Goal: Task Accomplishment & Management: Manage account settings

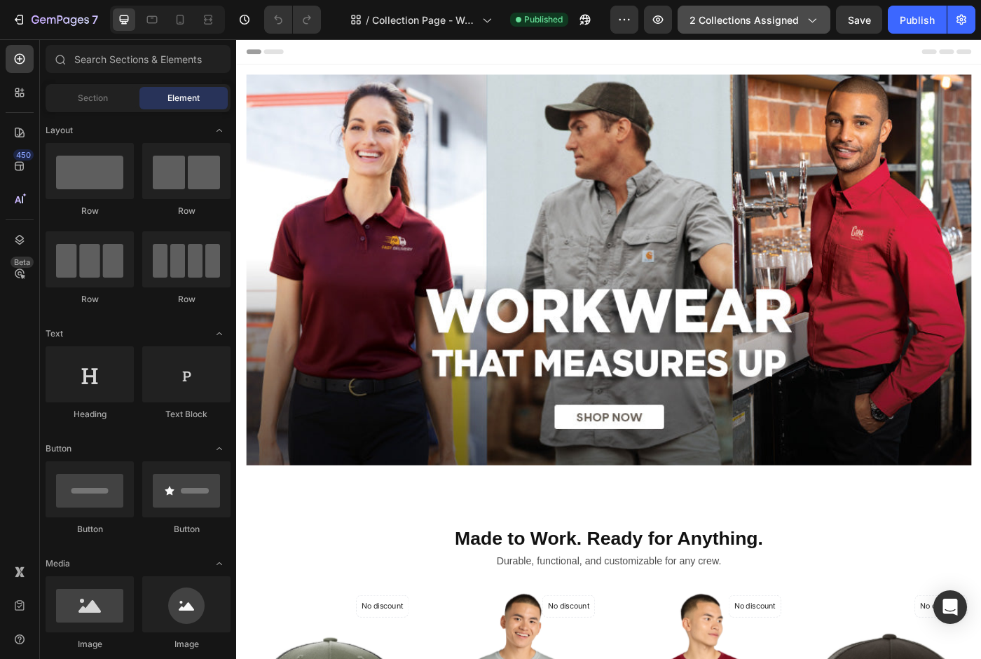
click at [778, 23] on span "2 collections assigned" at bounding box center [744, 20] width 109 height 15
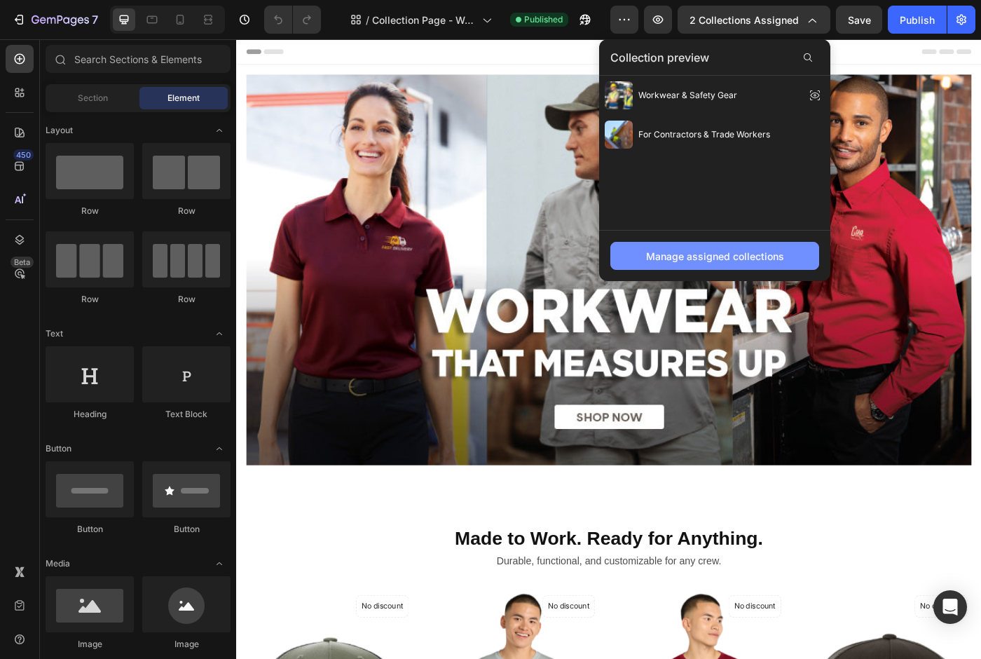
click at [744, 252] on div "Manage assigned collections" at bounding box center [715, 256] width 138 height 15
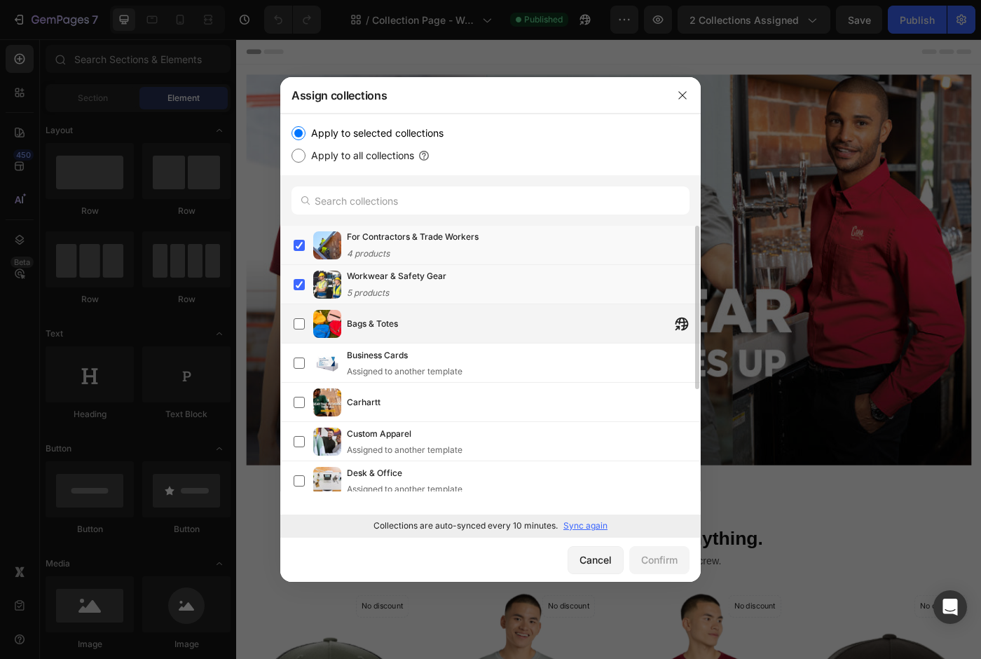
scroll to position [205, 0]
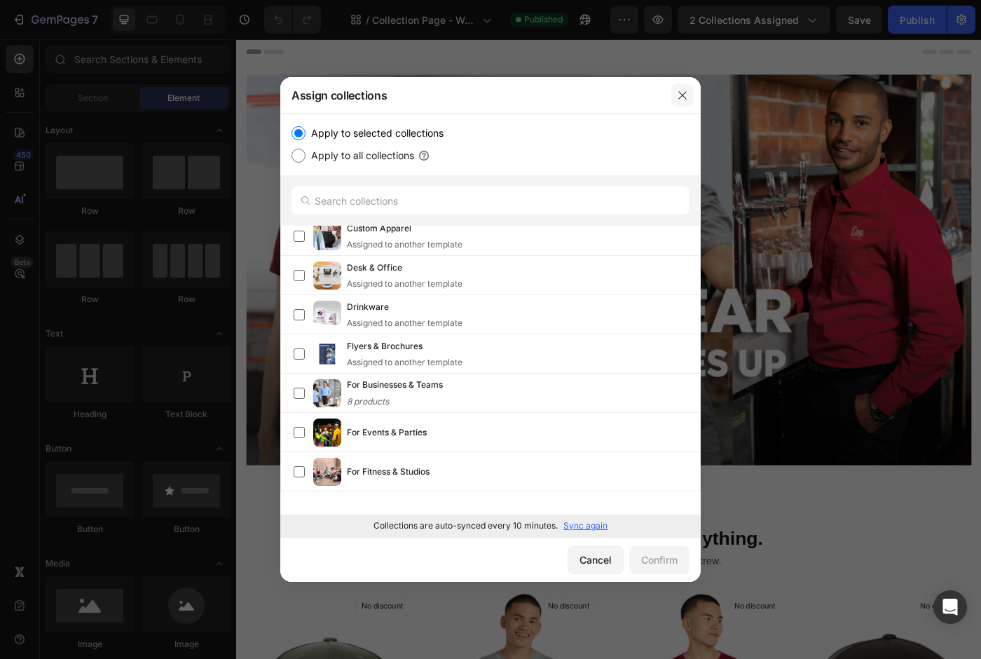
click at [672, 92] on button "button" at bounding box center [682, 95] width 22 height 22
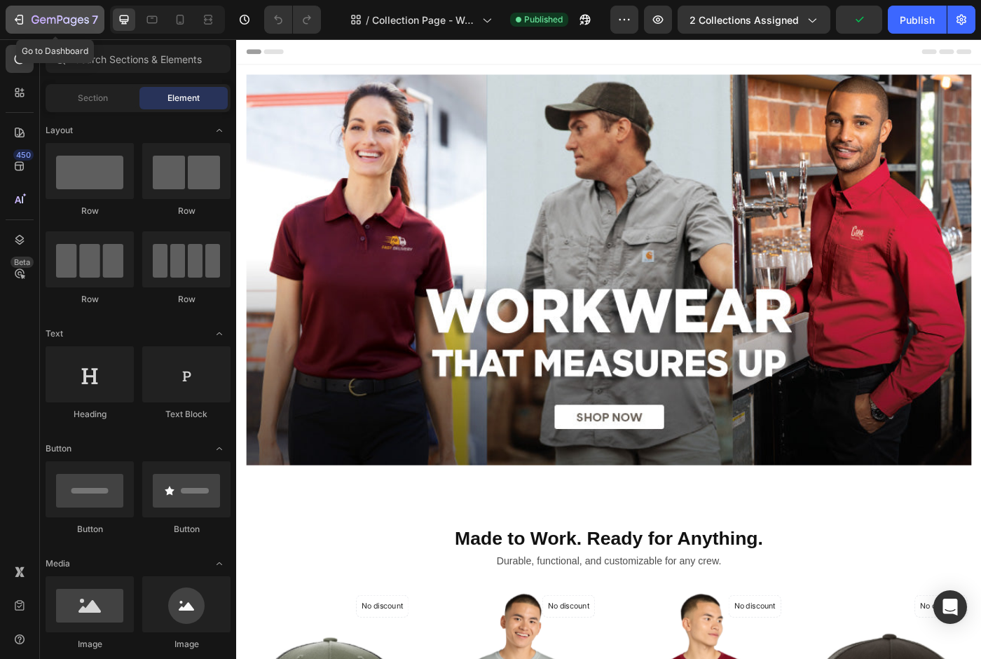
click at [85, 27] on div "7" at bounding box center [65, 19] width 67 height 17
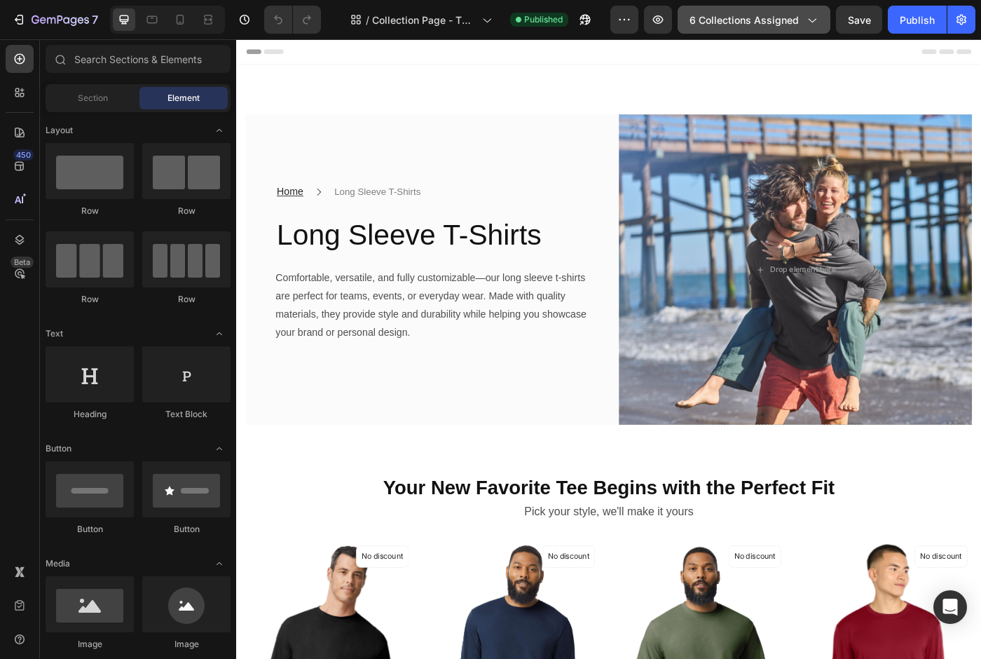
click at [759, 17] on span "6 collections assigned" at bounding box center [744, 20] width 109 height 15
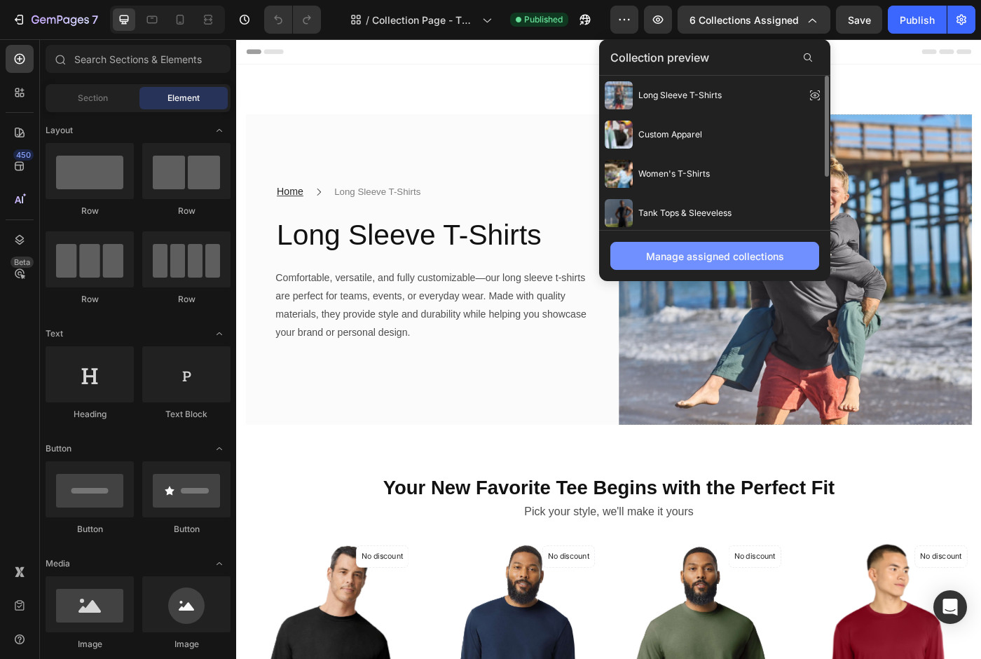
click at [725, 252] on div "Manage assigned collections" at bounding box center [715, 256] width 138 height 15
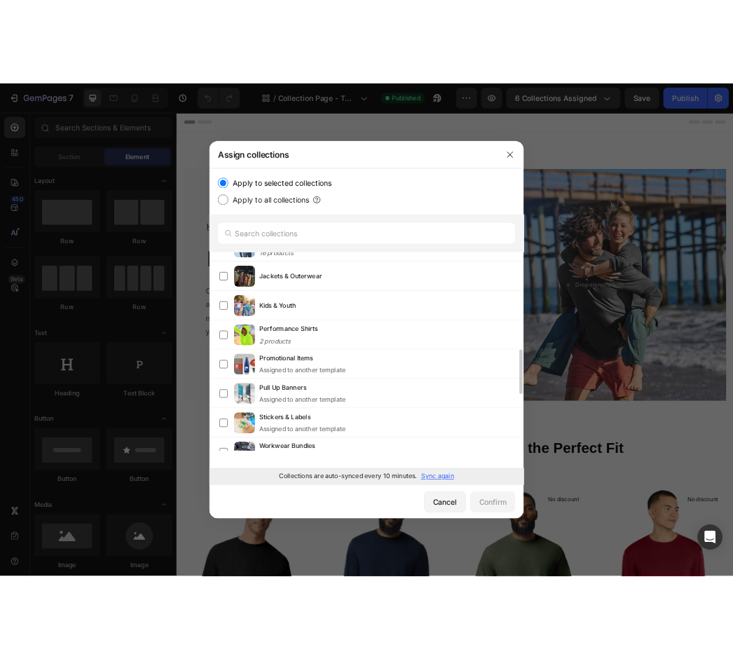
scroll to position [854, 0]
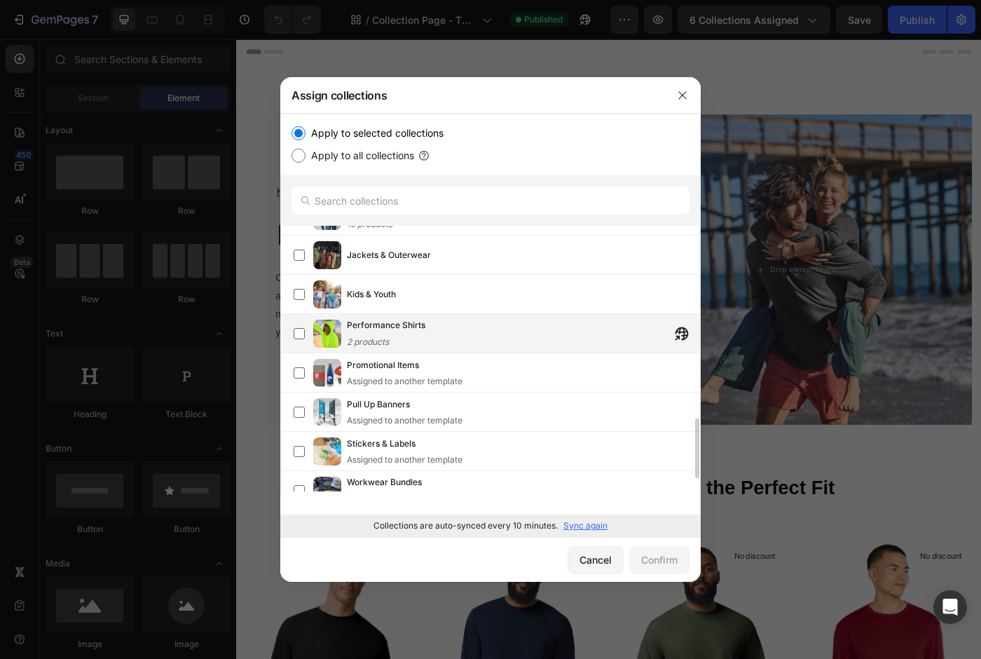
click at [433, 331] on div "Performance Shirts 2 products" at bounding box center [523, 333] width 353 height 31
click at [657, 561] on div "Confirm" at bounding box center [659, 559] width 36 height 15
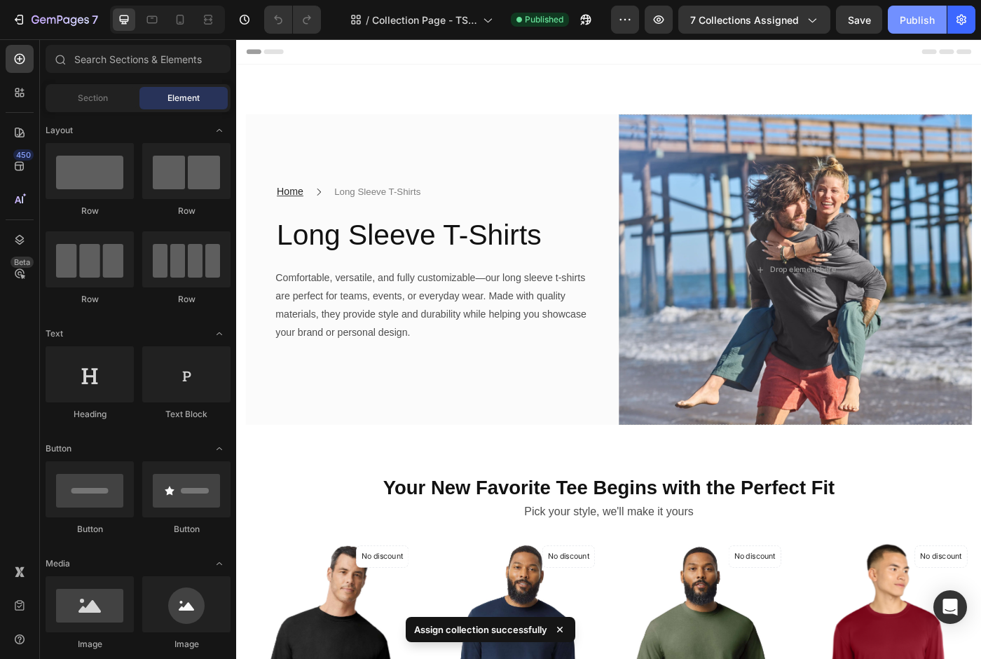
click at [912, 22] on div "Publish" at bounding box center [917, 20] width 35 height 15
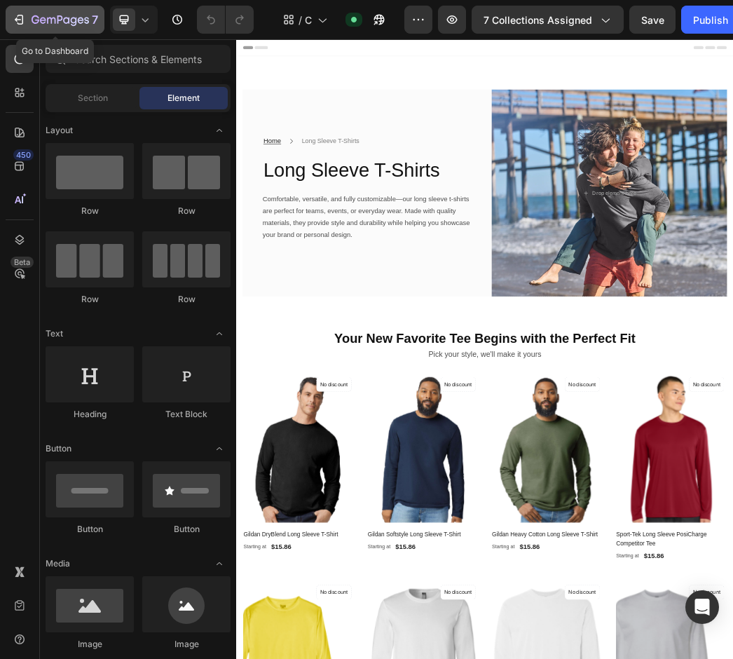
click at [22, 15] on icon "button" at bounding box center [19, 20] width 14 height 14
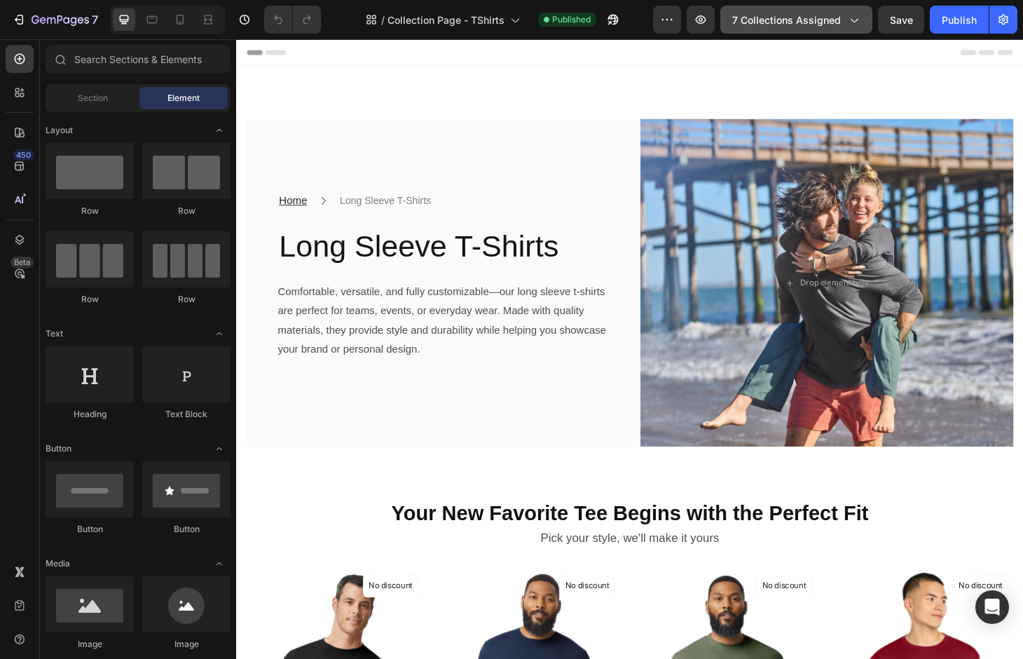
click at [813, 25] on span "7 collections assigned" at bounding box center [786, 20] width 109 height 15
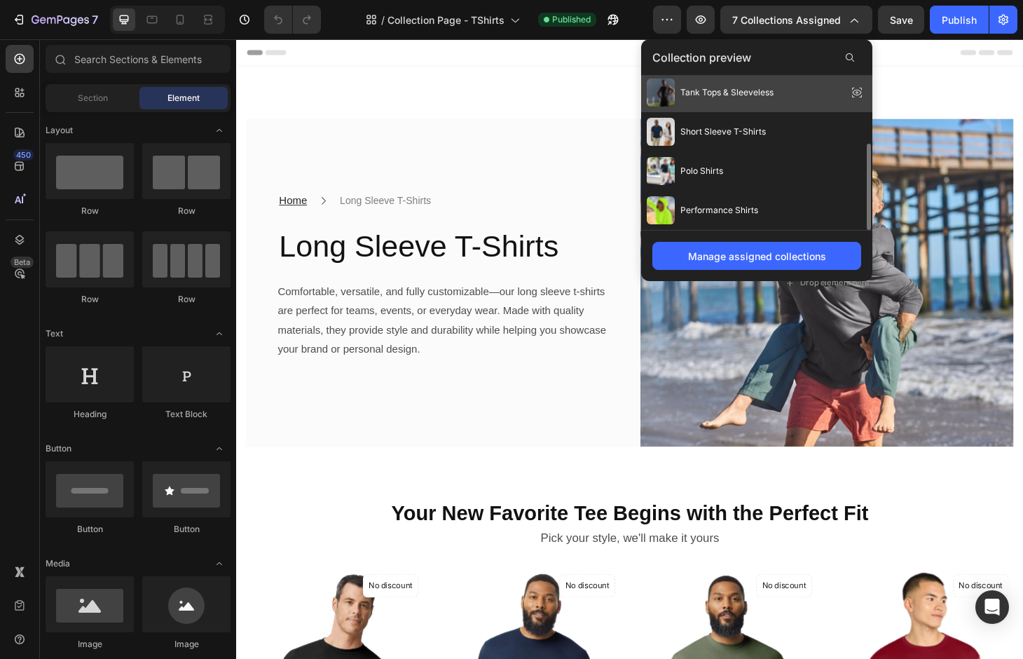
scroll to position [120, 0]
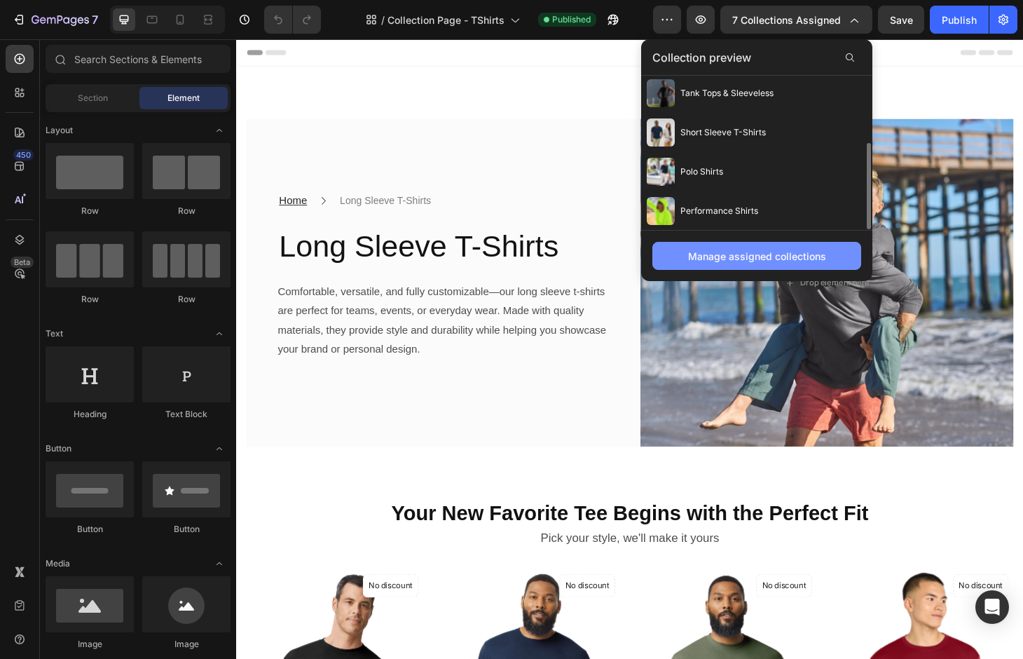
click at [718, 250] on div "Manage assigned collections" at bounding box center [757, 256] width 138 height 15
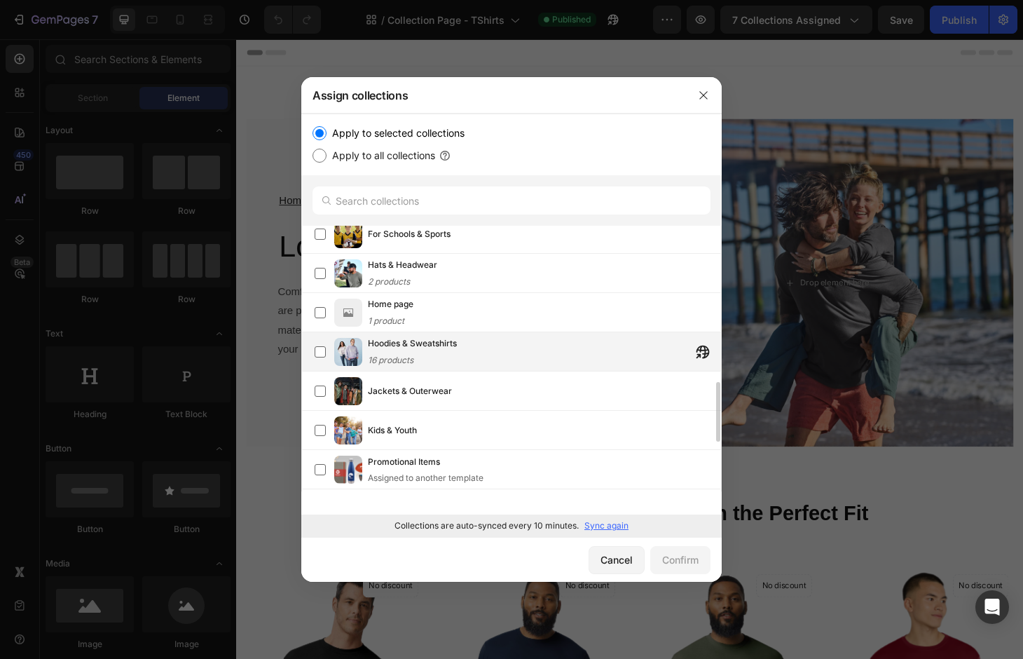
scroll to position [740, 0]
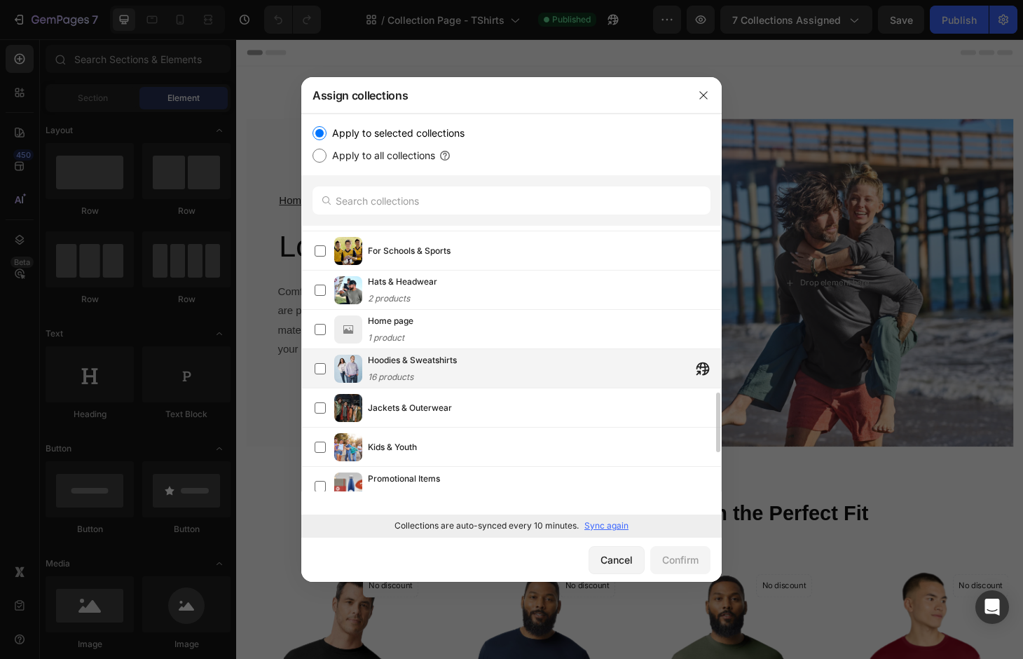
click at [409, 357] on span "Hoodies & Sweatshirts" at bounding box center [412, 360] width 89 height 14
click at [682, 560] on div "Confirm" at bounding box center [680, 559] width 36 height 15
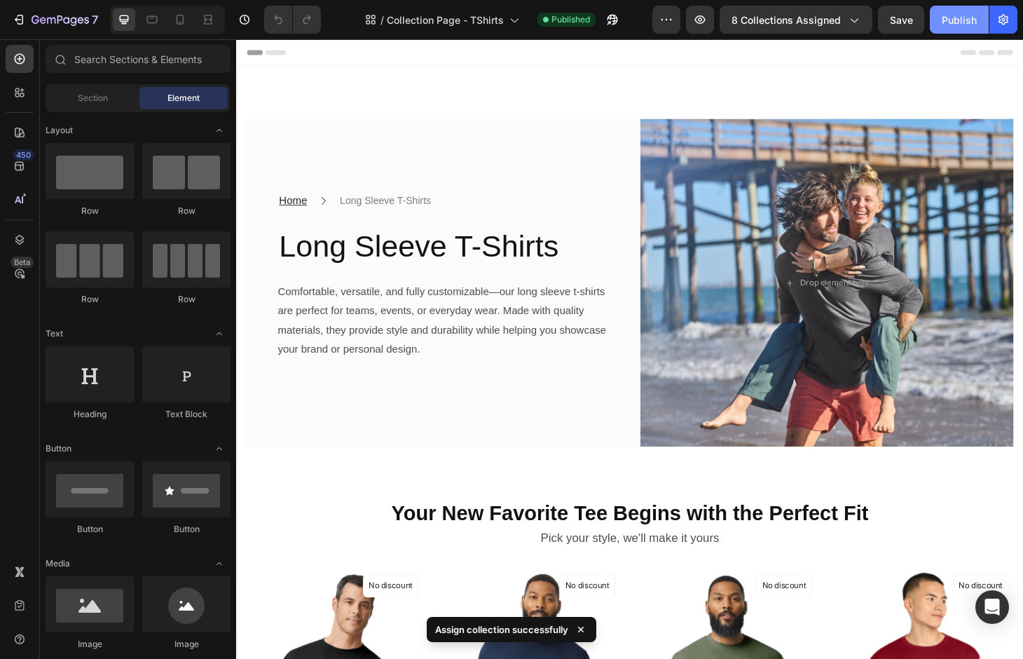
click at [955, 25] on div "Publish" at bounding box center [959, 20] width 35 height 15
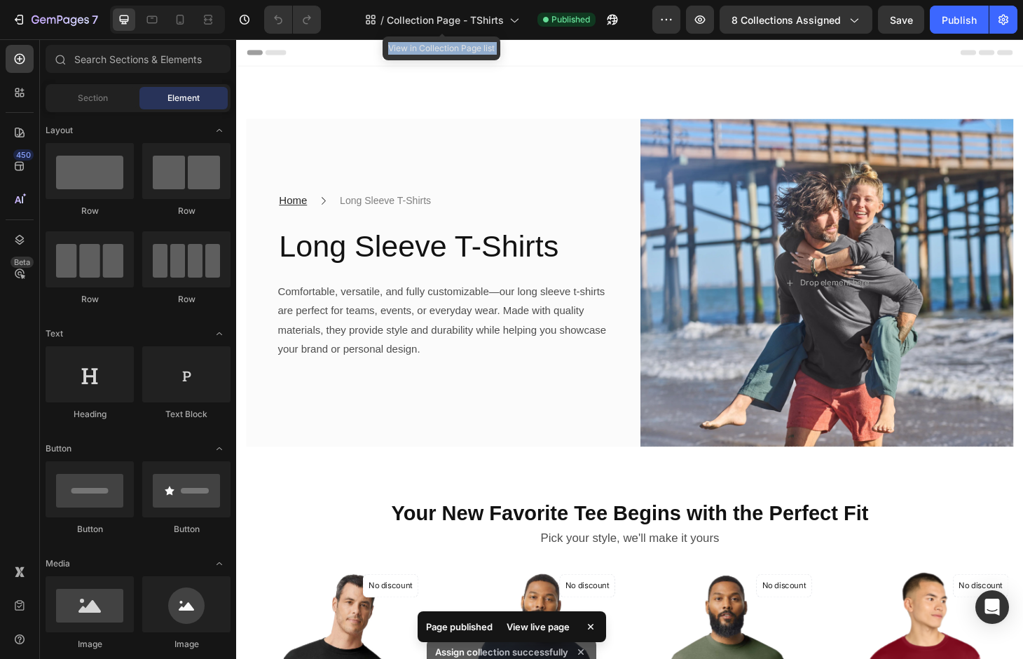
drag, startPoint x: 464, startPoint y: -9, endPoint x: 470, endPoint y: 37, distance: 46.7
click at [470, 37] on div "7 Version history / Collection Page - TShirts View in Collection Page list Publ…" at bounding box center [511, 20] width 1023 height 40
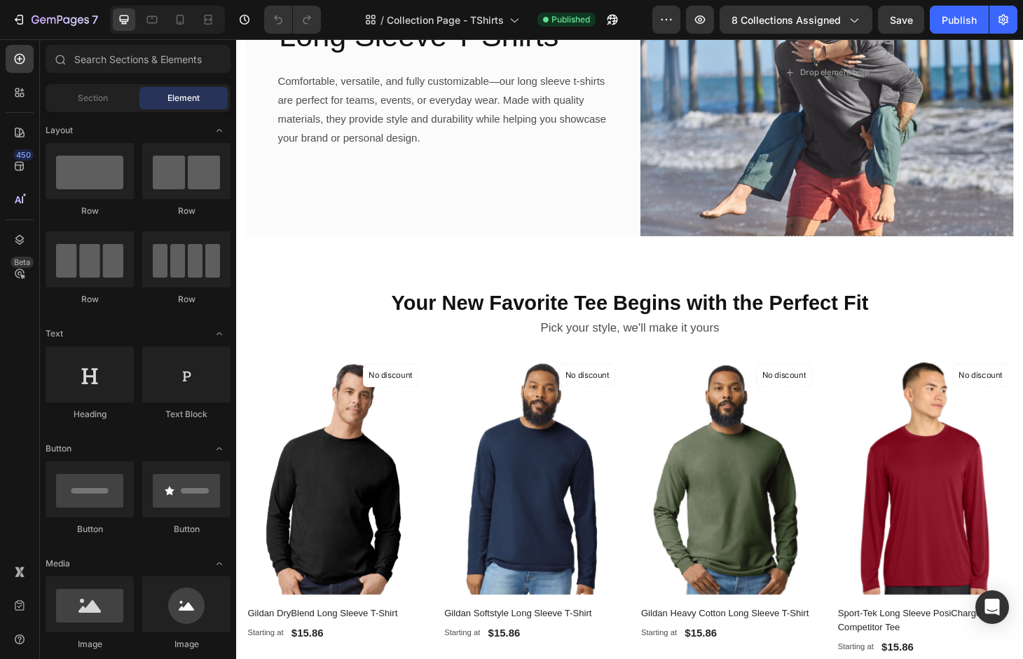
scroll to position [224, 0]
click at [822, 16] on span "8 collections assigned" at bounding box center [786, 20] width 109 height 15
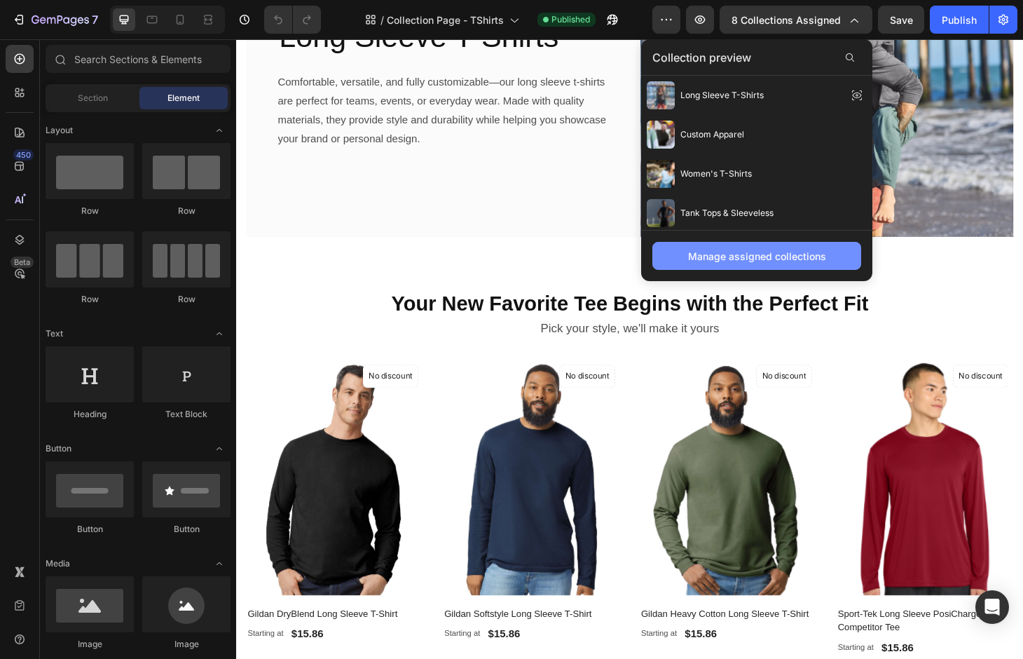
click at [731, 256] on div "Manage assigned collections" at bounding box center [757, 256] width 138 height 15
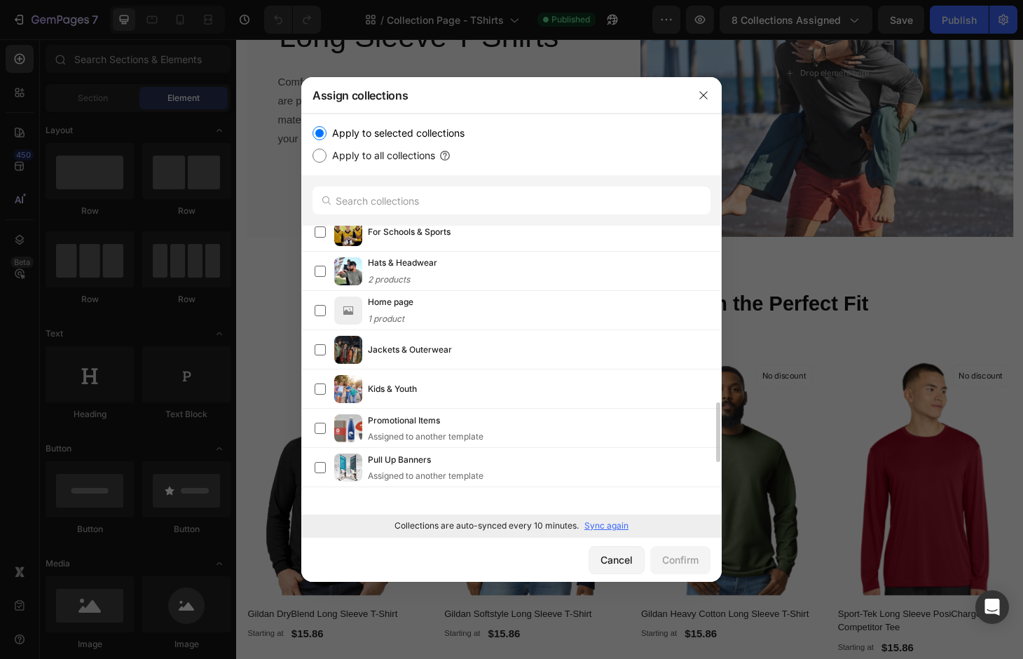
scroll to position [794, 0]
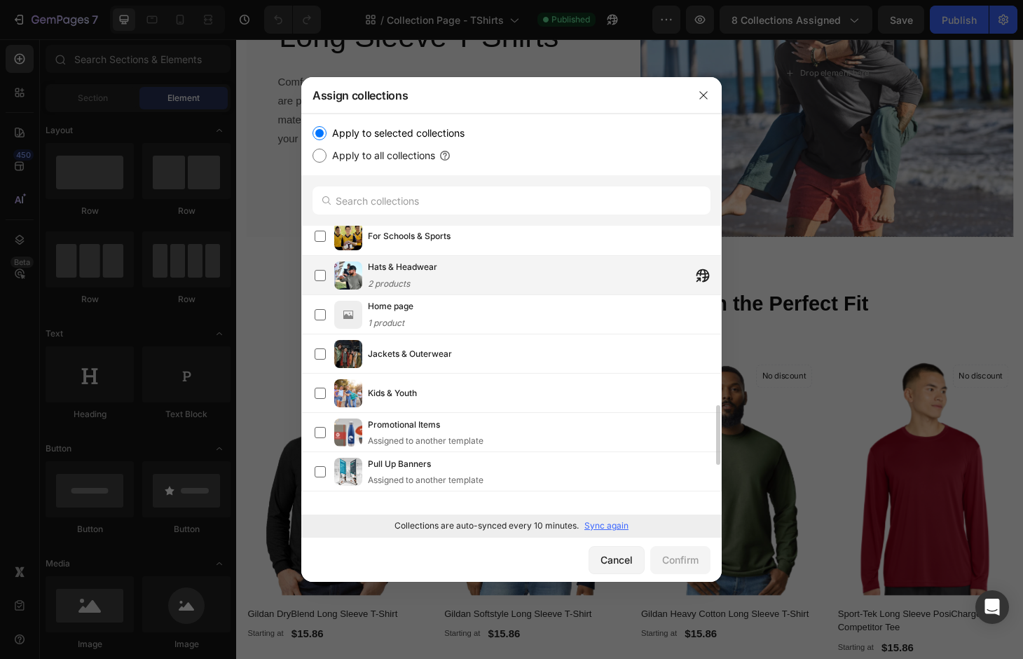
click at [395, 275] on div "Hats & Headwear 2 products" at bounding box center [402, 275] width 69 height 31
click at [687, 554] on div "Confirm" at bounding box center [680, 559] width 36 height 15
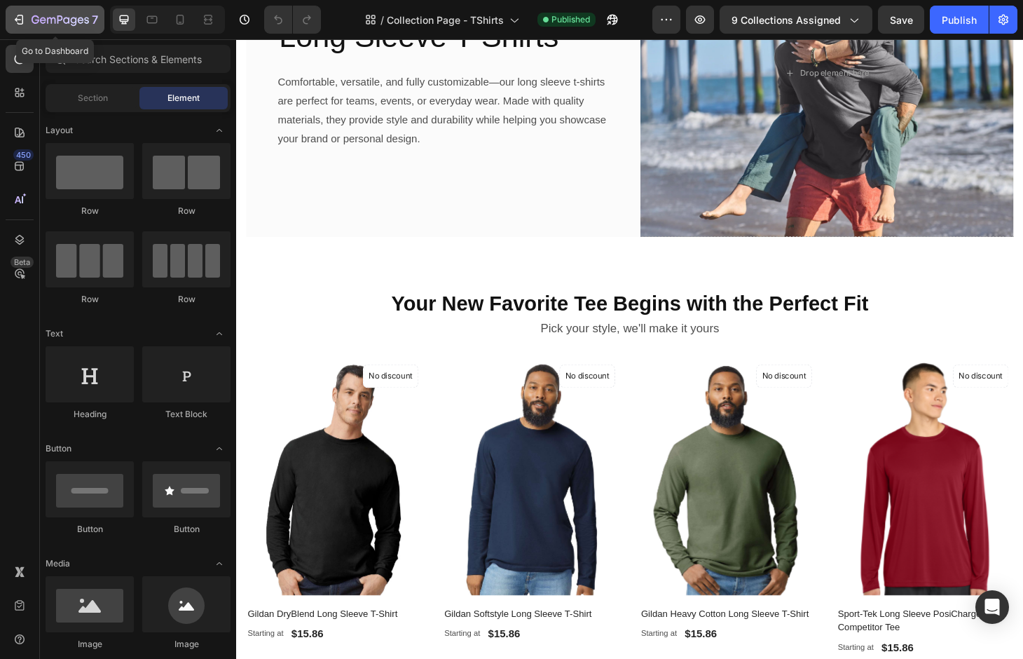
click at [29, 11] on div "7" at bounding box center [55, 19] width 86 height 17
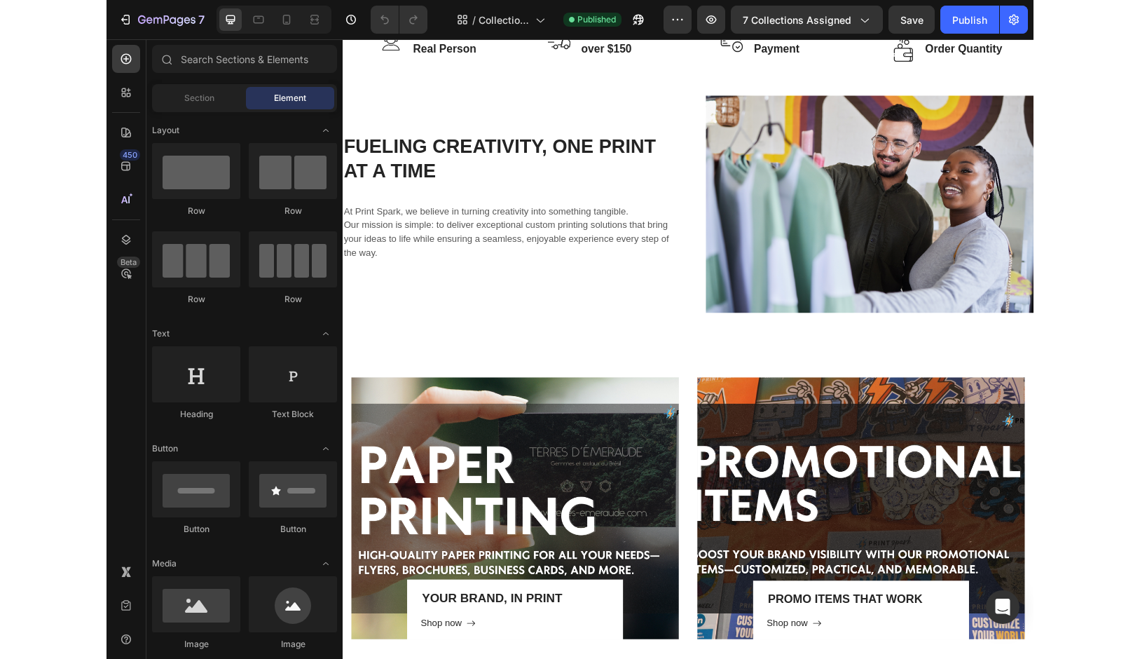
scroll to position [1001, 0]
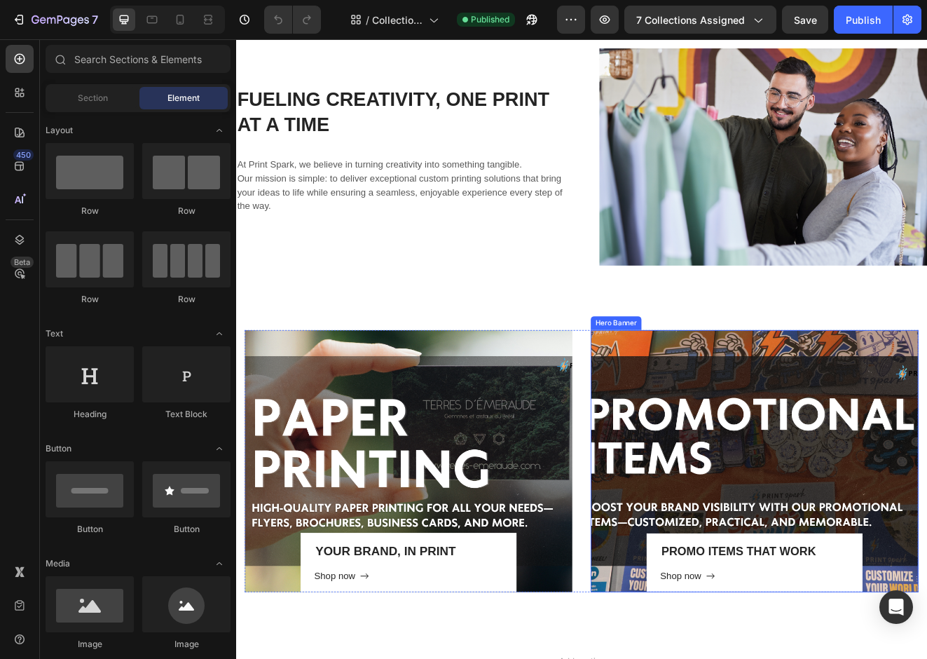
click at [781, 477] on div "Overlay" at bounding box center [867, 552] width 399 height 319
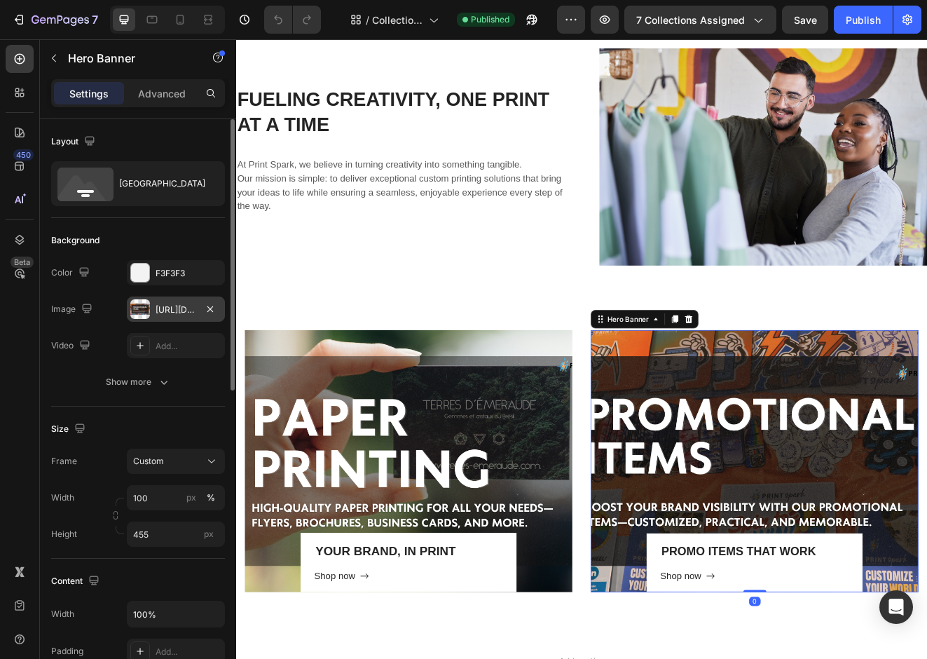
click at [163, 317] on div "https://cdn.shopify.com/s/files/1/0697/3462/9575/files/gempages_561510901459452…" at bounding box center [176, 308] width 98 height 25
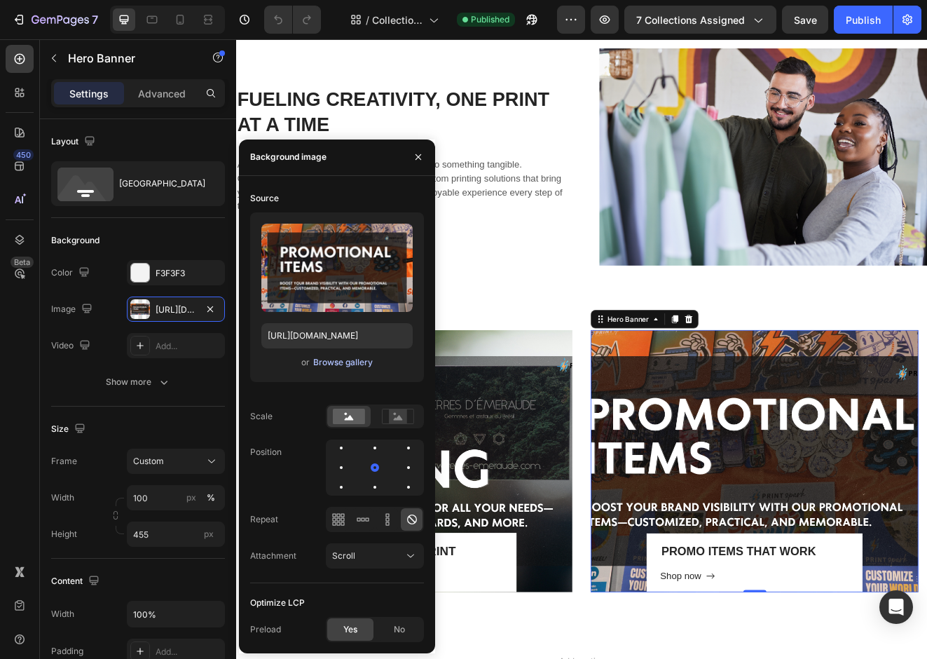
click at [329, 359] on div "Browse gallery" at bounding box center [343, 362] width 60 height 13
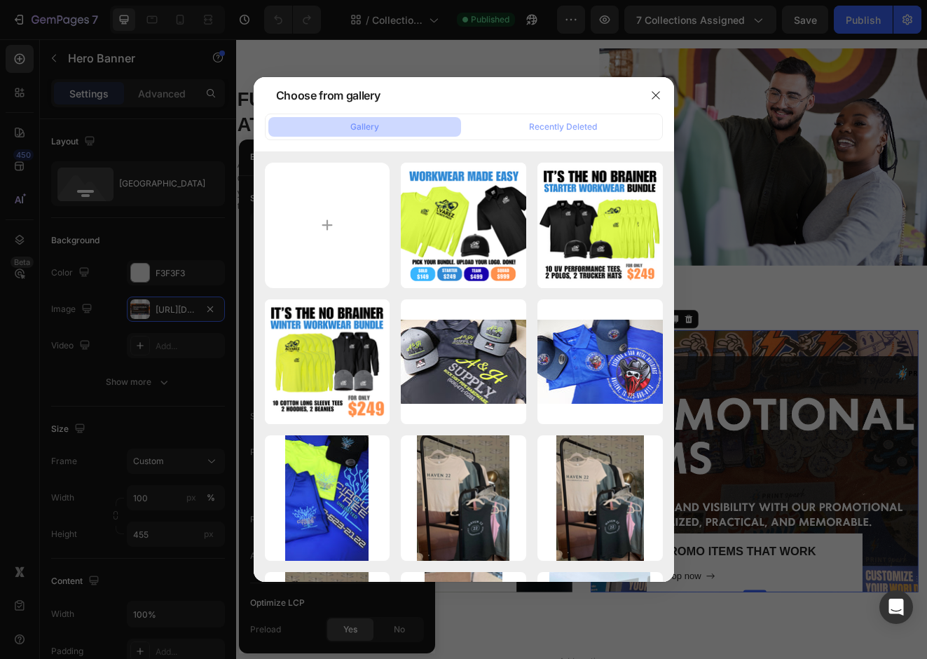
type input "C:\fakepath\colorful-notepads-pens-and-paper-cup-on-orange-ta-2024-11-27-15-08-…"
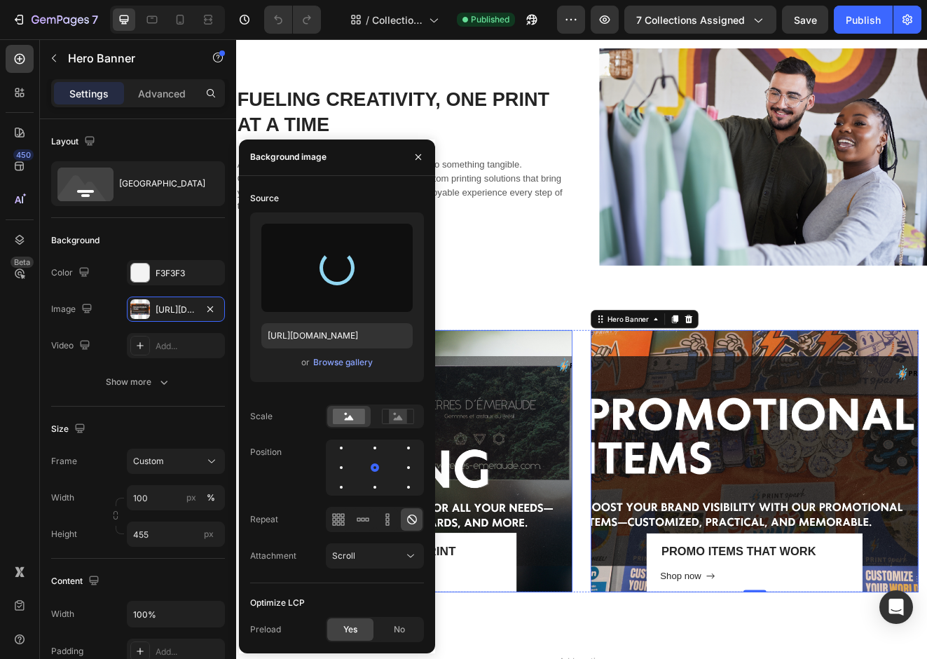
type input "https://cdn.shopify.com/s/files/1/0697/3462/9575/files/gempages_561510901459452…"
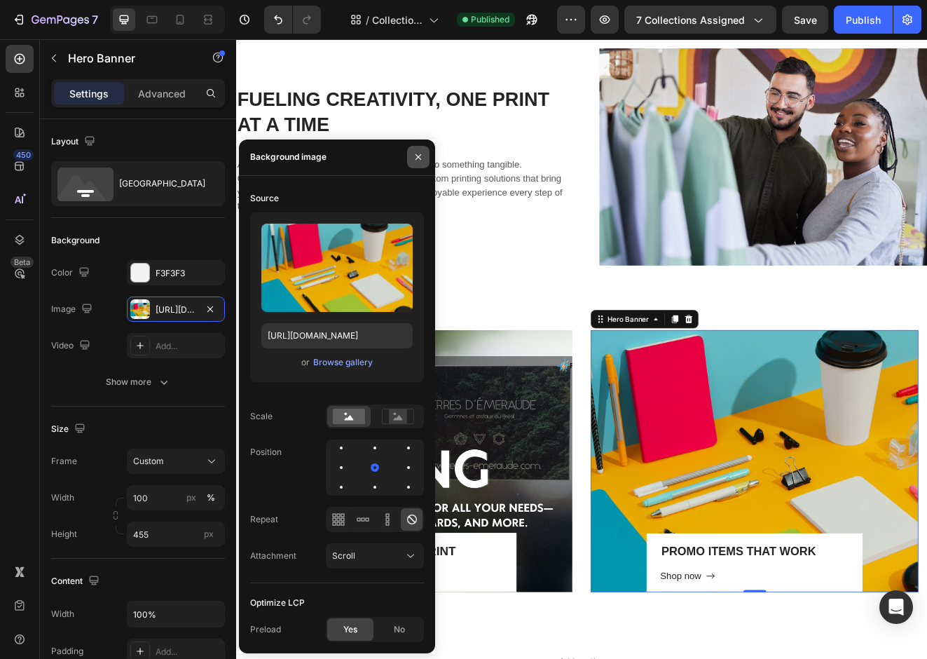
click at [416, 157] on icon "button" at bounding box center [418, 156] width 11 height 11
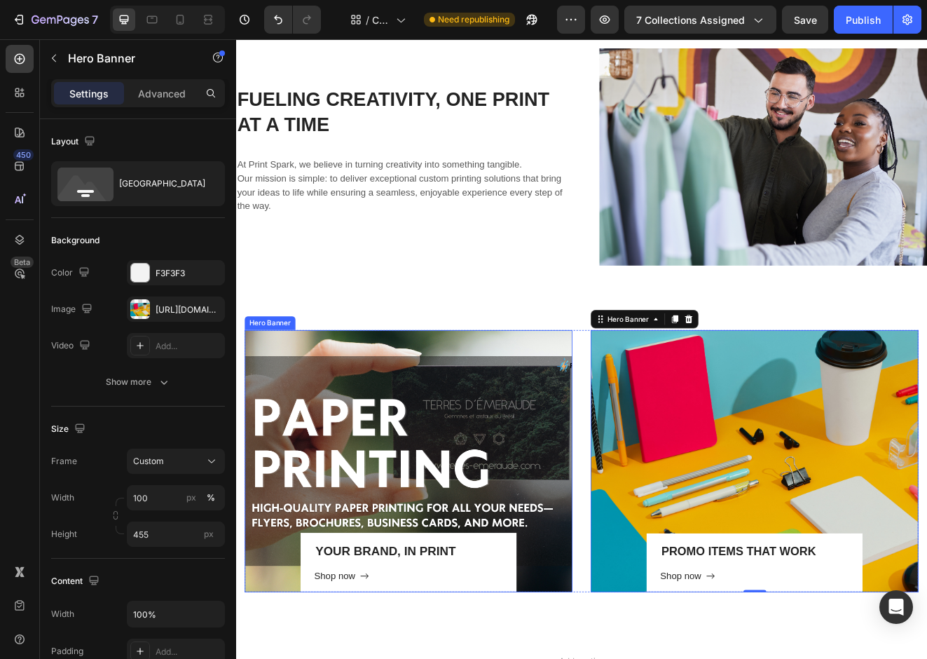
click at [488, 400] on div "Overlay" at bounding box center [446, 552] width 399 height 319
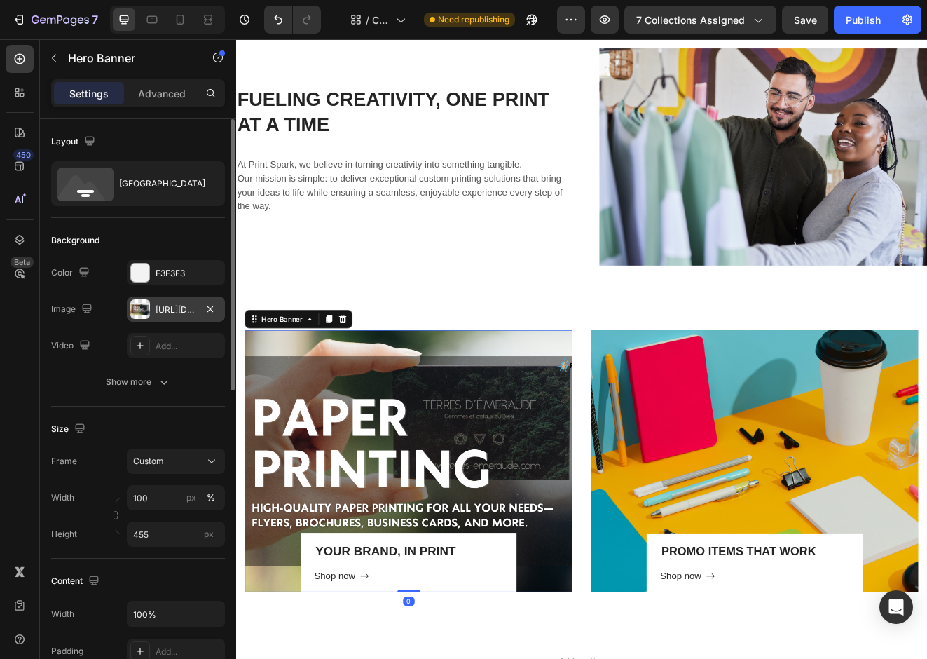
click at [133, 309] on div at bounding box center [140, 309] width 20 height 20
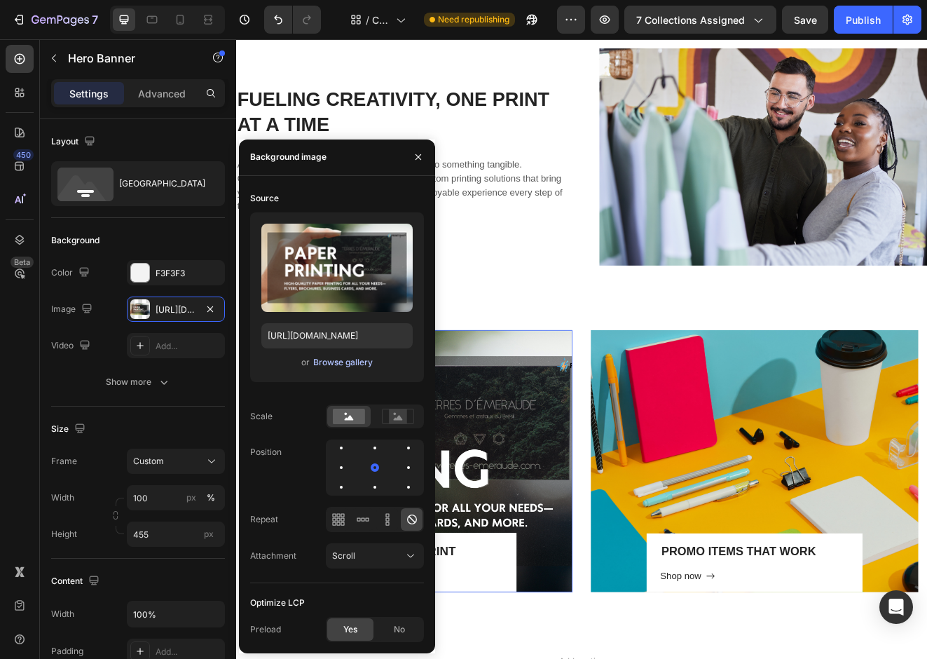
click at [327, 364] on div "Browse gallery" at bounding box center [343, 362] width 60 height 13
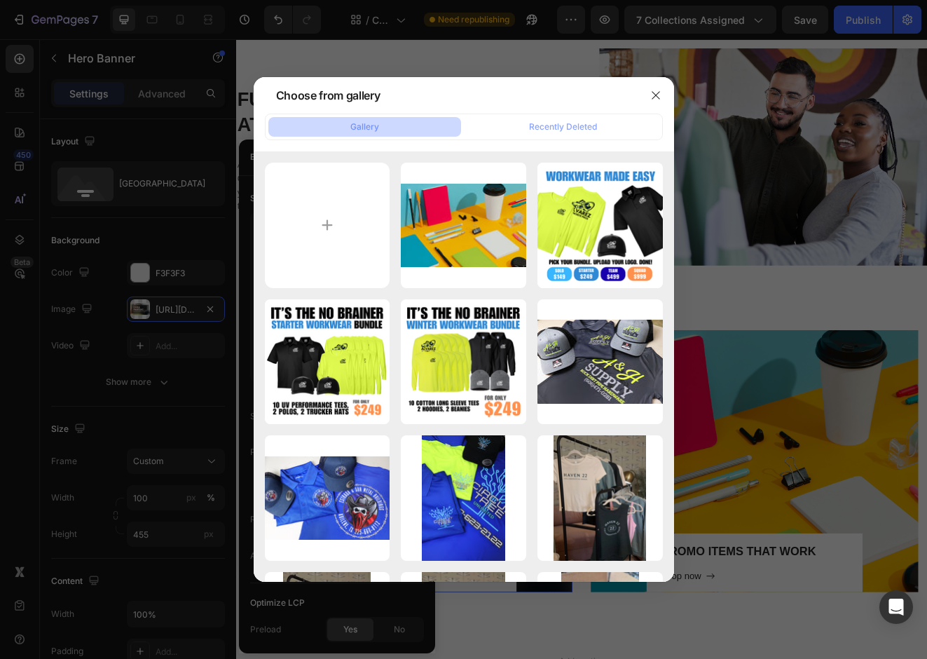
type input "C:\fakepath\asian-businesswomen-are-discussing-financial-chart-2025-01-10-13-35…"
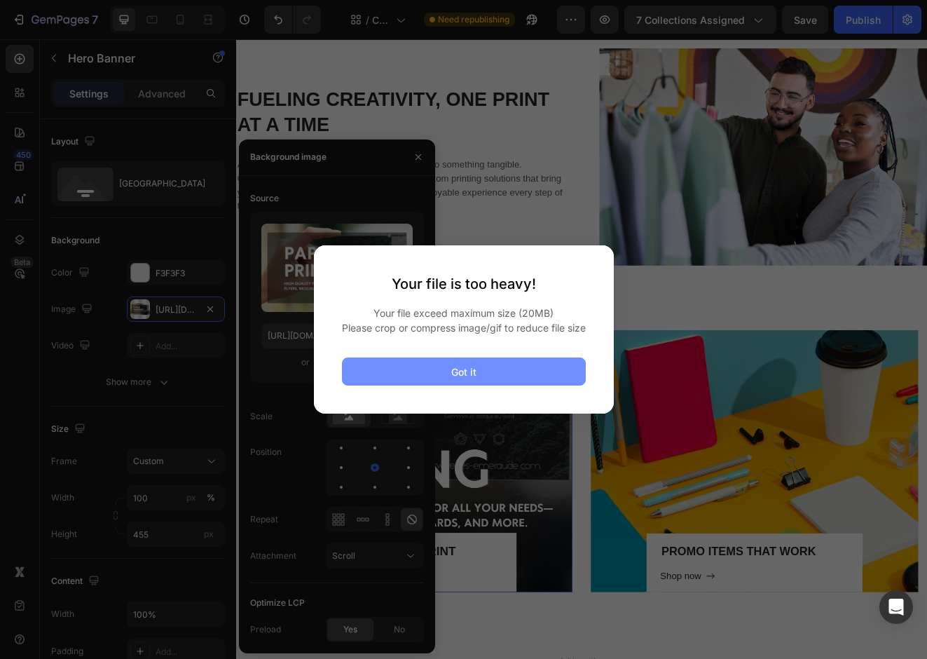
click at [524, 379] on button "Got it" at bounding box center [464, 371] width 244 height 28
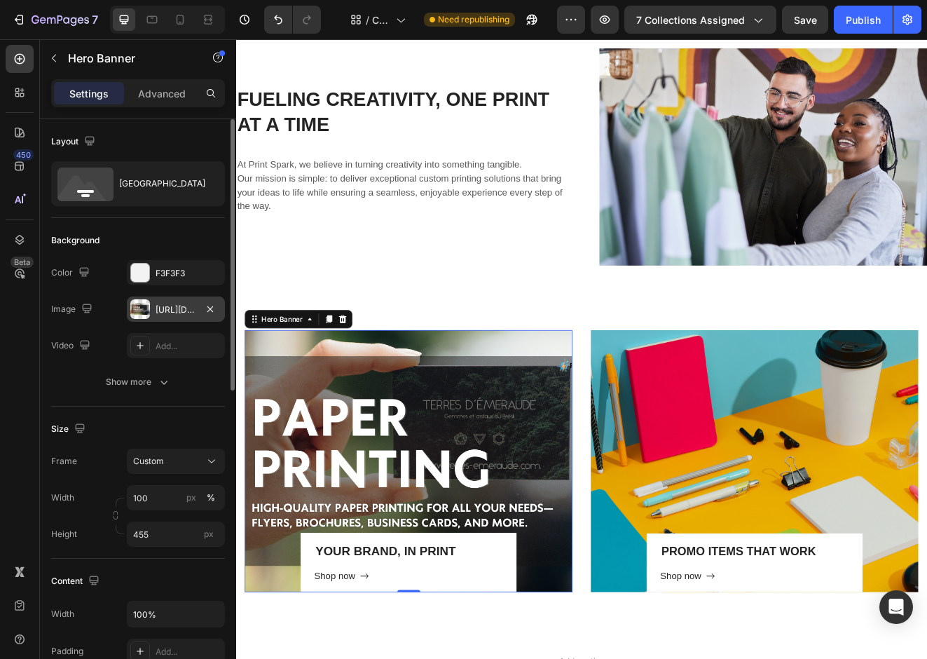
click at [145, 307] on div at bounding box center [140, 309] width 20 height 20
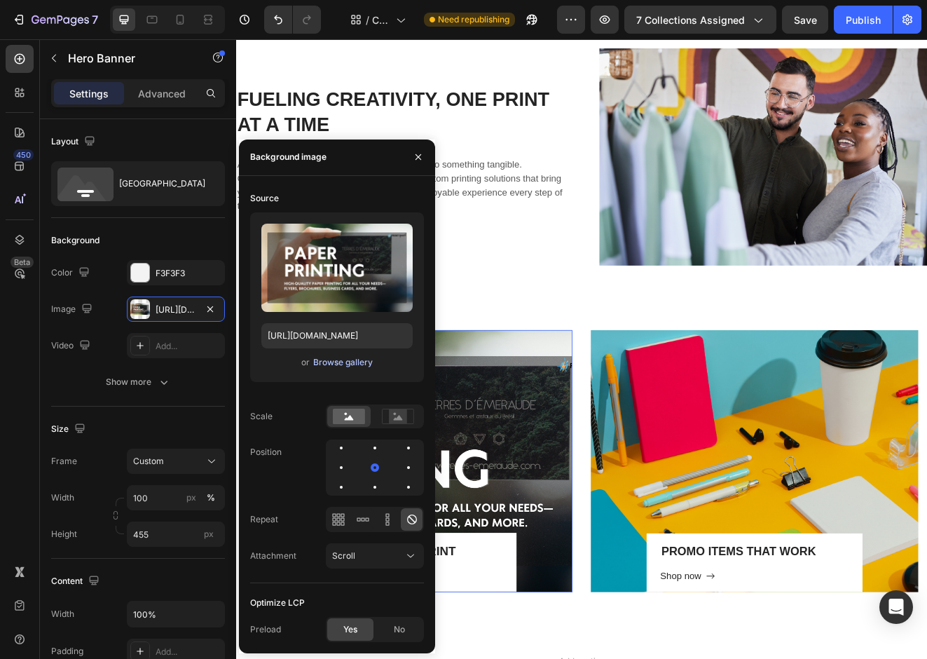
click at [345, 362] on div "Browse gallery" at bounding box center [343, 362] width 60 height 13
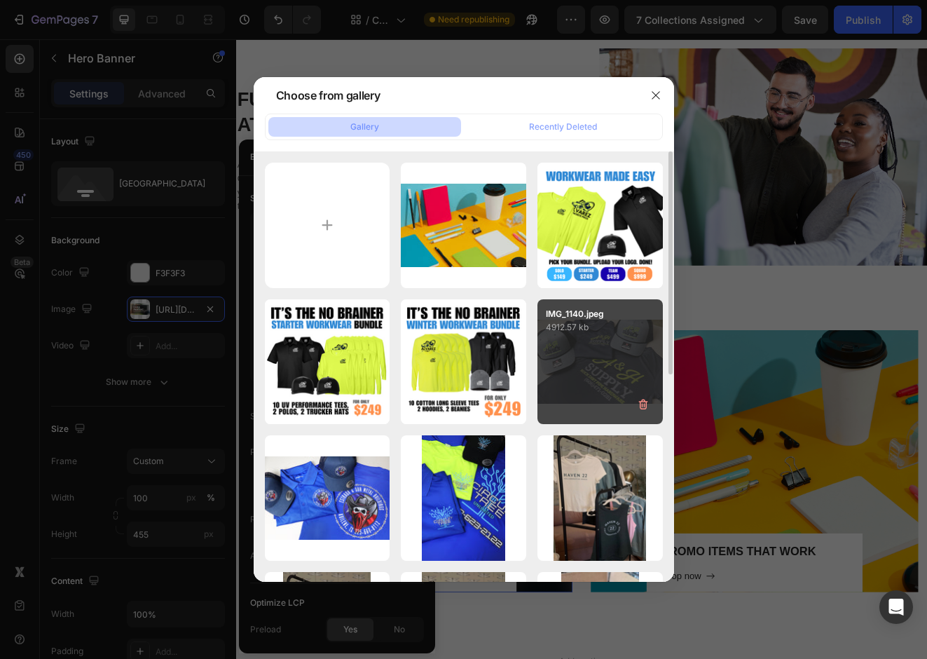
type input "C:\fakepath\trade.png"
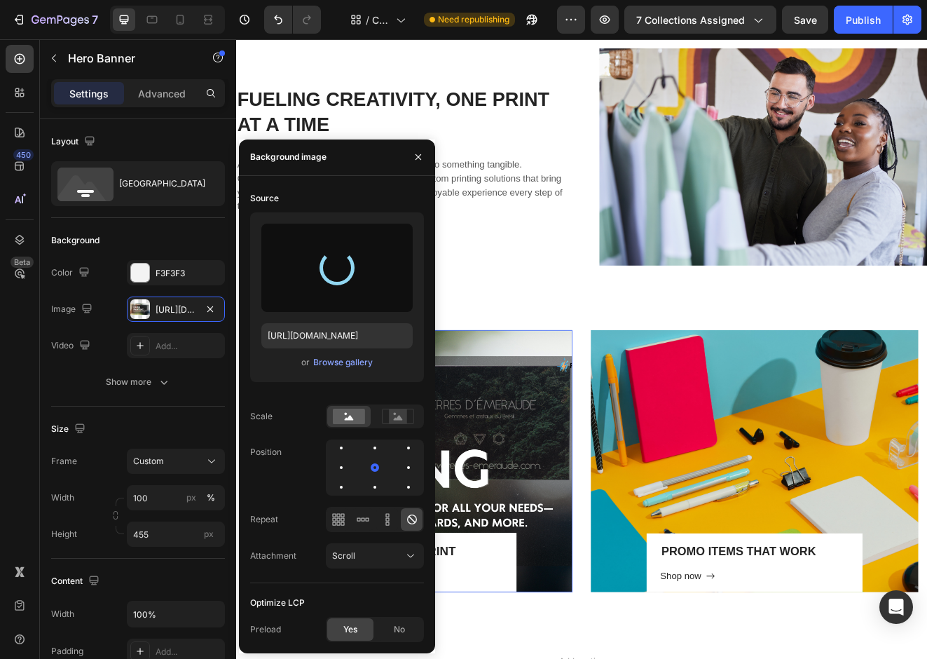
type input "https://cdn.shopify.com/s/files/1/0697/3462/9575/files/gempages_561510901459452…"
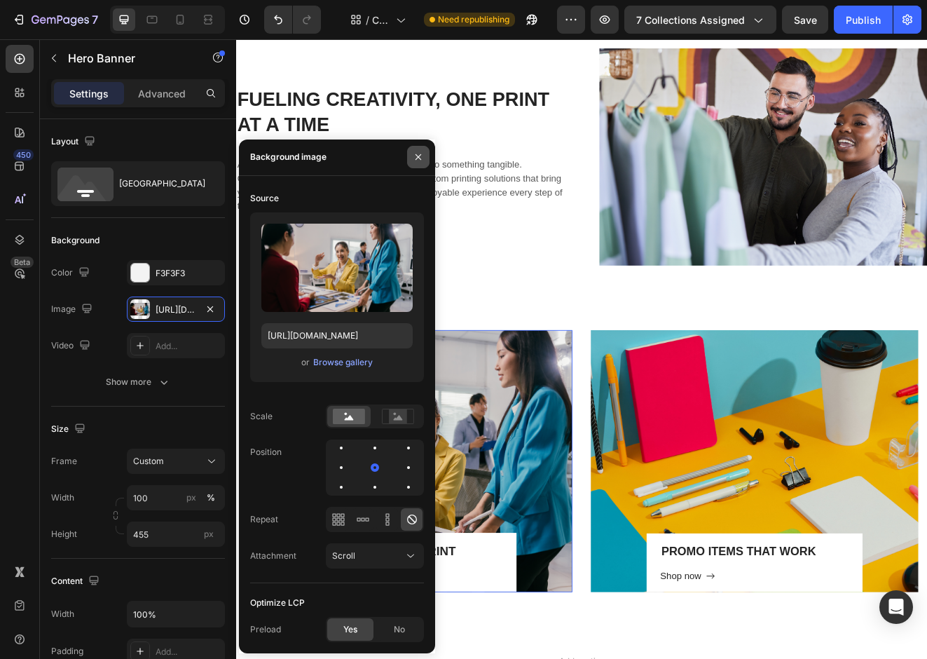
click at [417, 158] on icon "button" at bounding box center [419, 157] width 6 height 6
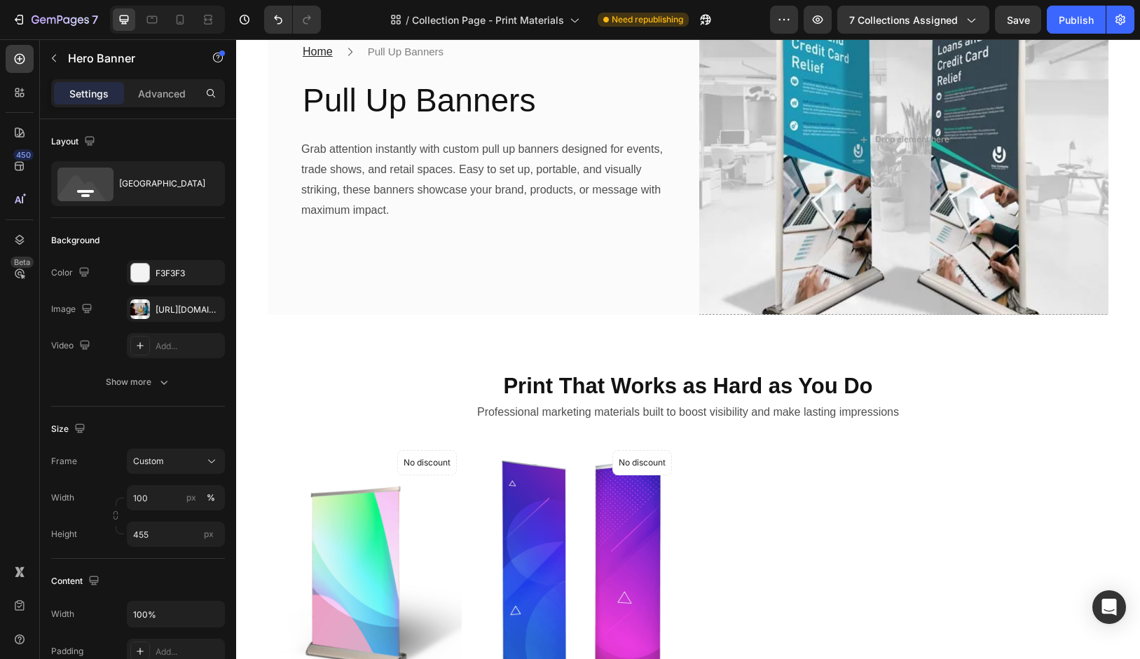
scroll to position [0, 0]
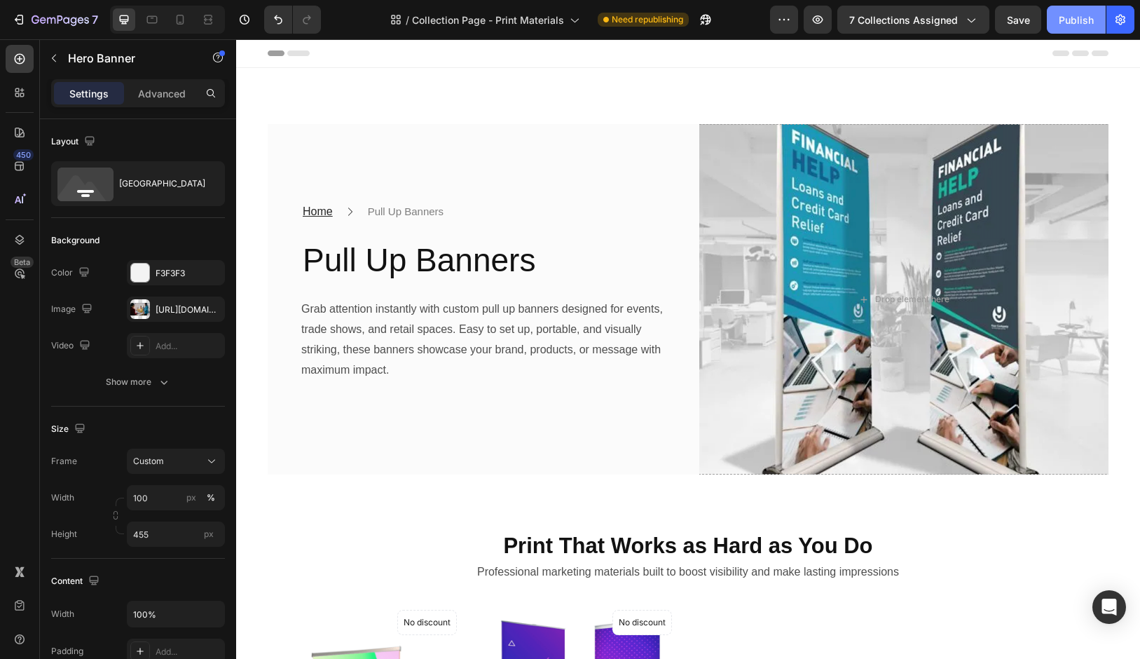
click at [926, 17] on button "Publish" at bounding box center [1076, 20] width 59 height 28
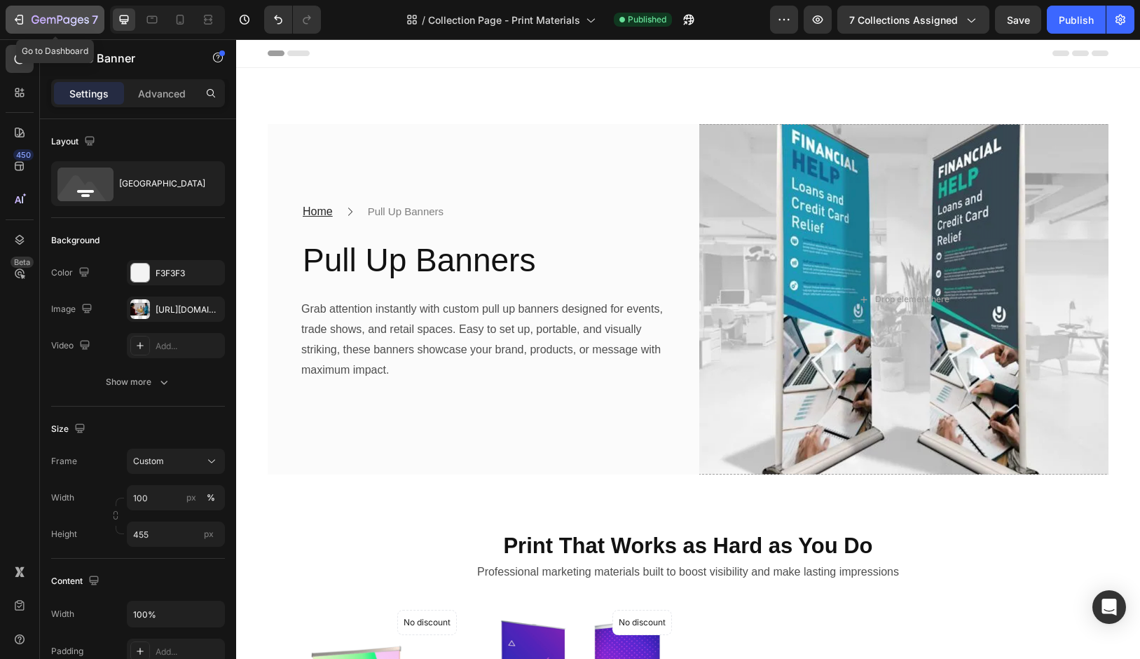
click at [44, 23] on icon "button" at bounding box center [60, 21] width 57 height 12
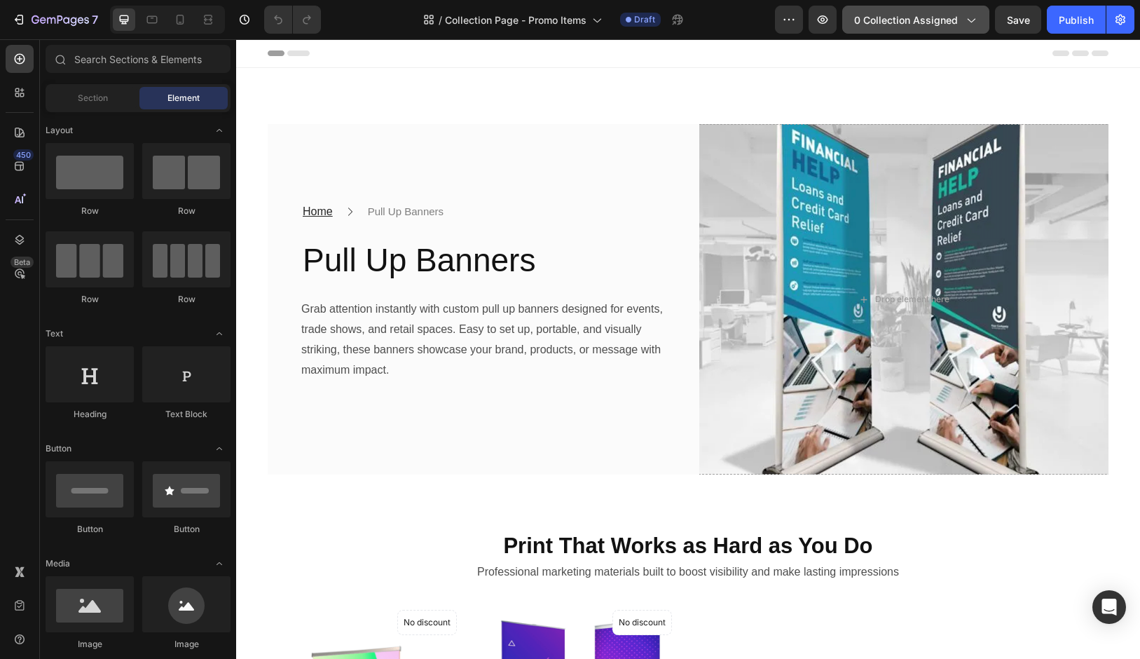
click at [944, 11] on button "0 collection assigned" at bounding box center [915, 20] width 147 height 28
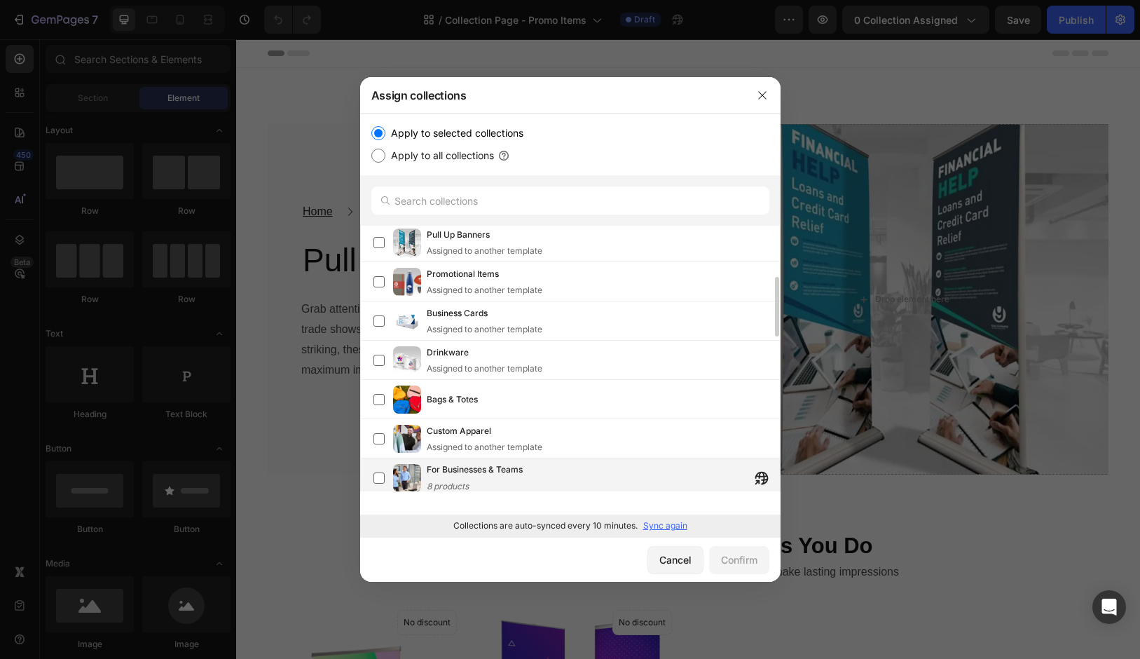
scroll to position [232, 0]
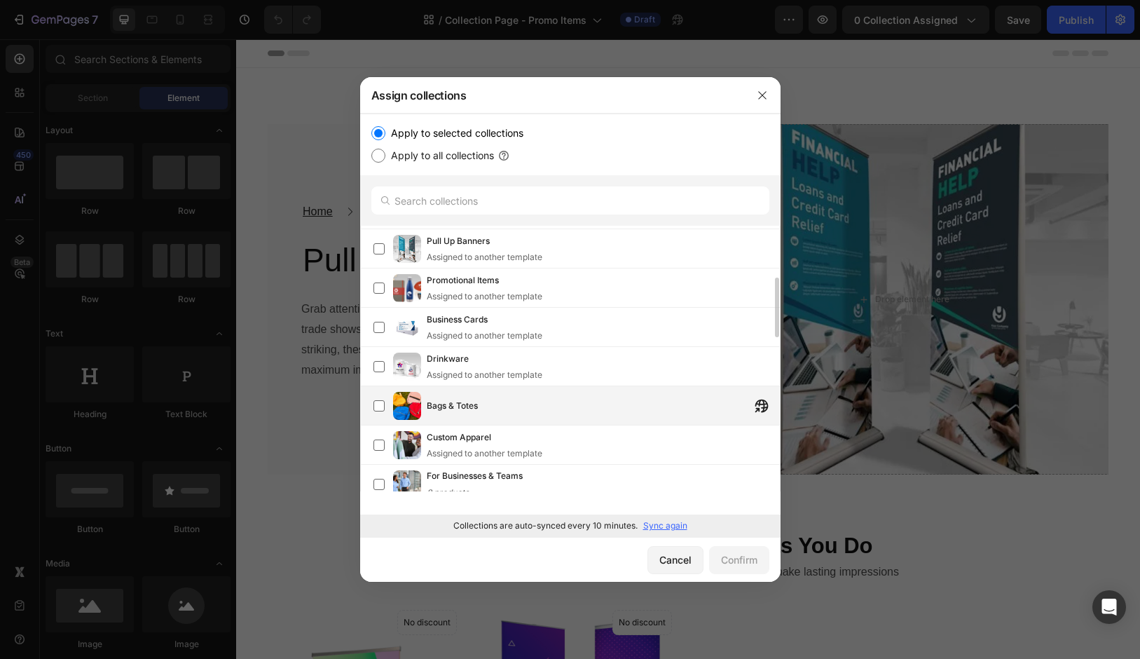
click at [467, 413] on div "Bags & Totes" at bounding box center [603, 405] width 353 height 25
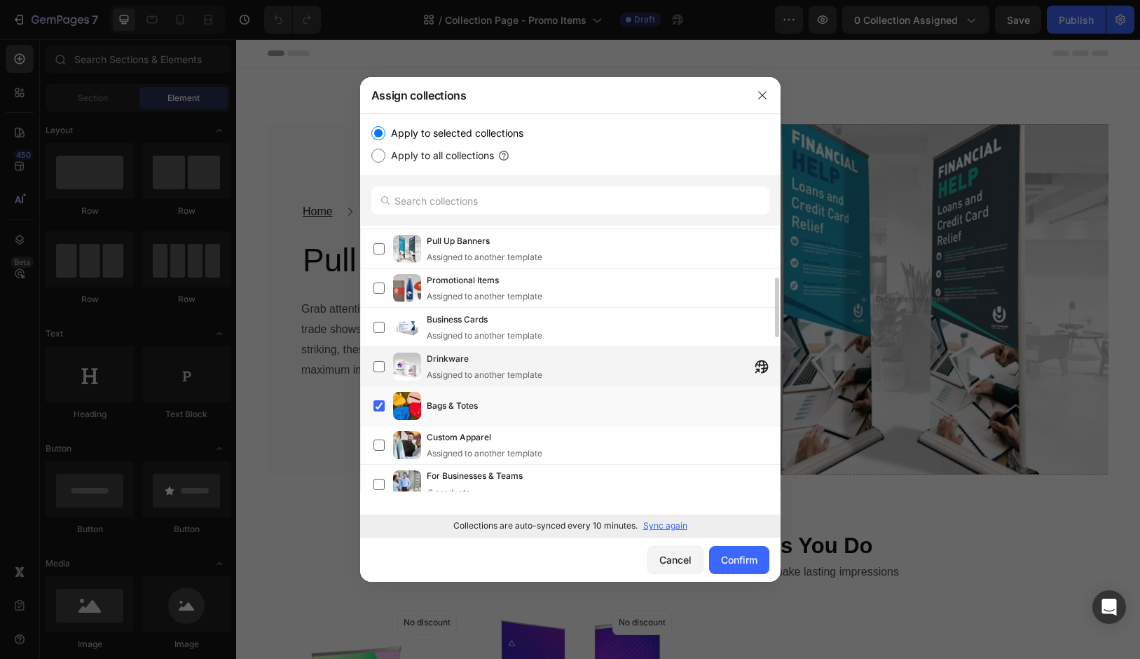
click at [465, 371] on div "Assigned to another template" at bounding box center [485, 375] width 116 height 13
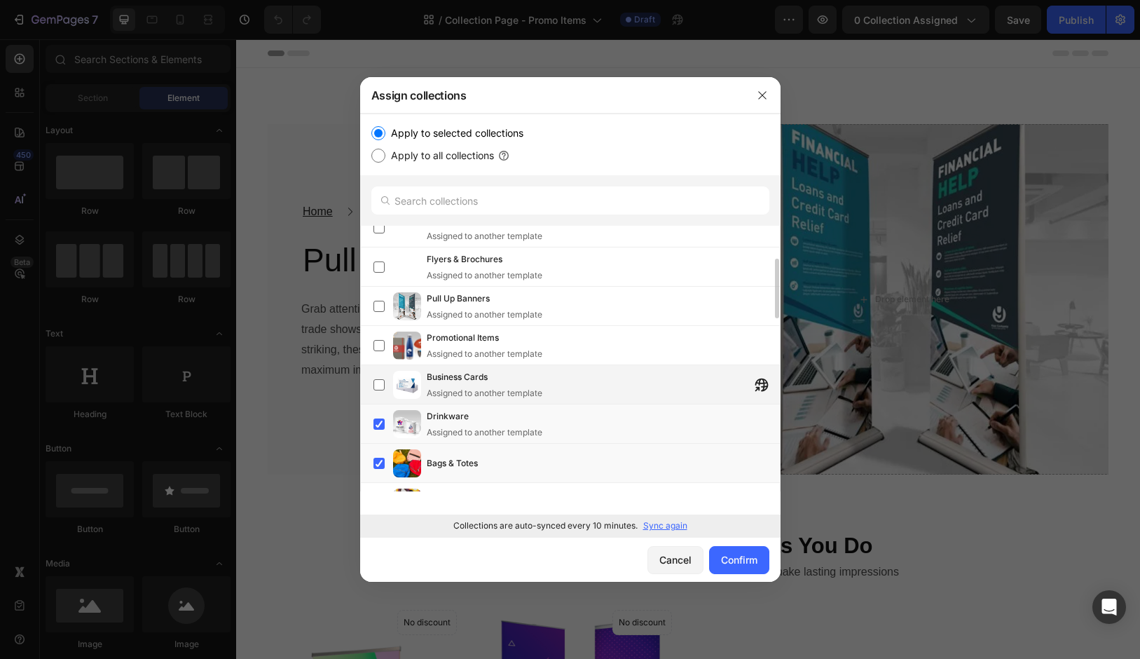
scroll to position [170, 0]
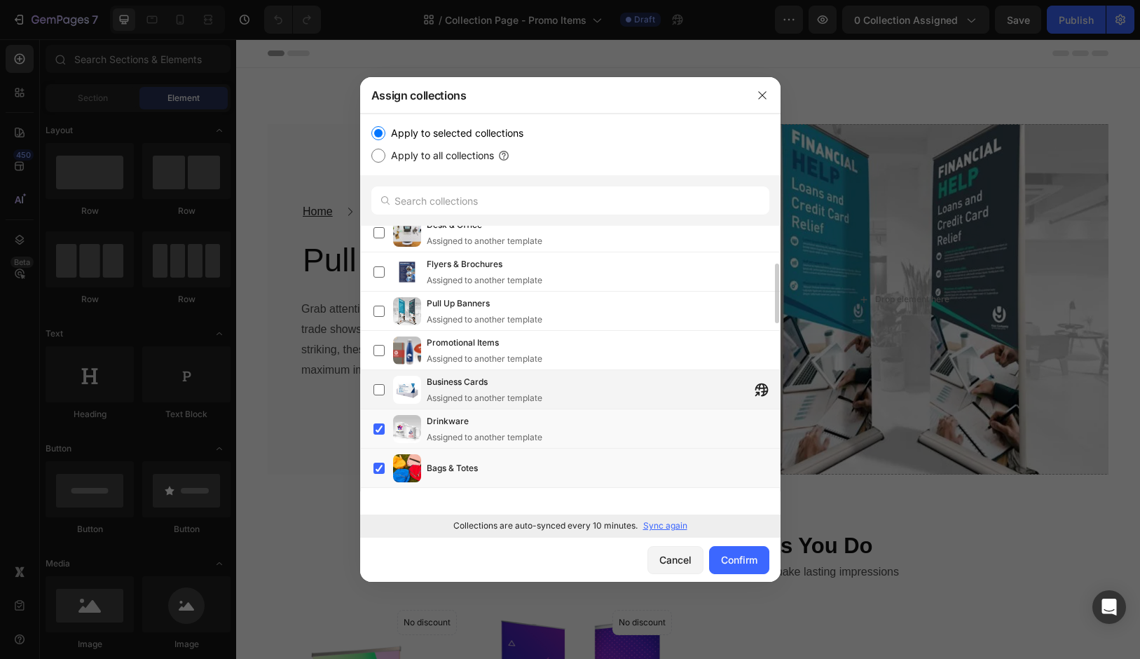
click at [519, 339] on div "Promotional Items" at bounding box center [485, 343] width 116 height 14
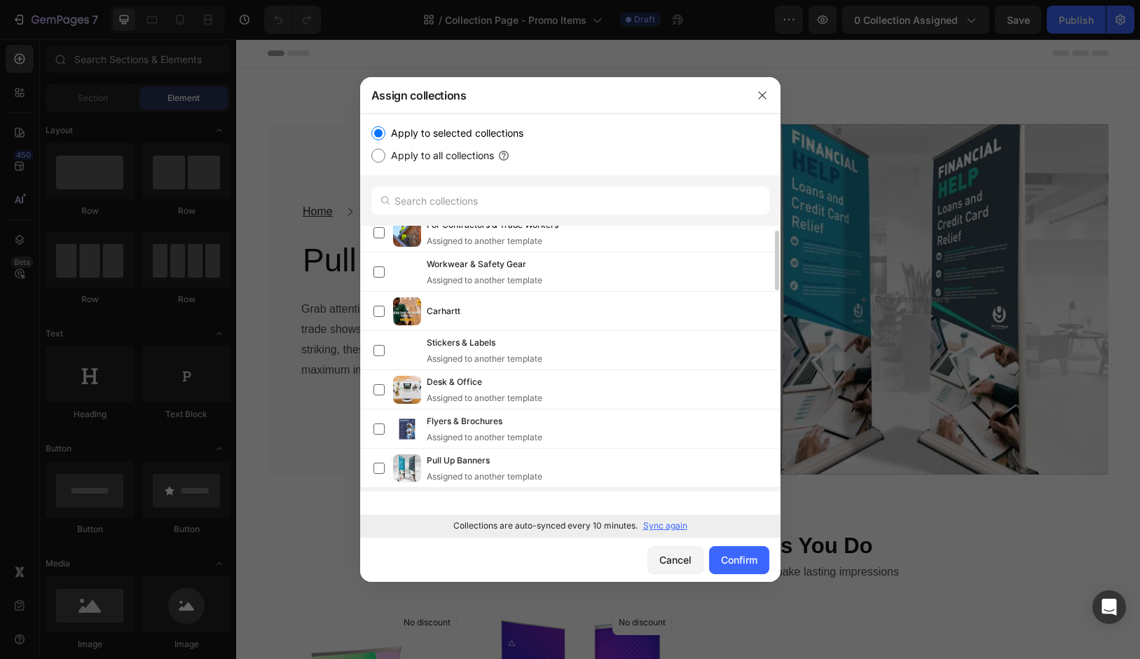
scroll to position [0, 0]
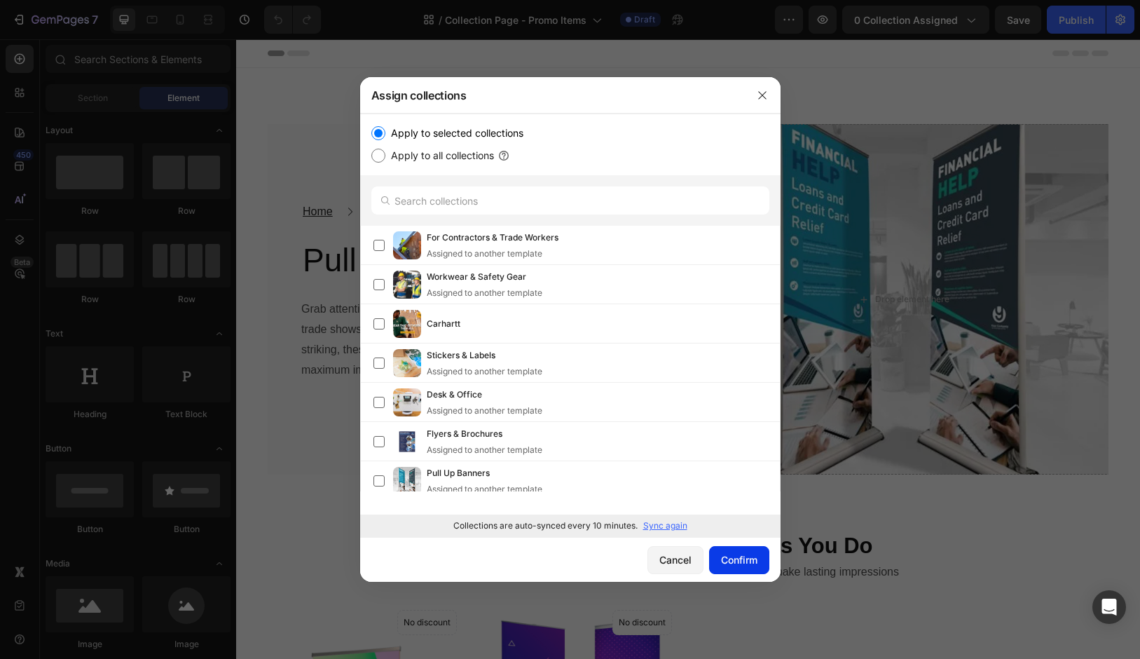
click at [741, 554] on div "Confirm" at bounding box center [739, 559] width 36 height 15
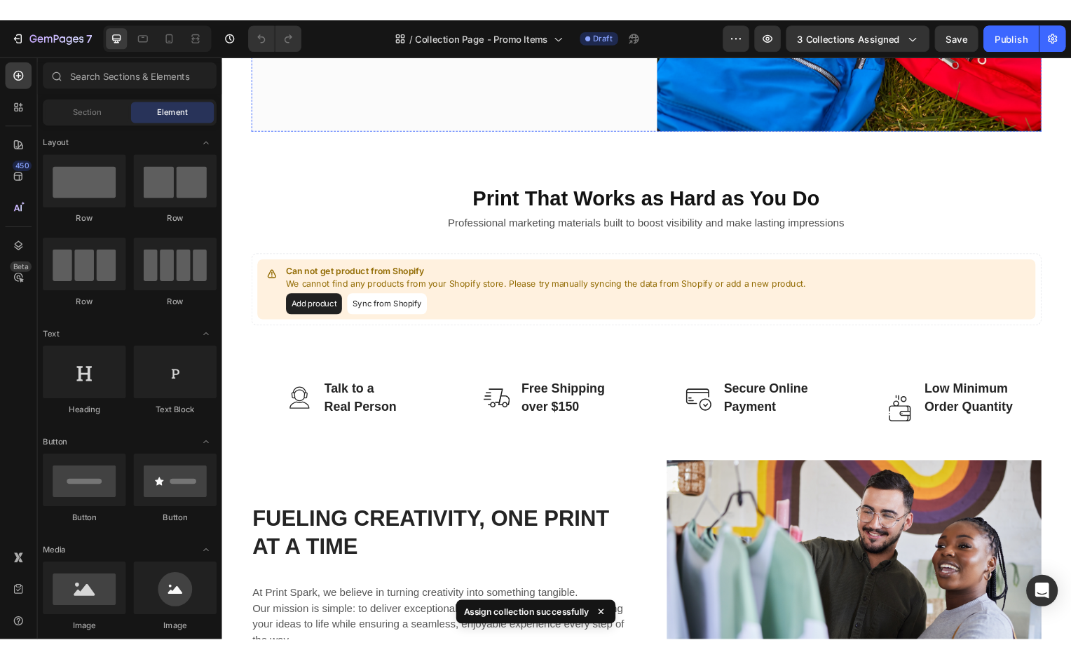
scroll to position [377, 0]
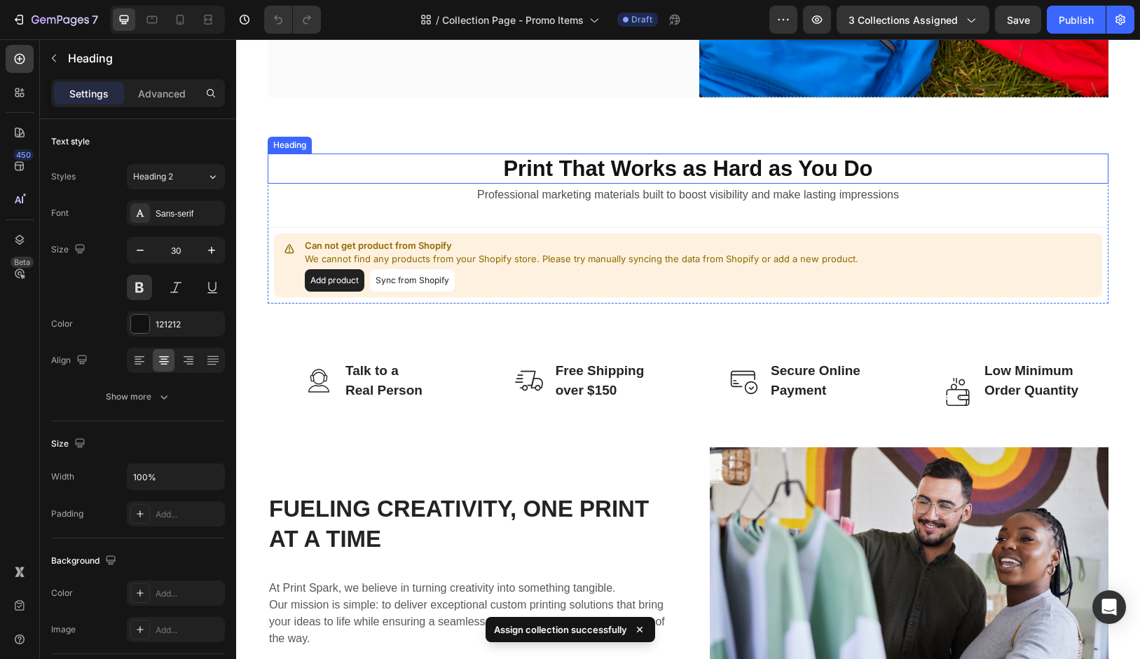
click at [666, 174] on span "Print That Works as Hard as You Do" at bounding box center [687, 168] width 369 height 25
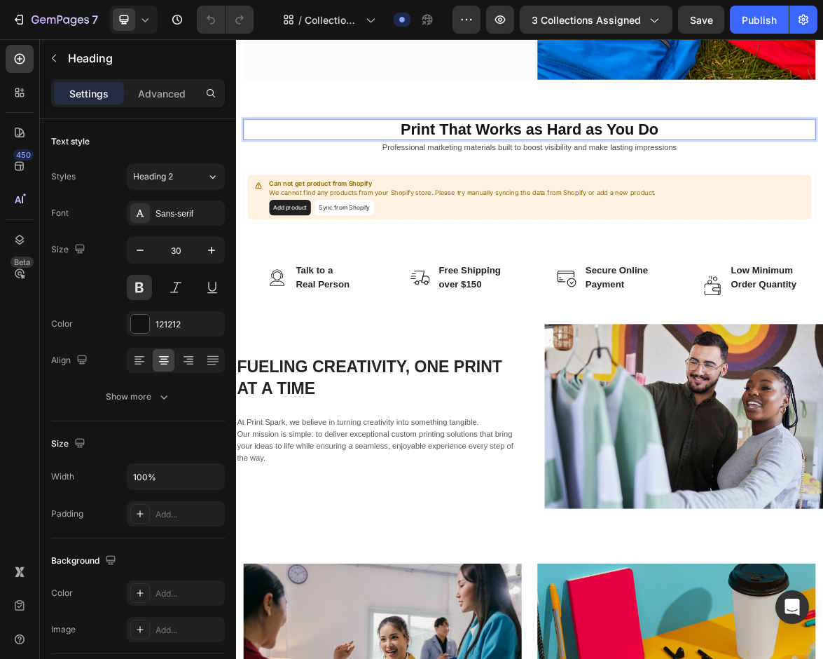
click at [605, 162] on span "Print That Works as Hard as You Do" at bounding box center [656, 168] width 369 height 25
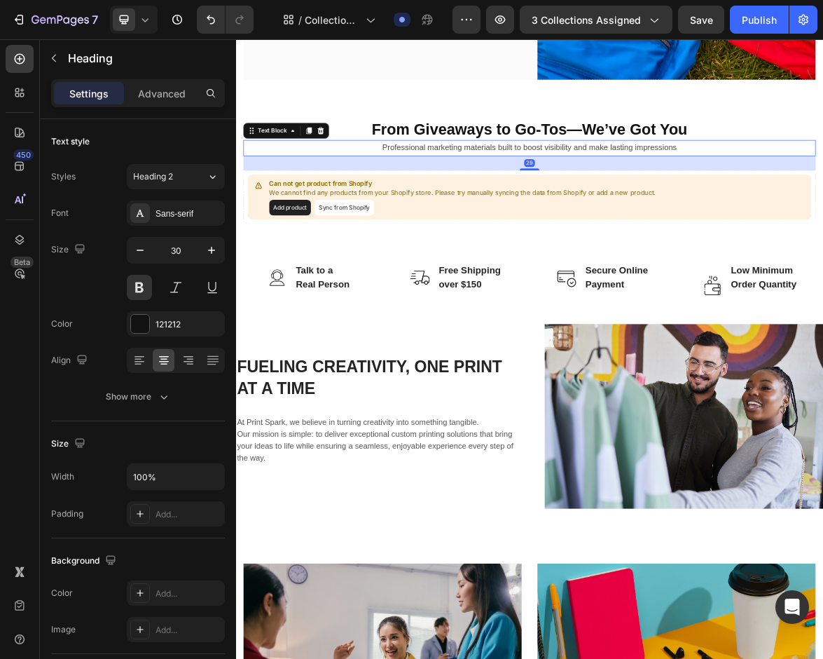
click at [575, 190] on p "Professional marketing materials built to boost visibility and make lasting imp…" at bounding box center [656, 195] width 817 height 20
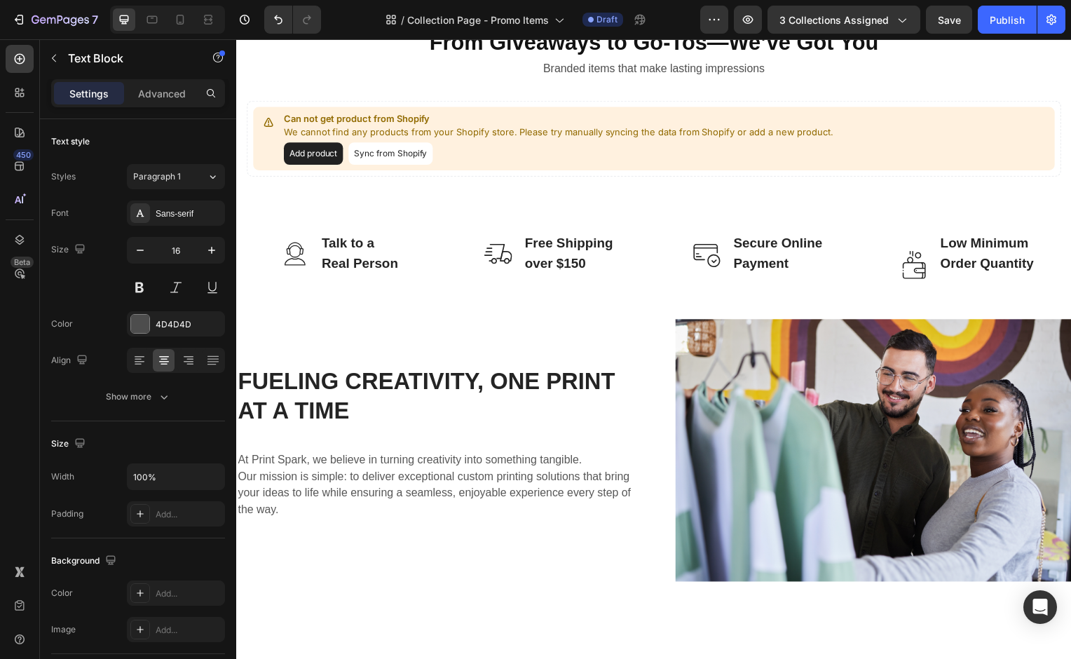
scroll to position [0, 0]
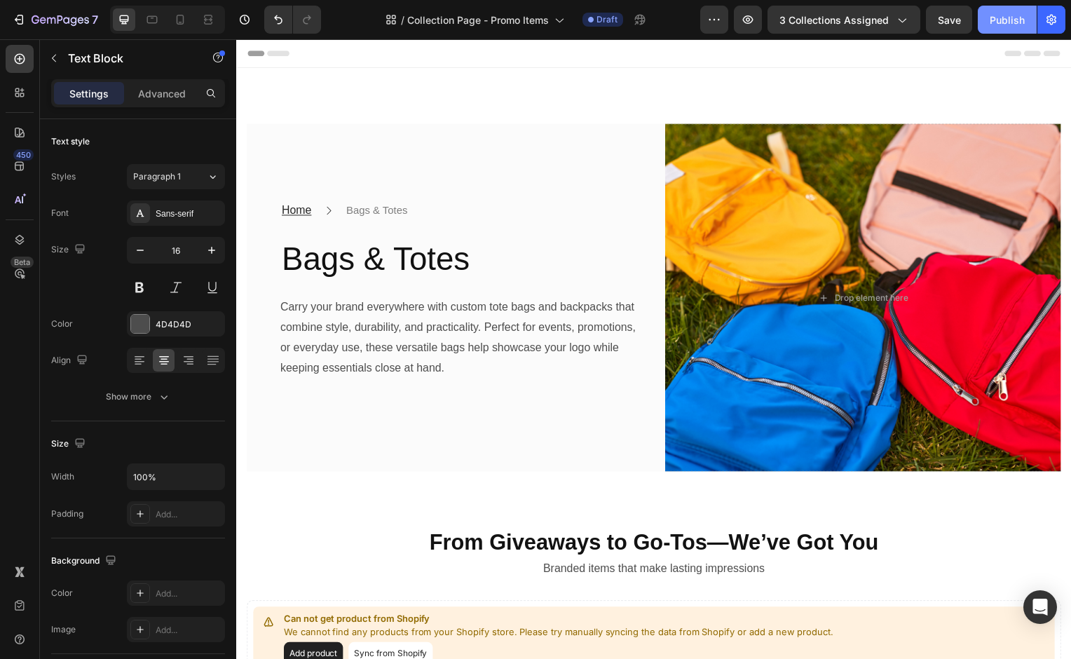
click at [1014, 24] on div "Publish" at bounding box center [1006, 20] width 35 height 15
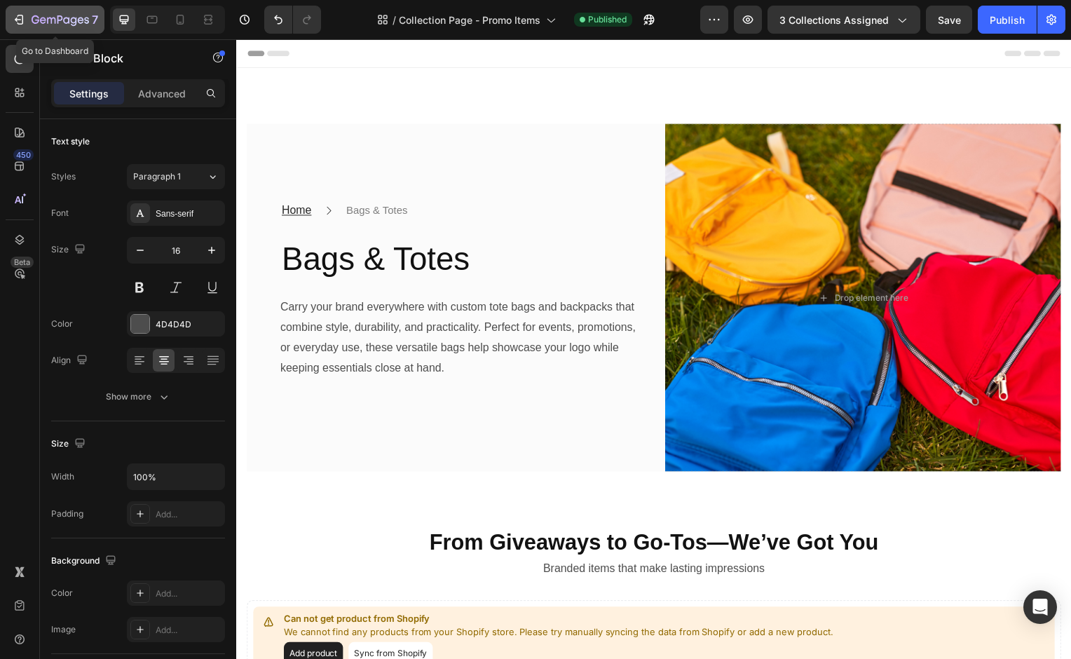
click at [27, 20] on div "7" at bounding box center [55, 19] width 86 height 17
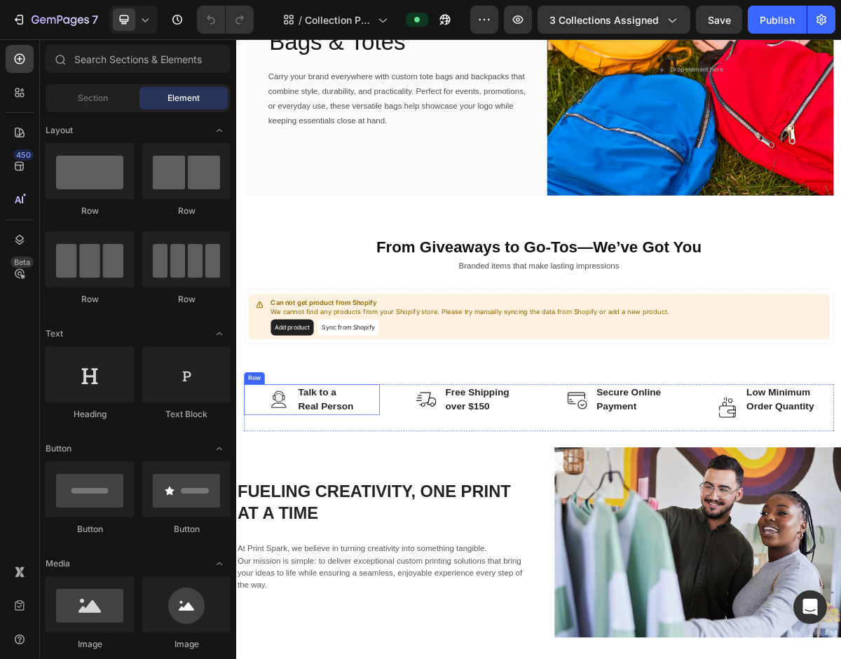
scroll to position [234, 0]
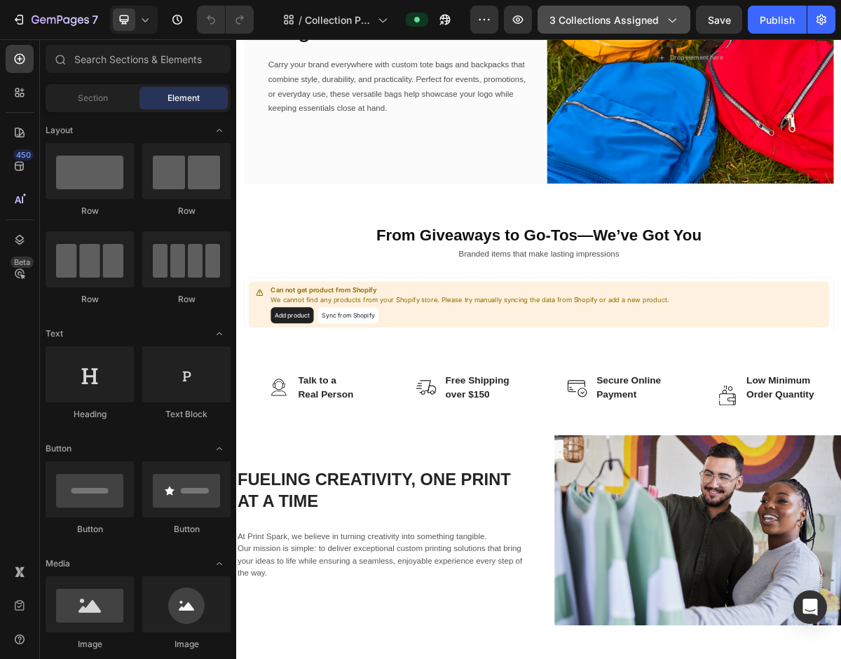
click at [594, 22] on span "3 collections assigned" at bounding box center [603, 20] width 109 height 15
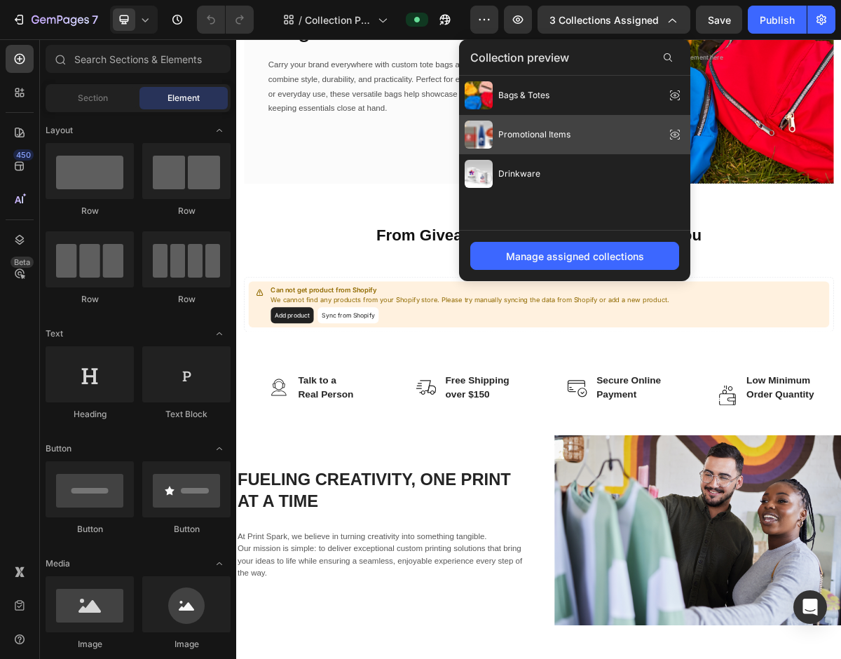
click at [546, 134] on span "Promotional Items" at bounding box center [534, 134] width 72 height 13
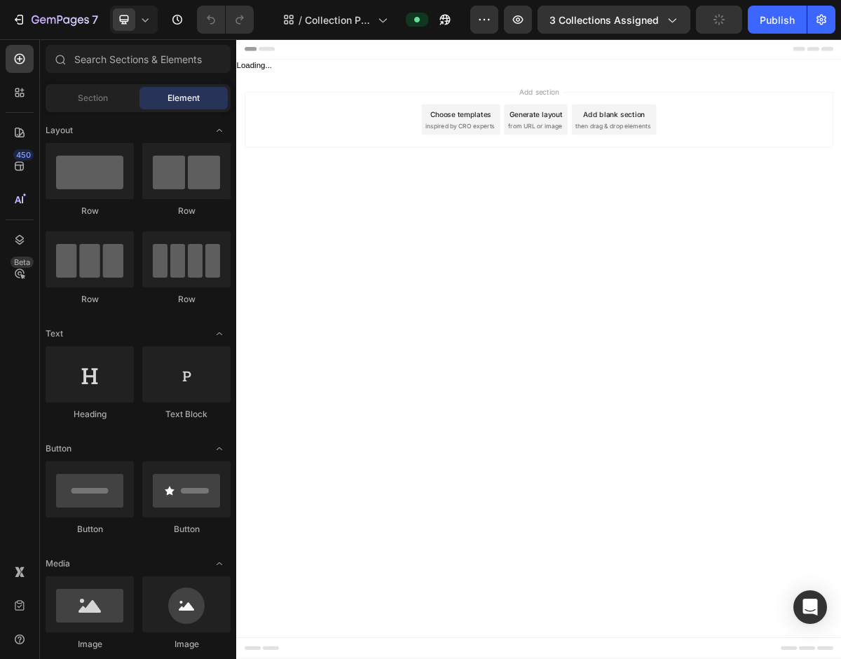
scroll to position [0, 0]
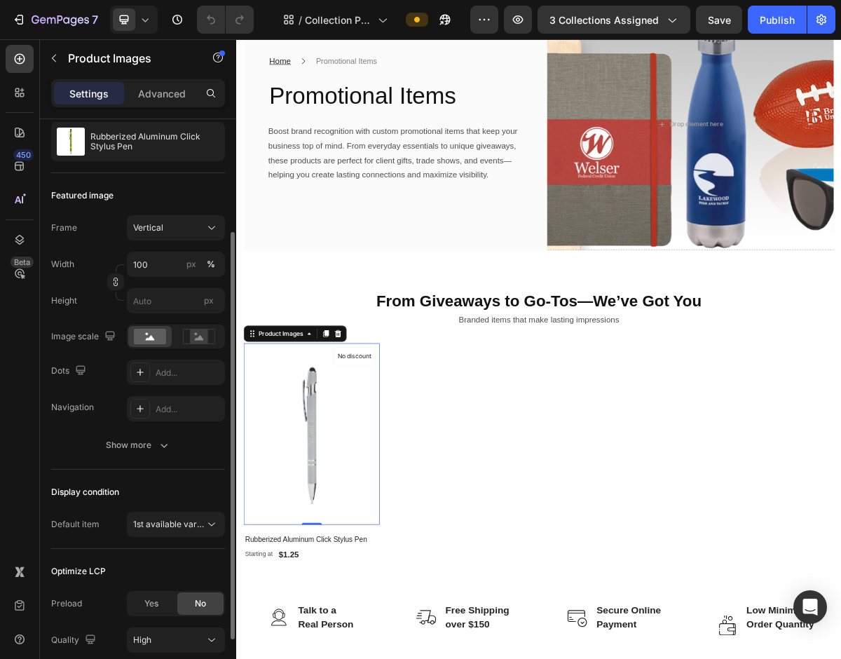
scroll to position [116, 0]
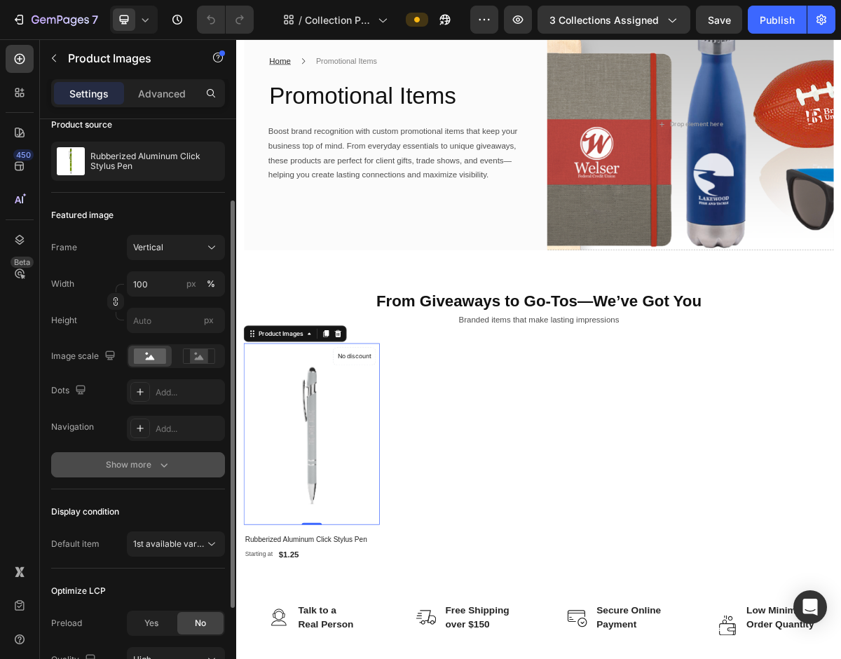
click at [146, 472] on button "Show more" at bounding box center [138, 464] width 174 height 25
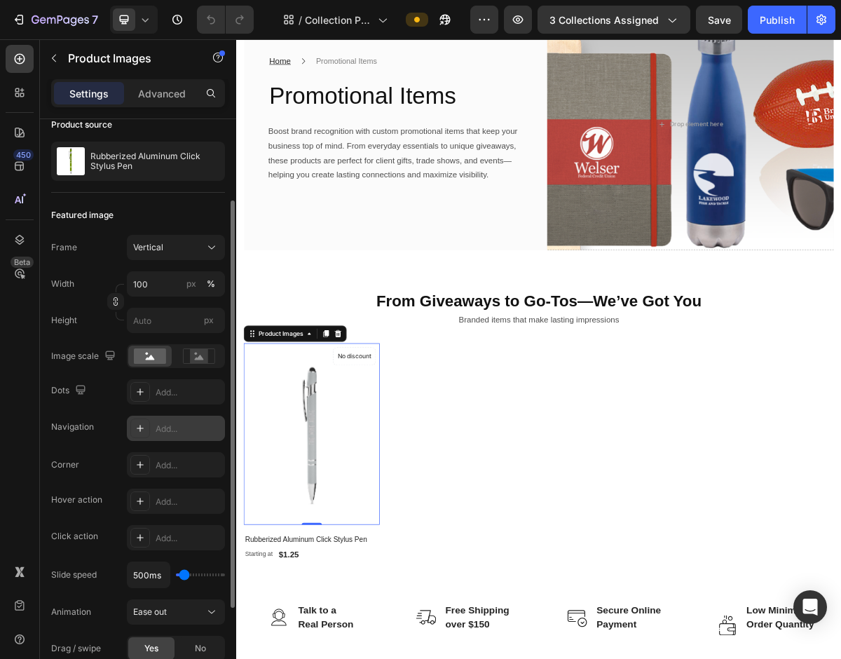
click at [150, 427] on div "Add..." at bounding box center [176, 428] width 98 height 25
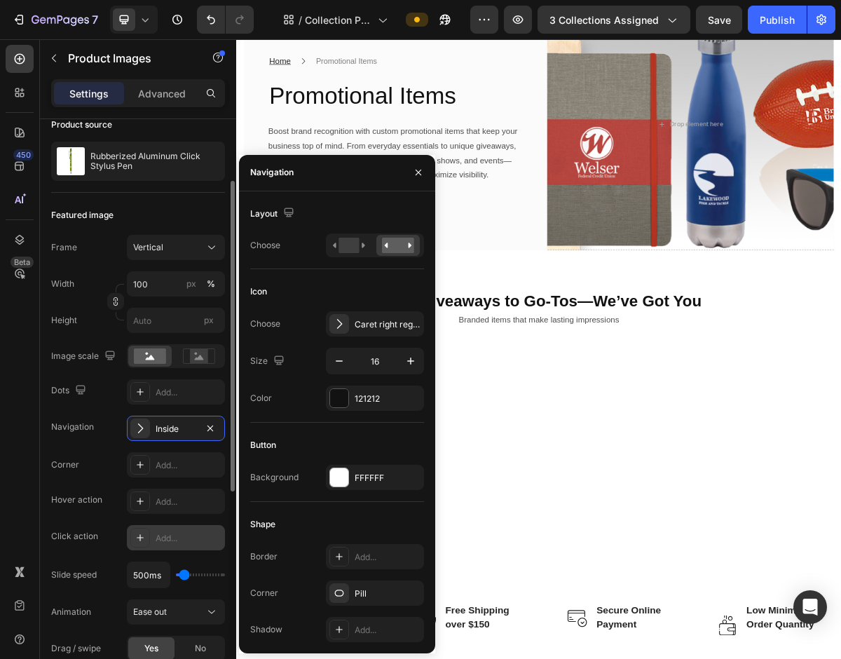
click at [166, 549] on div "Add..." at bounding box center [176, 537] width 98 height 25
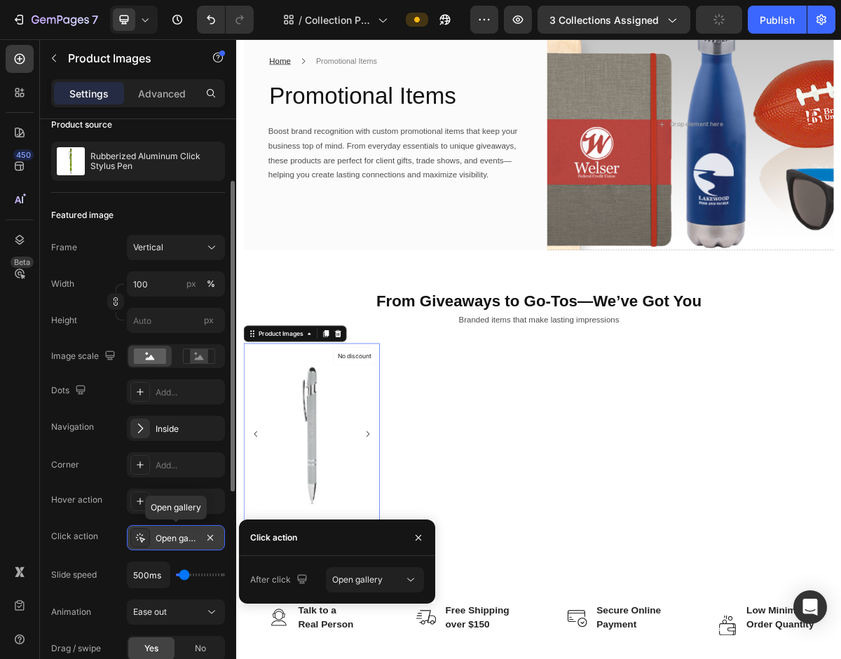
click at [176, 538] on div "Open gallery" at bounding box center [176, 538] width 41 height 13
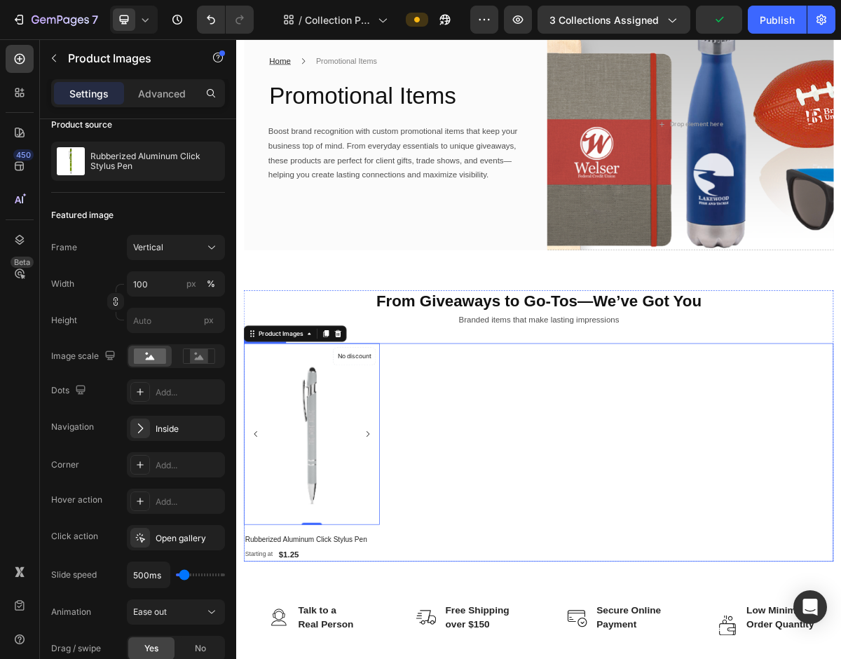
click at [597, 658] on div "Product Images 0 No discount Not be displayed when published Product Badge Row …" at bounding box center [657, 614] width 820 height 303
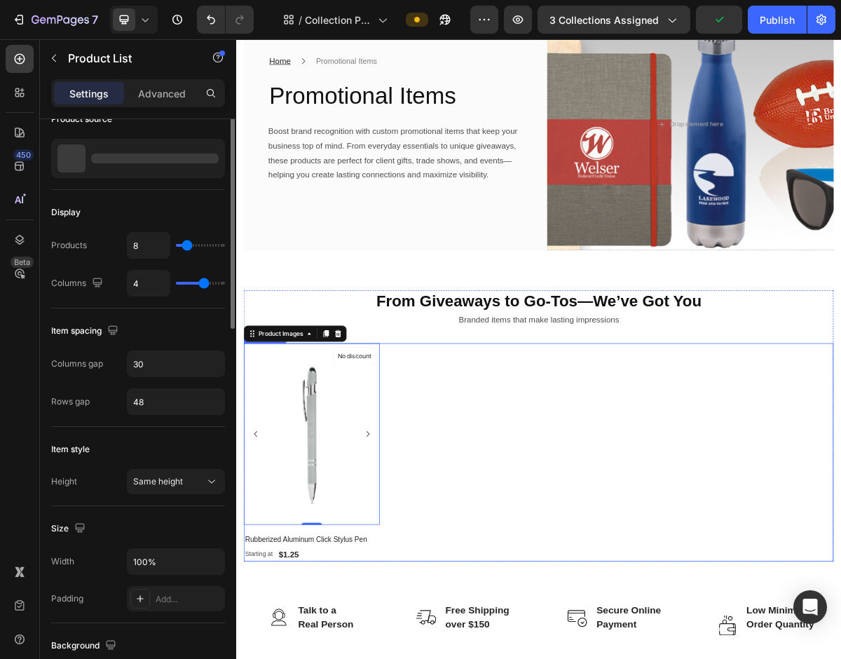
scroll to position [0, 0]
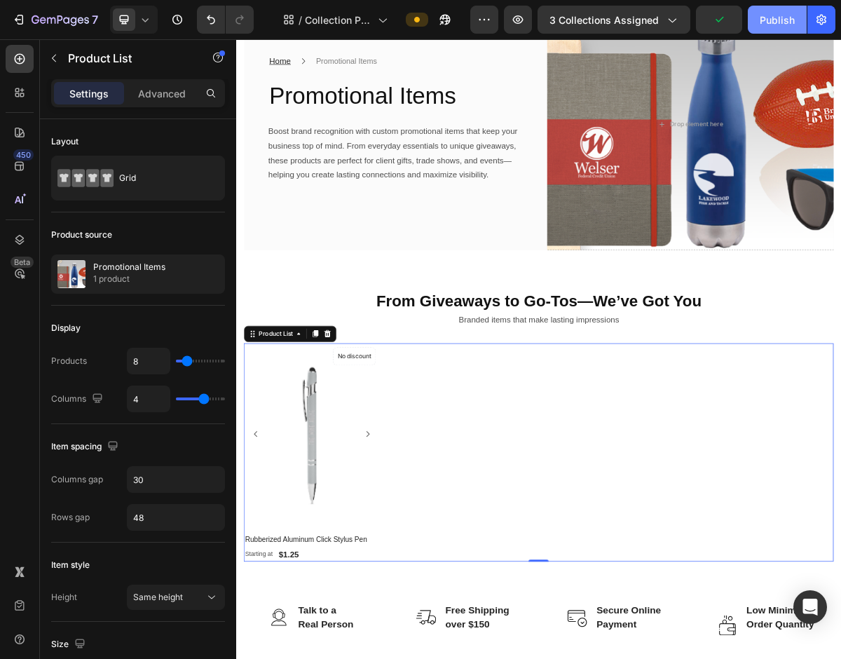
click at [787, 25] on div "Publish" at bounding box center [777, 20] width 35 height 15
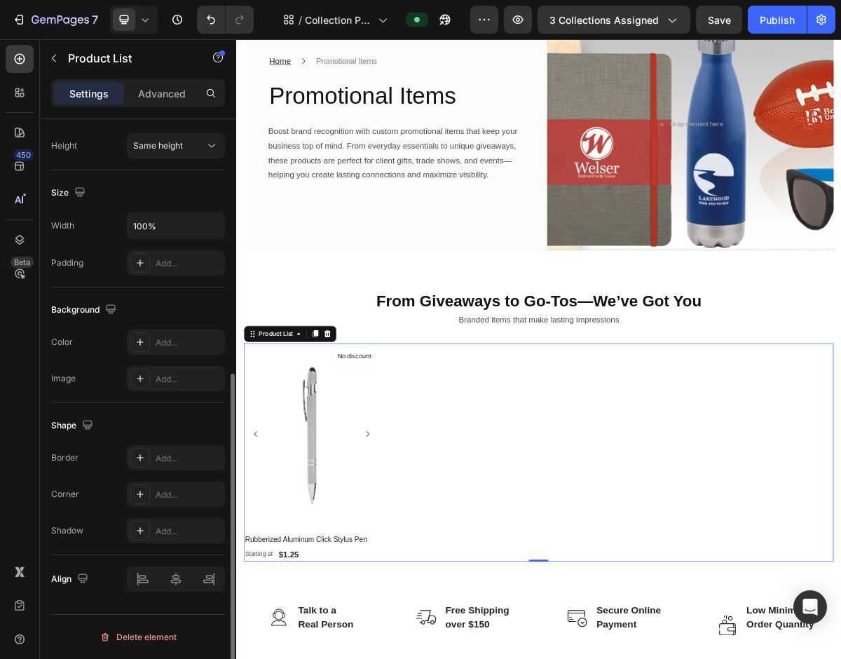
scroll to position [449, 0]
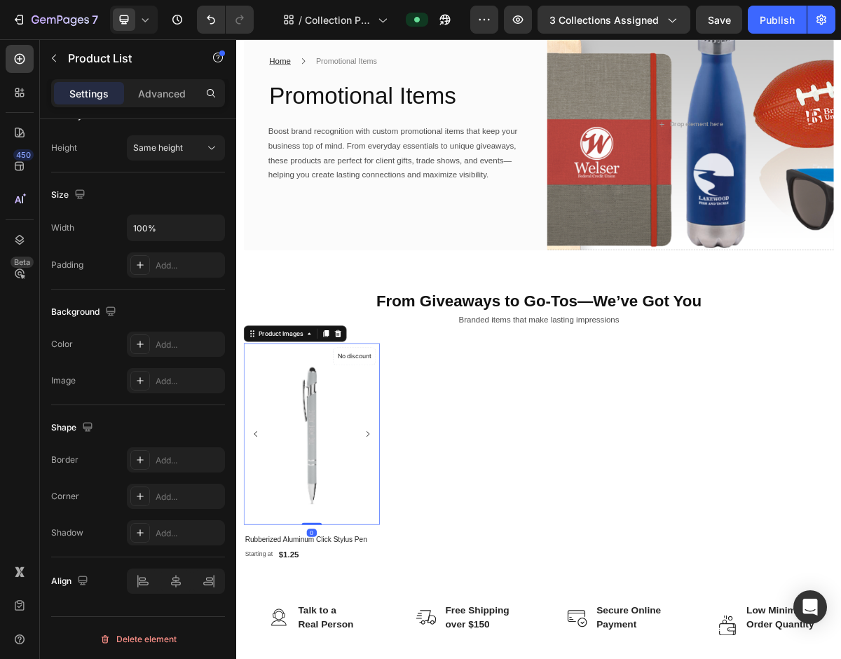
click at [390, 566] on img at bounding box center [341, 589] width 189 height 252
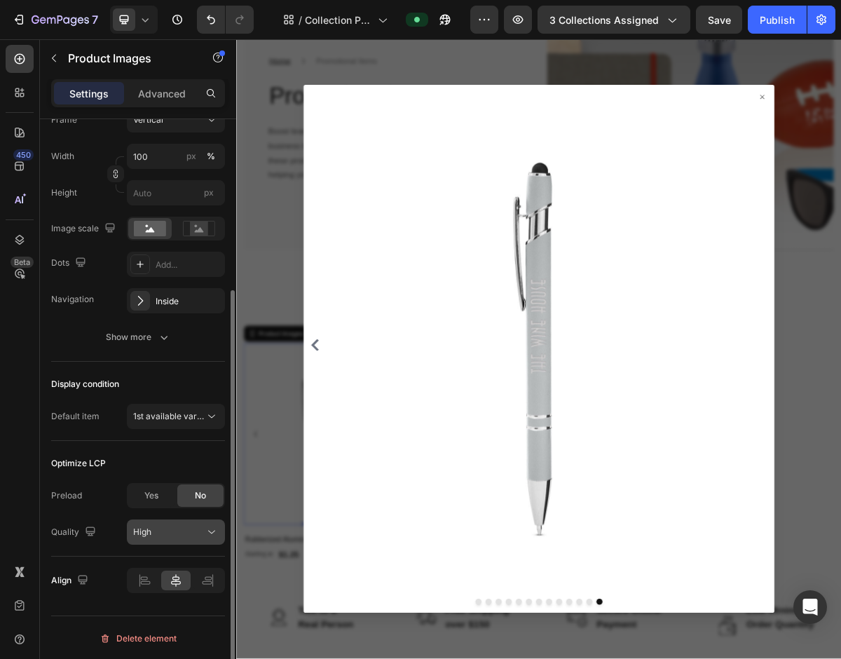
scroll to position [245, 0]
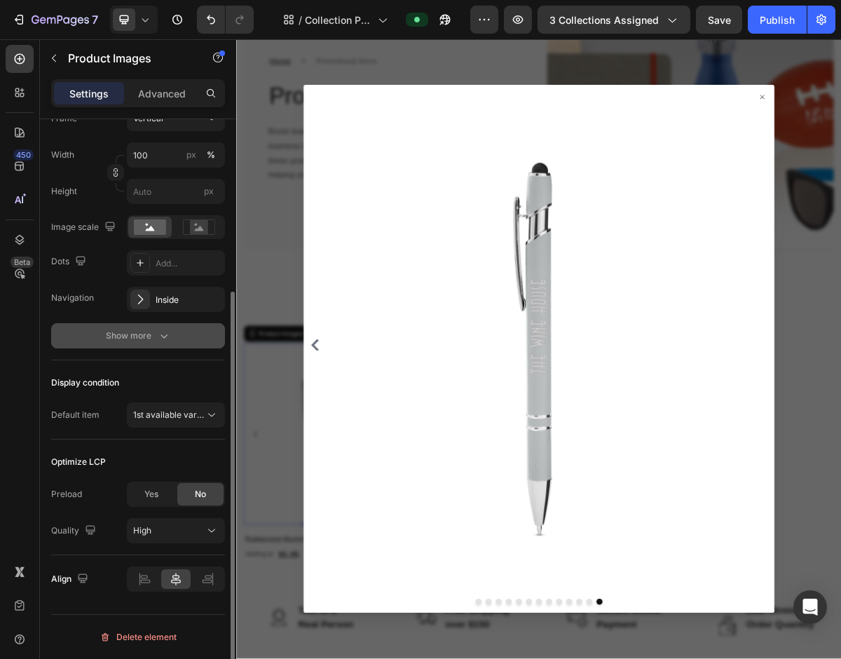
click at [127, 342] on div "Show more" at bounding box center [138, 336] width 65 height 14
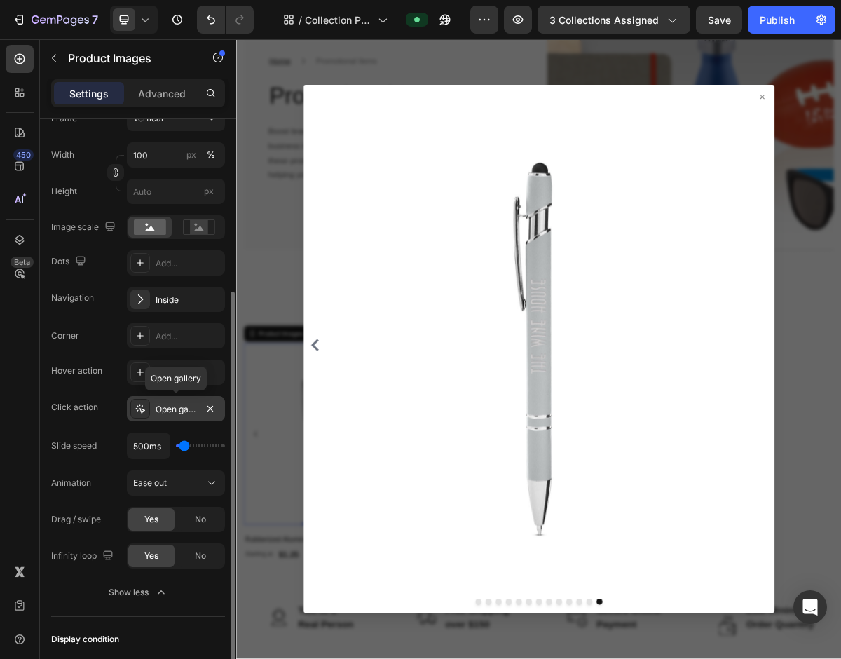
click at [141, 407] on icon at bounding box center [140, 408] width 11 height 11
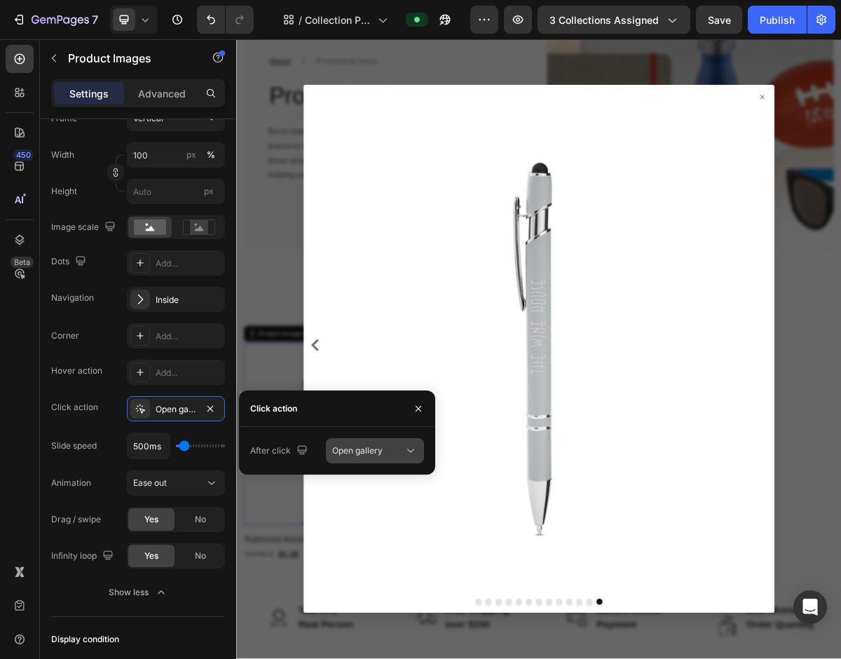
click at [371, 456] on span "Open gallery" at bounding box center [357, 450] width 50 height 13
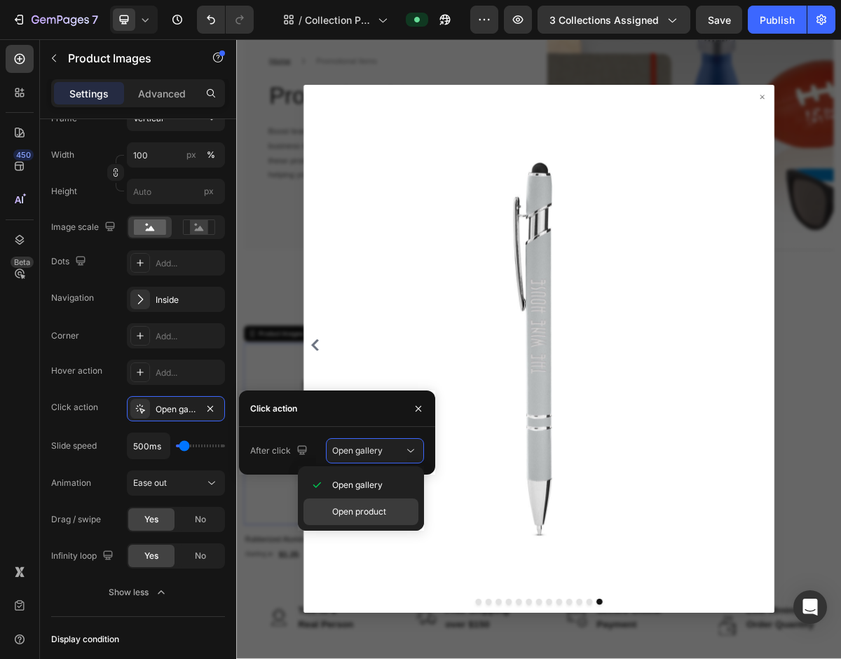
click at [371, 510] on span "Open product" at bounding box center [359, 511] width 54 height 13
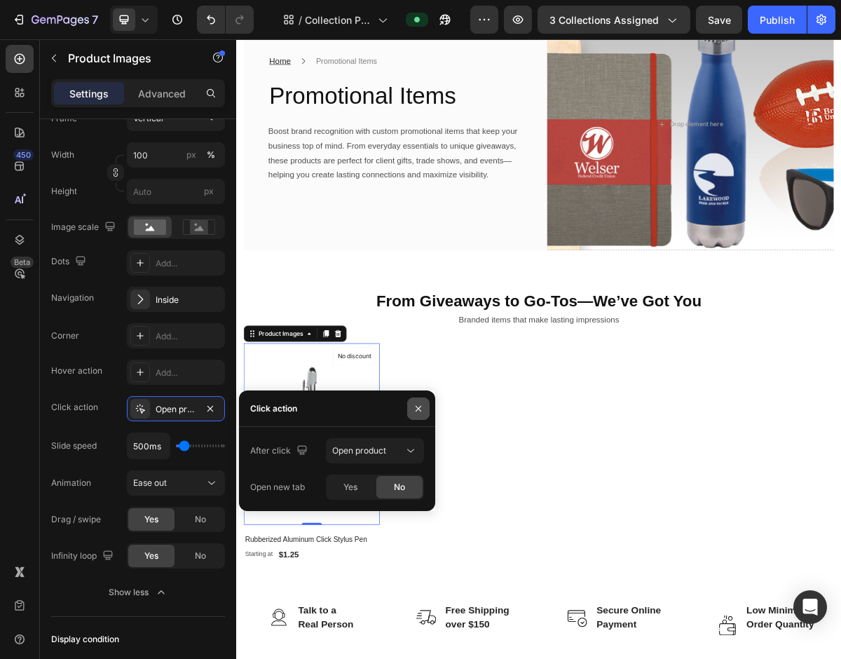
click at [420, 404] on icon "button" at bounding box center [418, 408] width 11 height 11
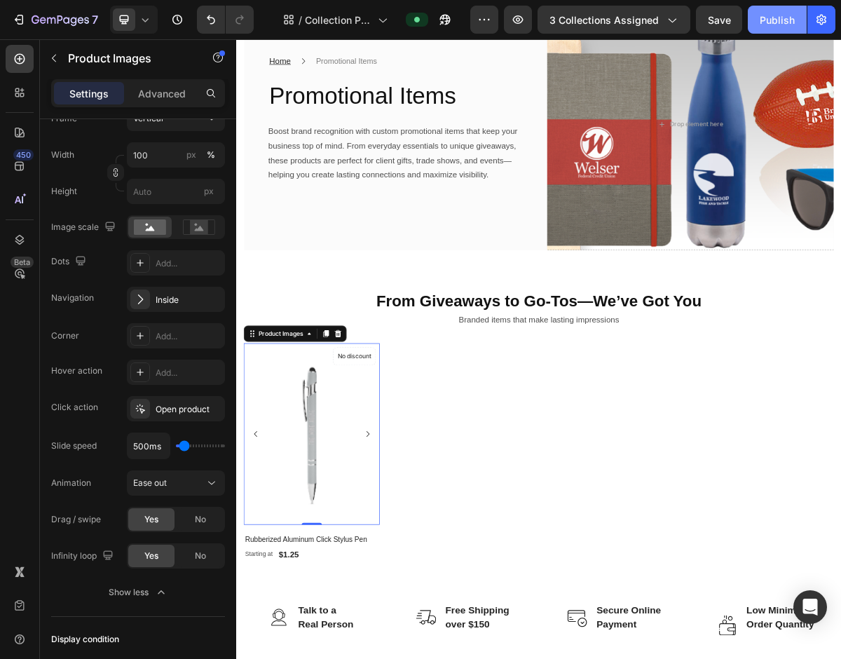
click at [765, 24] on div "Publish" at bounding box center [777, 20] width 35 height 15
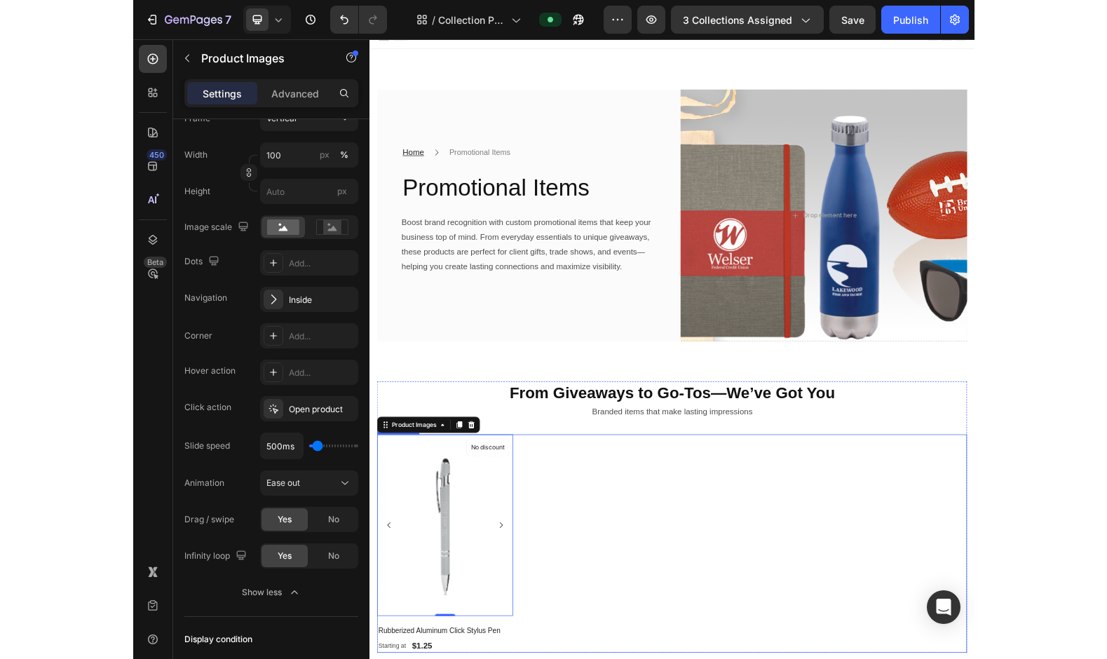
scroll to position [0, 0]
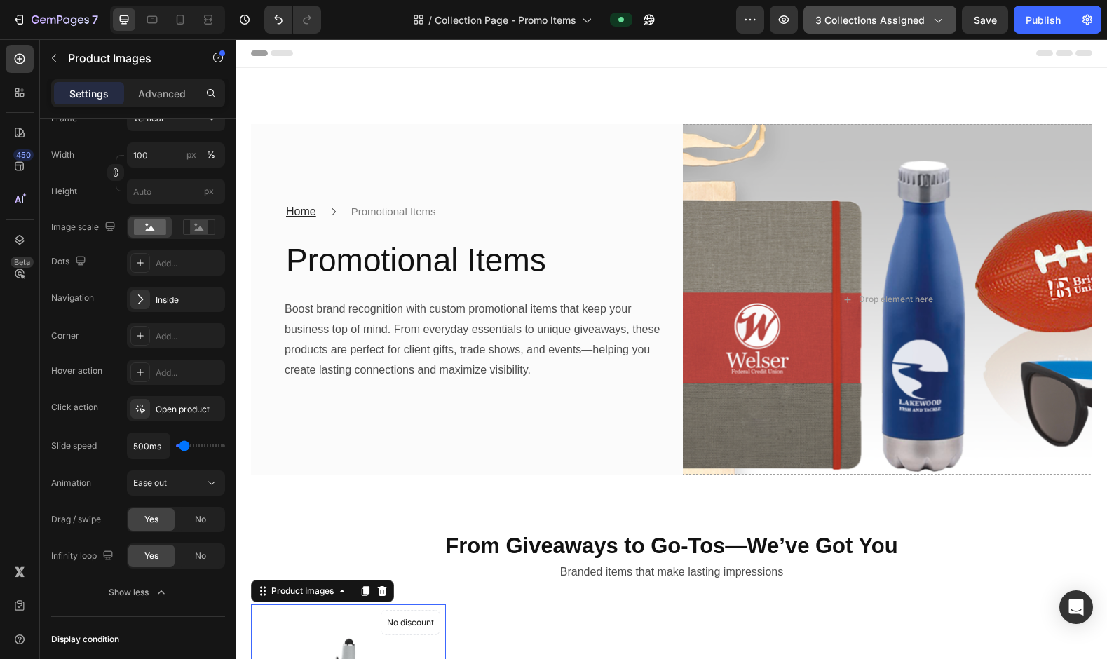
click at [840, 19] on span "3 collections assigned" at bounding box center [869, 20] width 109 height 15
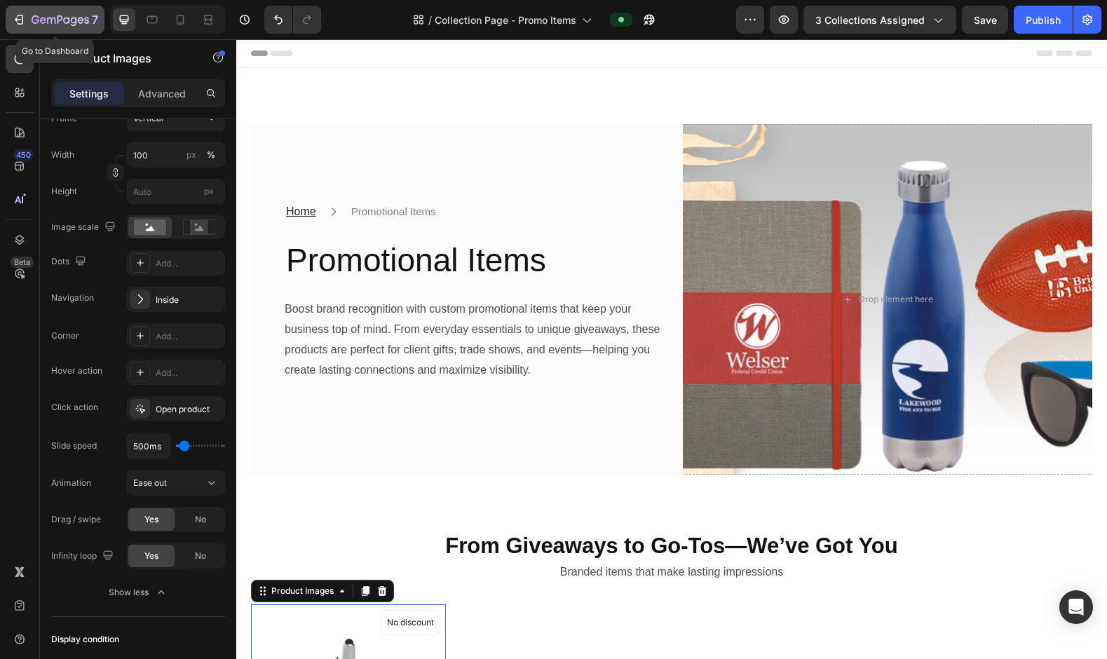
click at [42, 28] on button "7" at bounding box center [55, 20] width 99 height 28
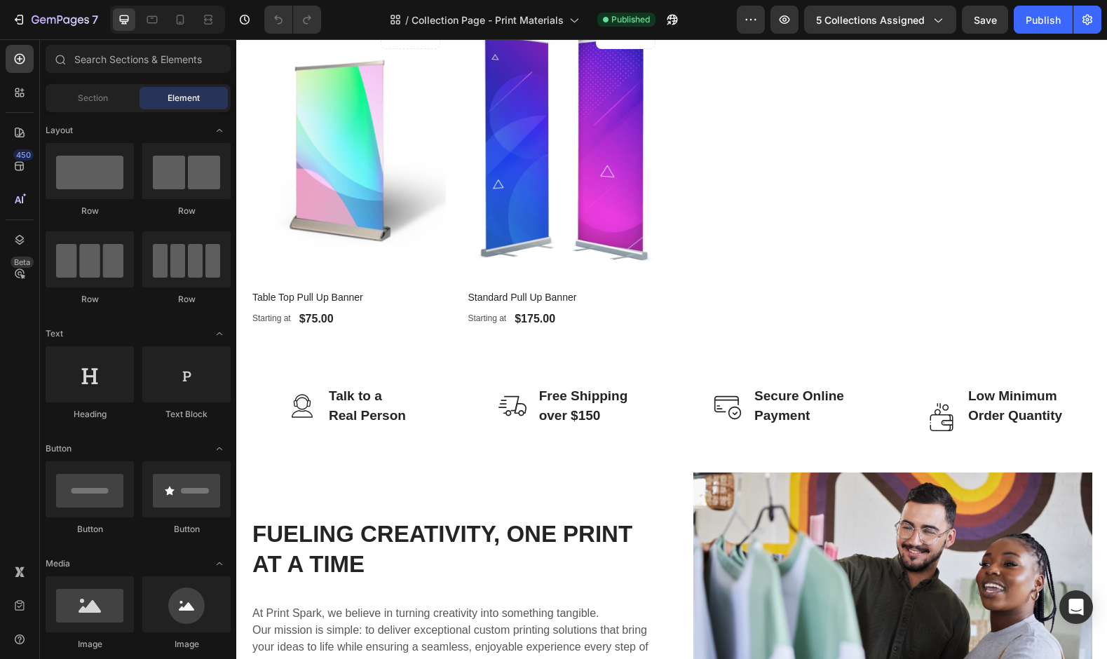
scroll to position [530, 0]
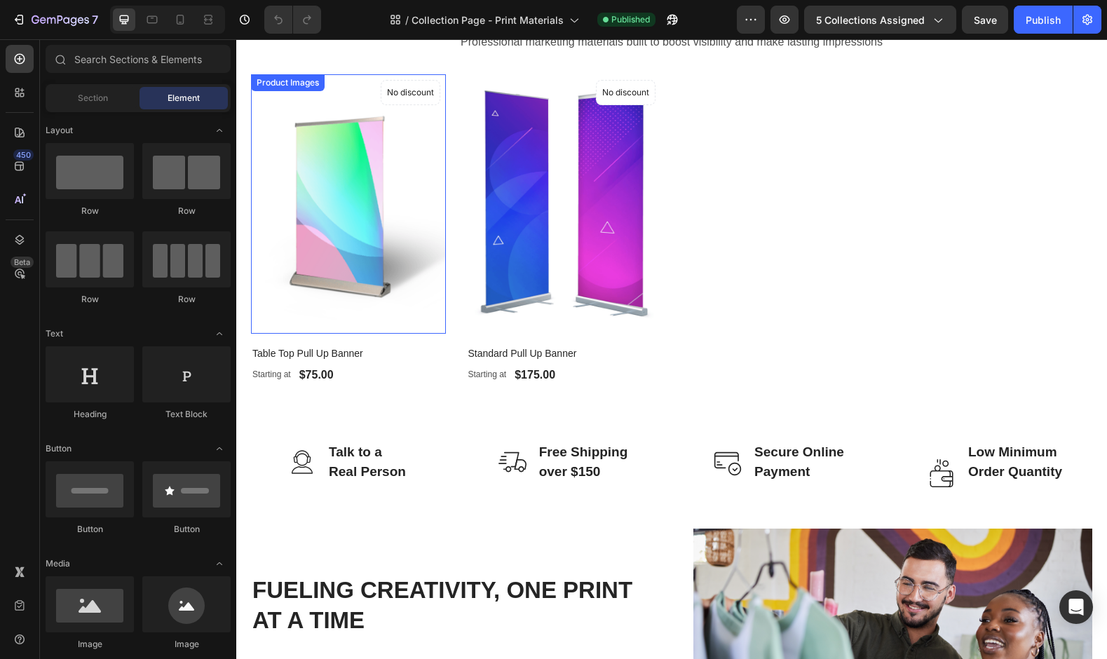
click at [434, 275] on img at bounding box center [348, 203] width 195 height 259
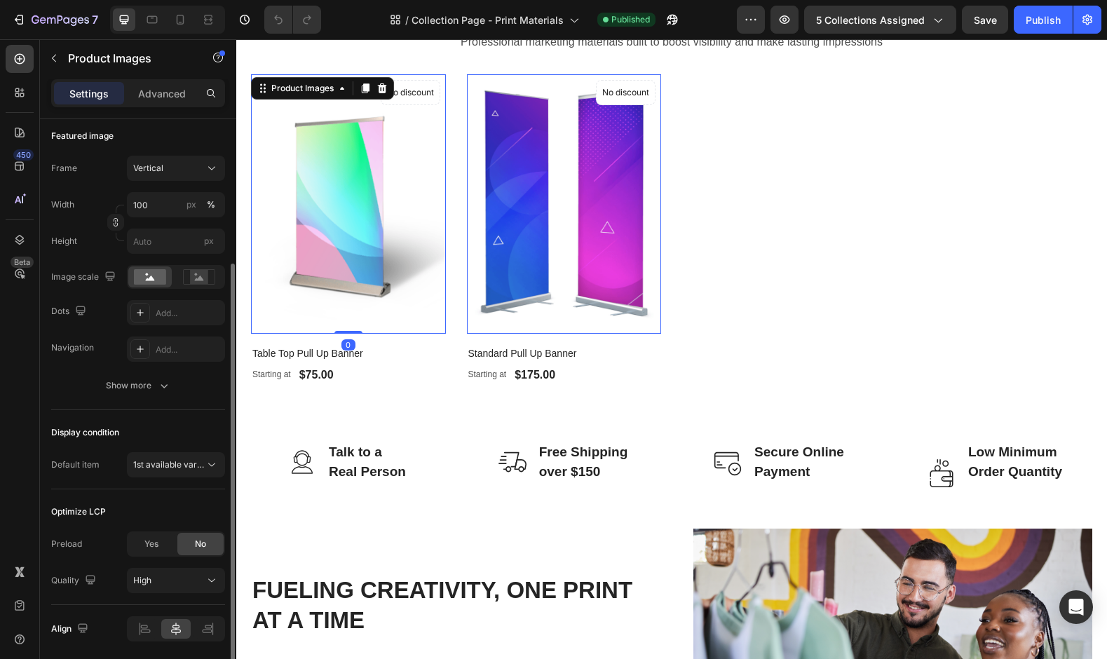
scroll to position [204, 0]
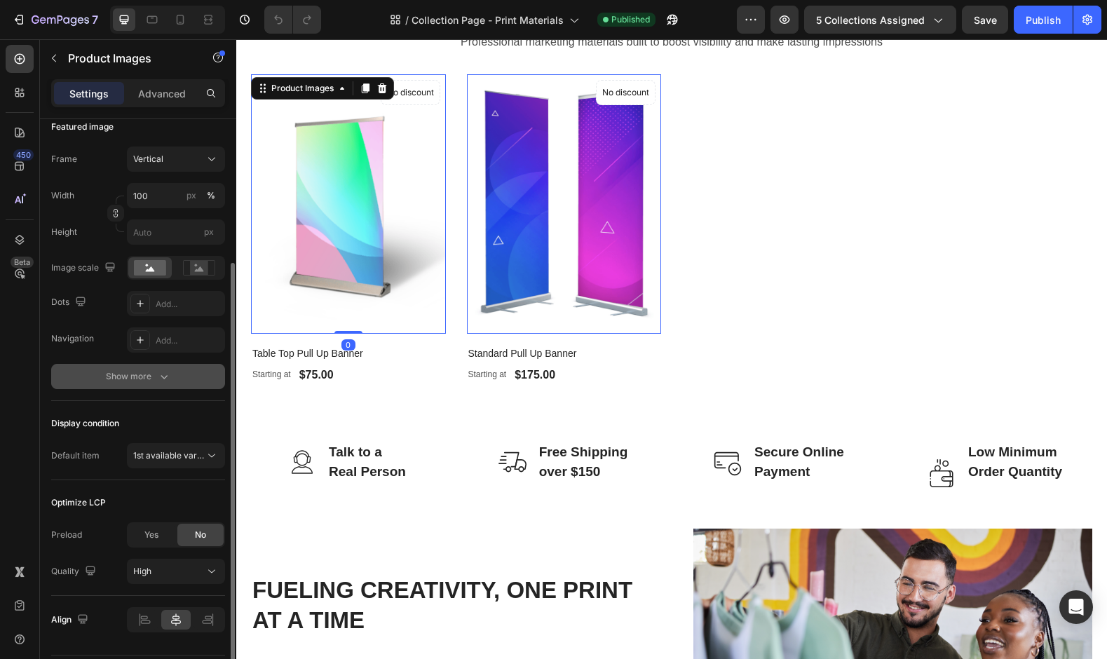
click at [153, 371] on div "Show more" at bounding box center [138, 376] width 65 height 14
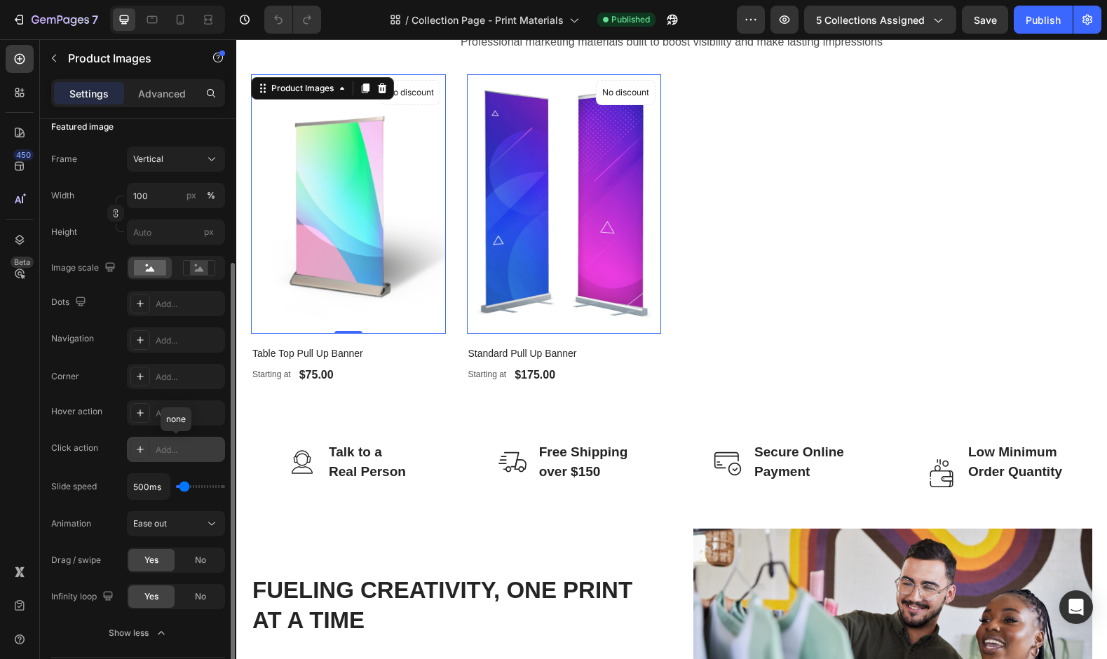
click at [175, 445] on div "Add..." at bounding box center [189, 450] width 66 height 13
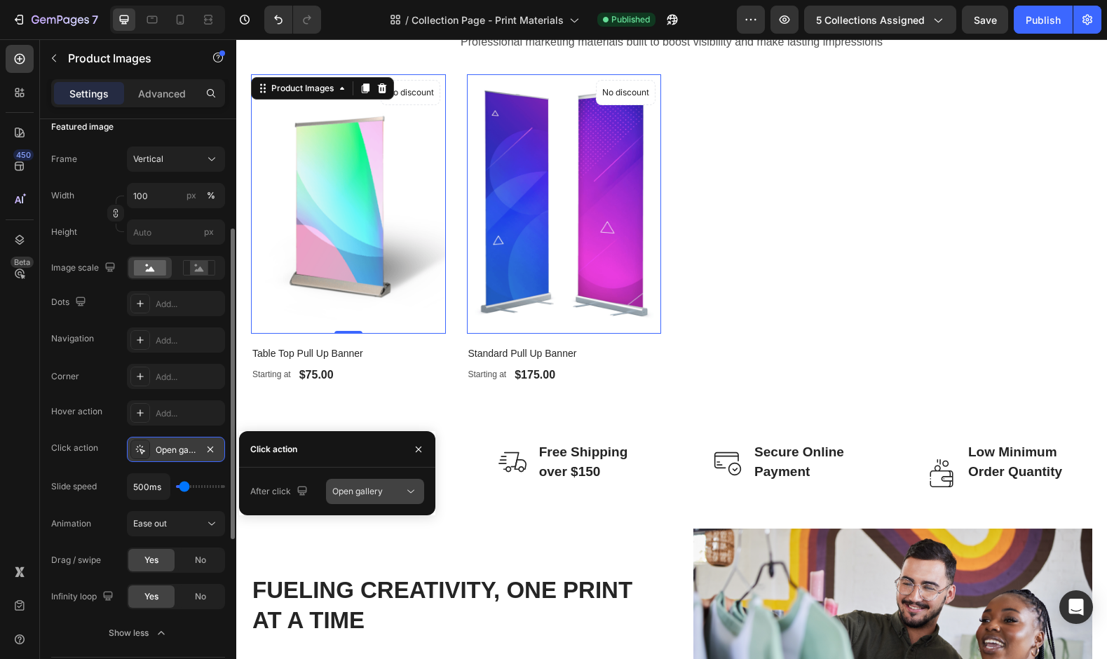
click at [369, 492] on span "Open gallery" at bounding box center [357, 491] width 50 height 11
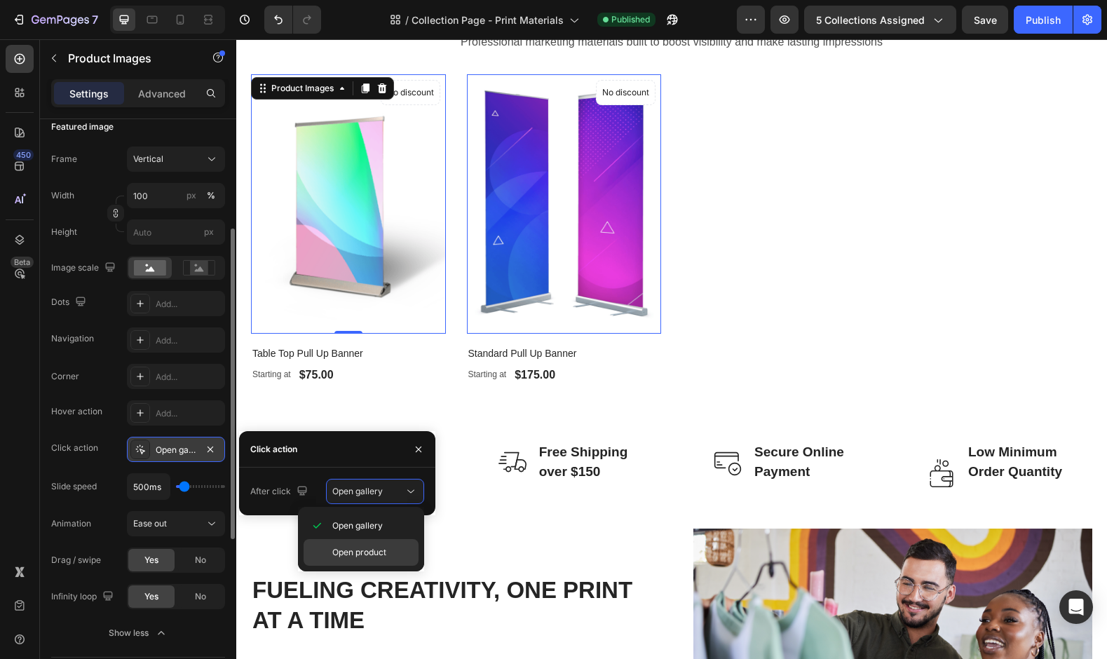
click at [365, 547] on span "Open product" at bounding box center [359, 552] width 54 height 13
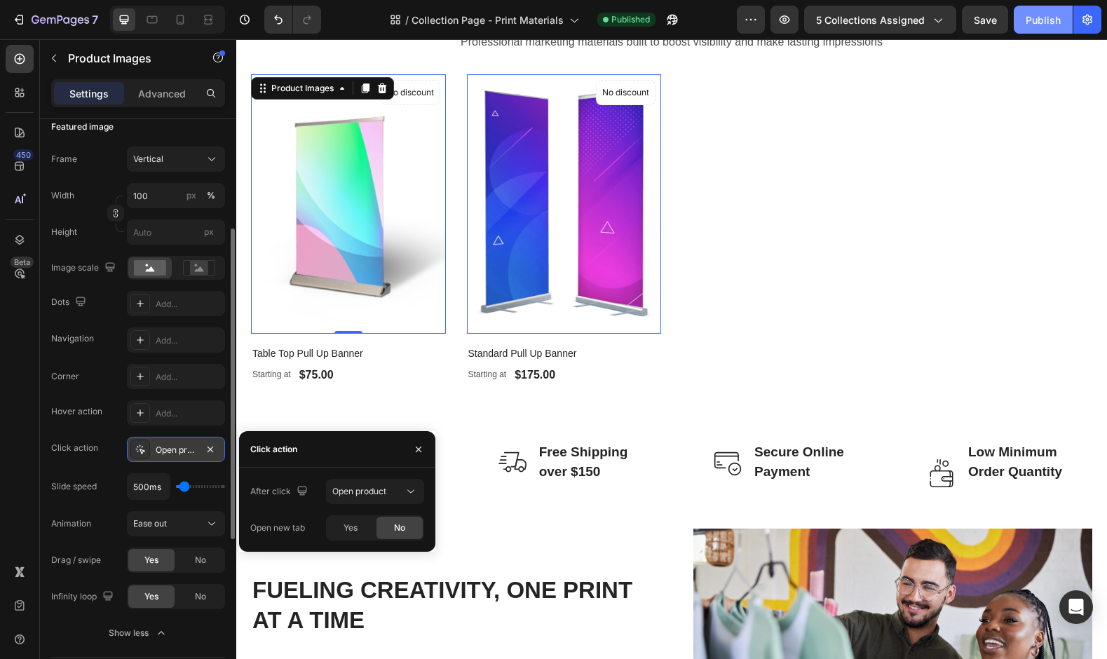
click at [1032, 30] on button "Publish" at bounding box center [1042, 20] width 59 height 28
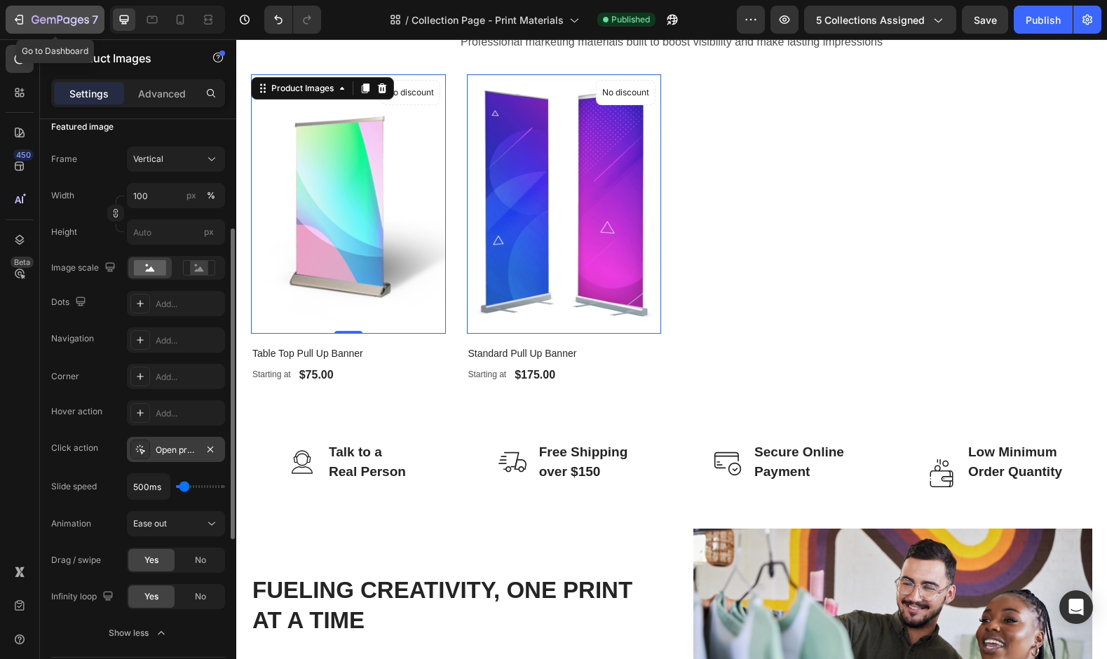
click at [21, 22] on icon "button" at bounding box center [19, 20] width 14 height 14
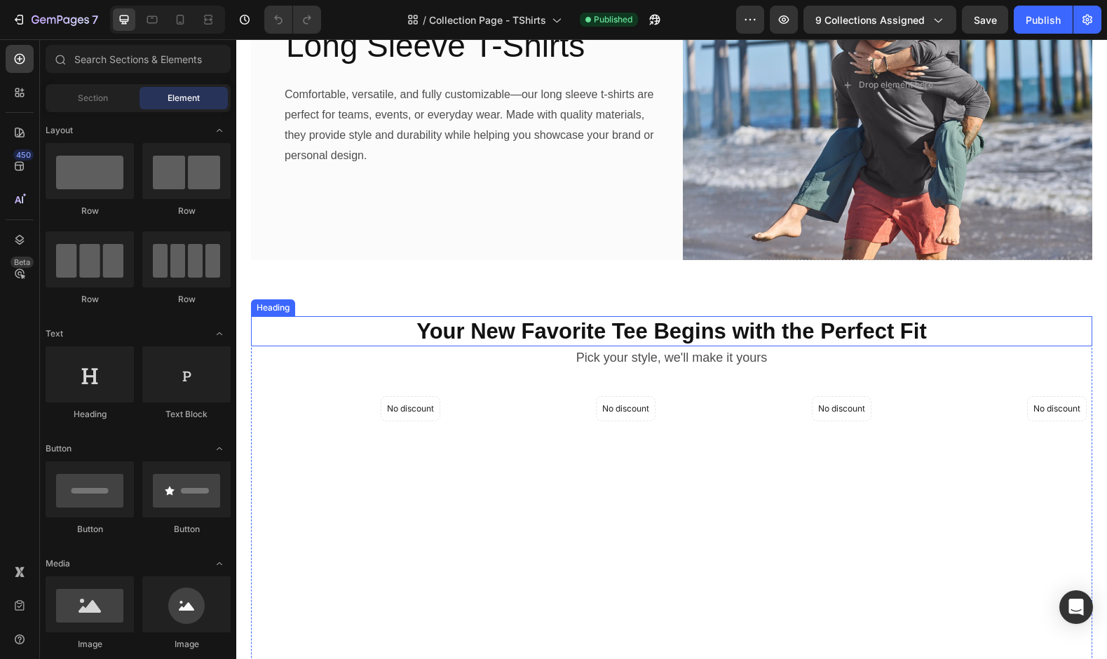
scroll to position [216, 0]
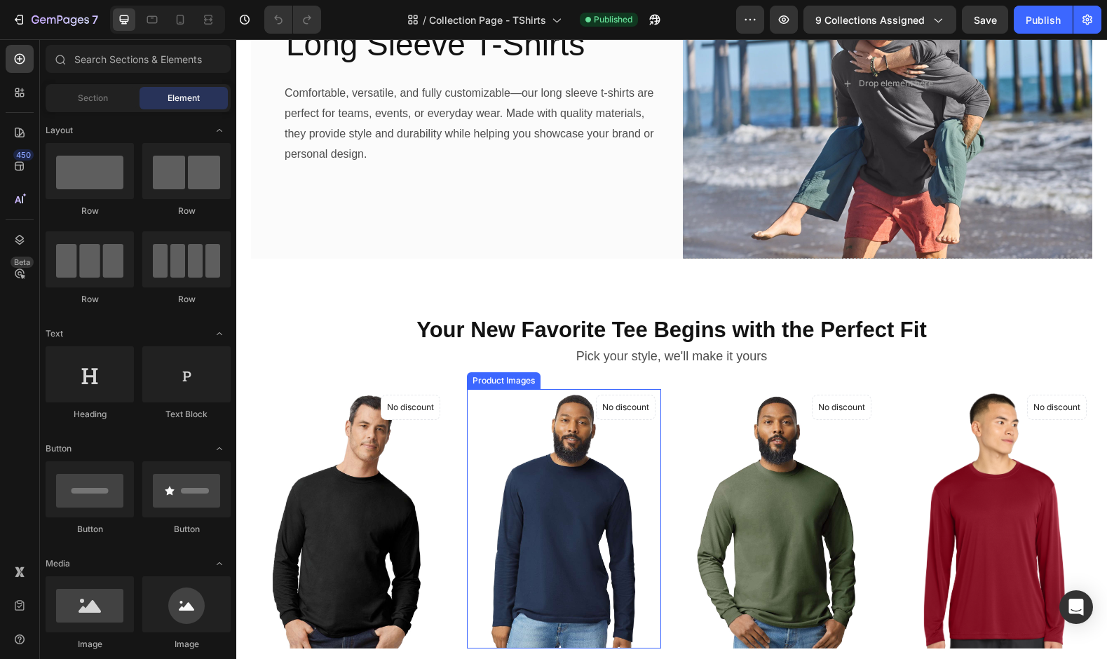
click at [526, 492] on img at bounding box center [564, 518] width 195 height 259
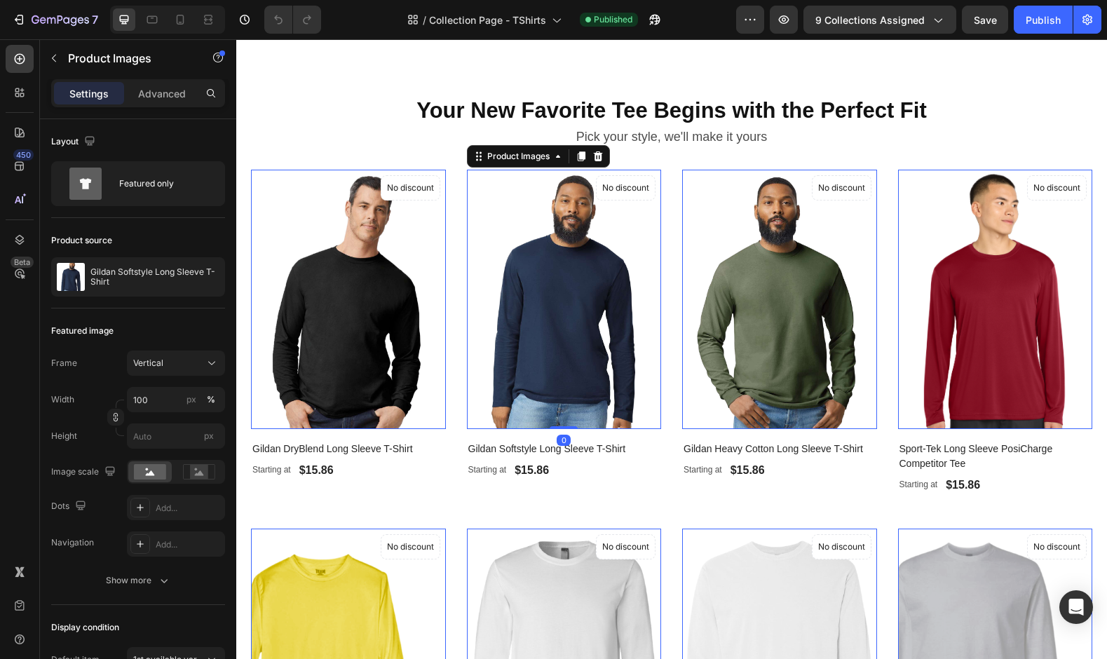
scroll to position [446, 0]
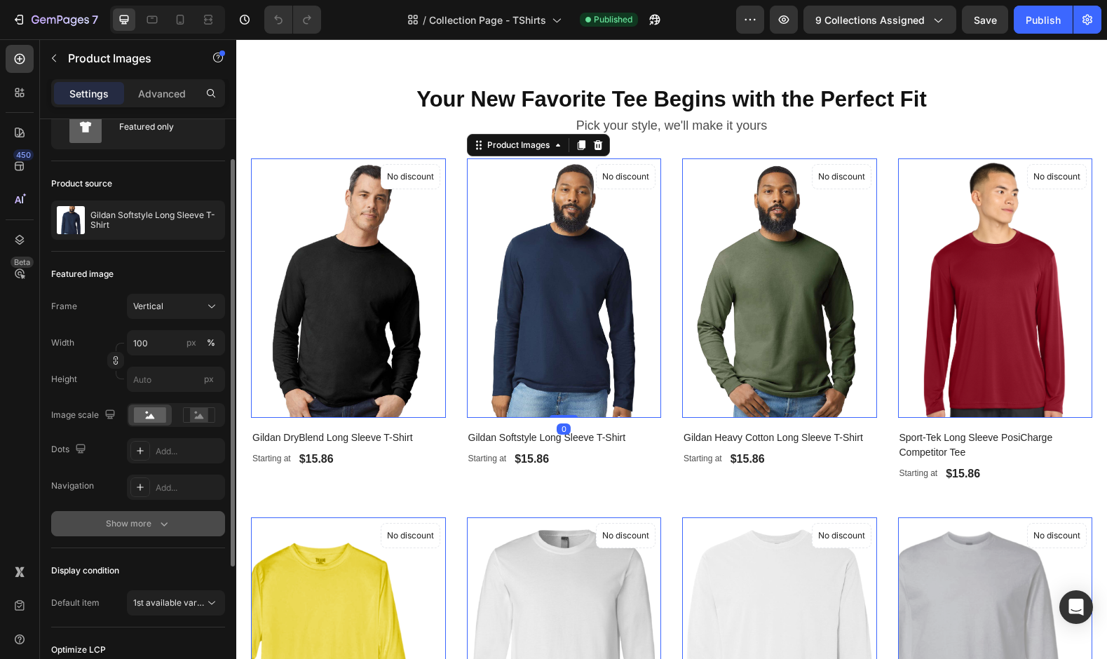
click at [146, 526] on div "Show more" at bounding box center [138, 523] width 65 height 14
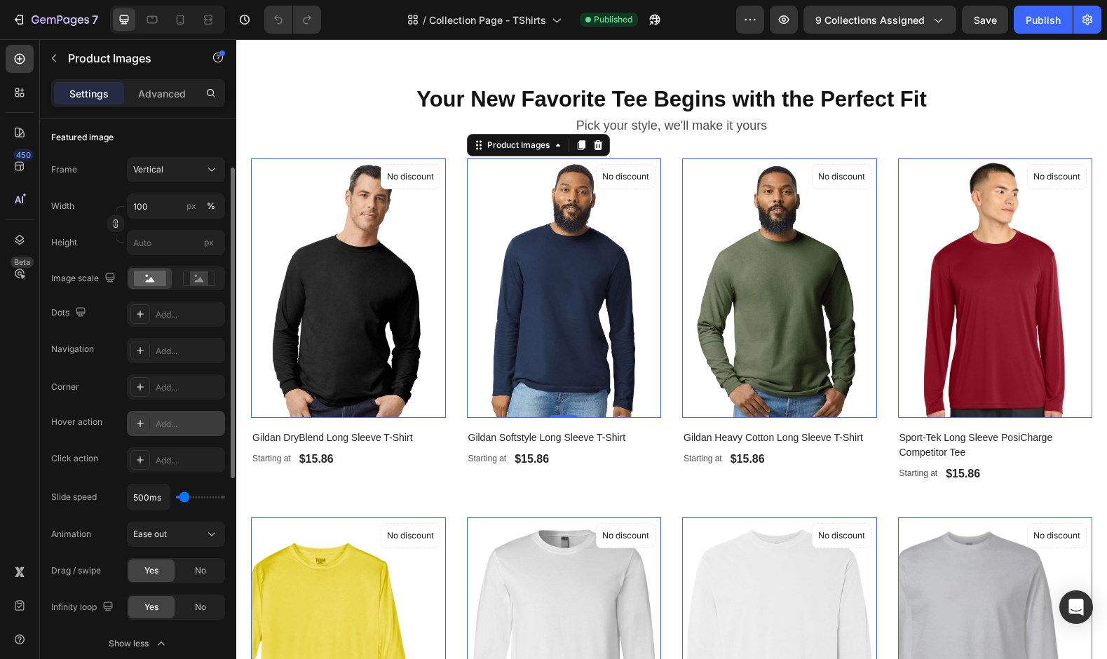
scroll to position [195, 0]
click at [175, 453] on div "Add..." at bounding box center [189, 459] width 66 height 13
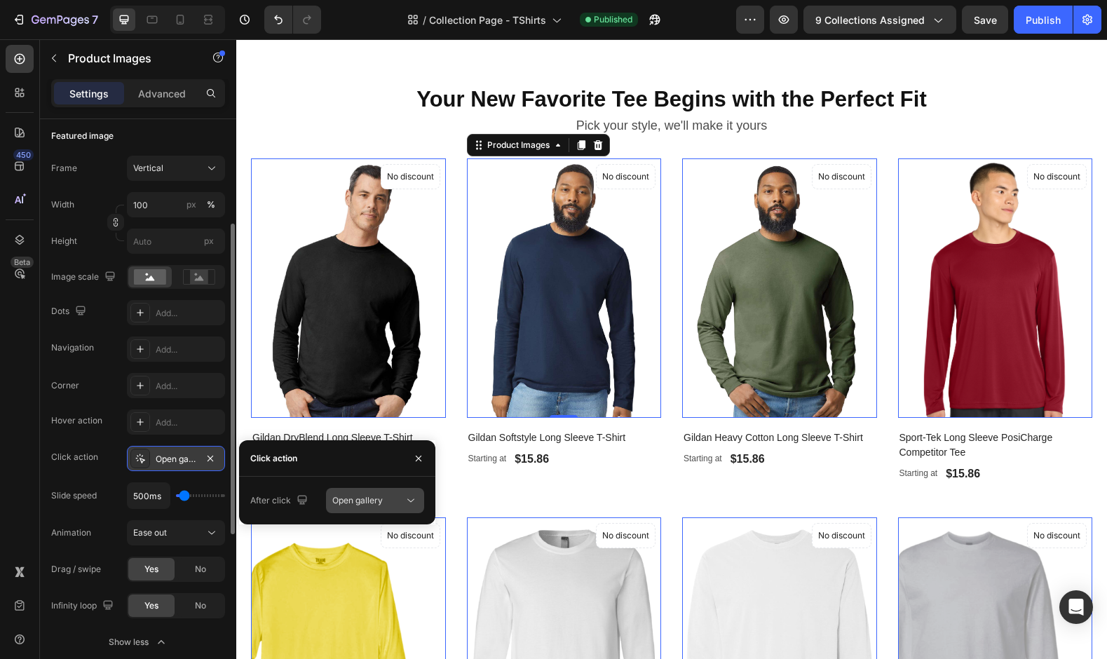
click at [350, 501] on span "Open gallery" at bounding box center [357, 500] width 50 height 11
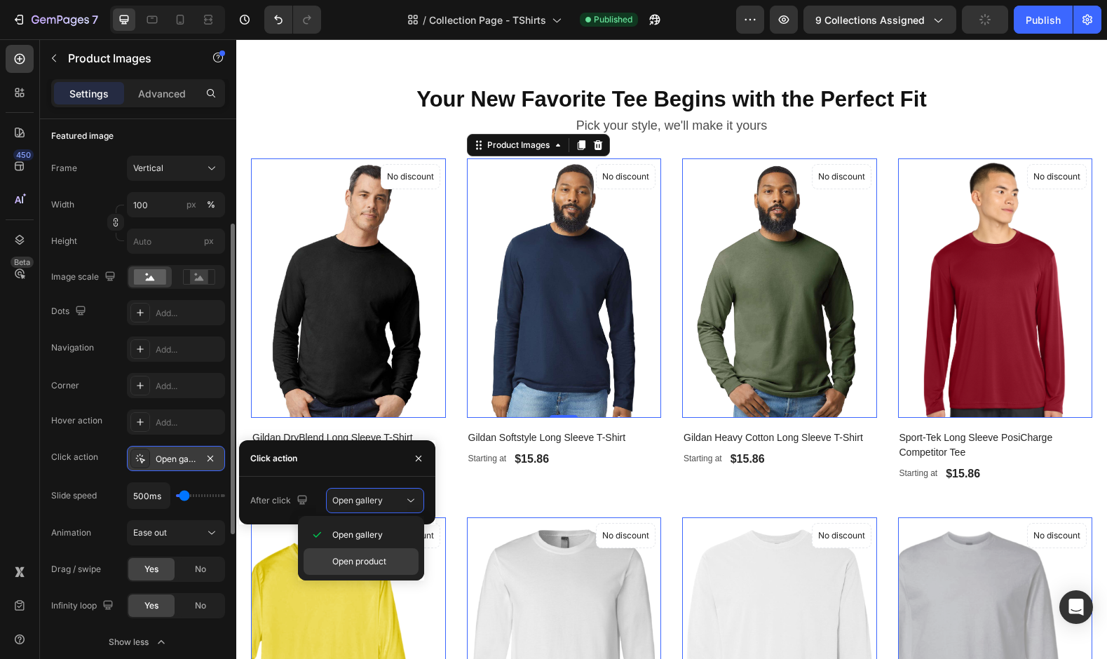
click at [371, 559] on span "Open product" at bounding box center [359, 561] width 54 height 13
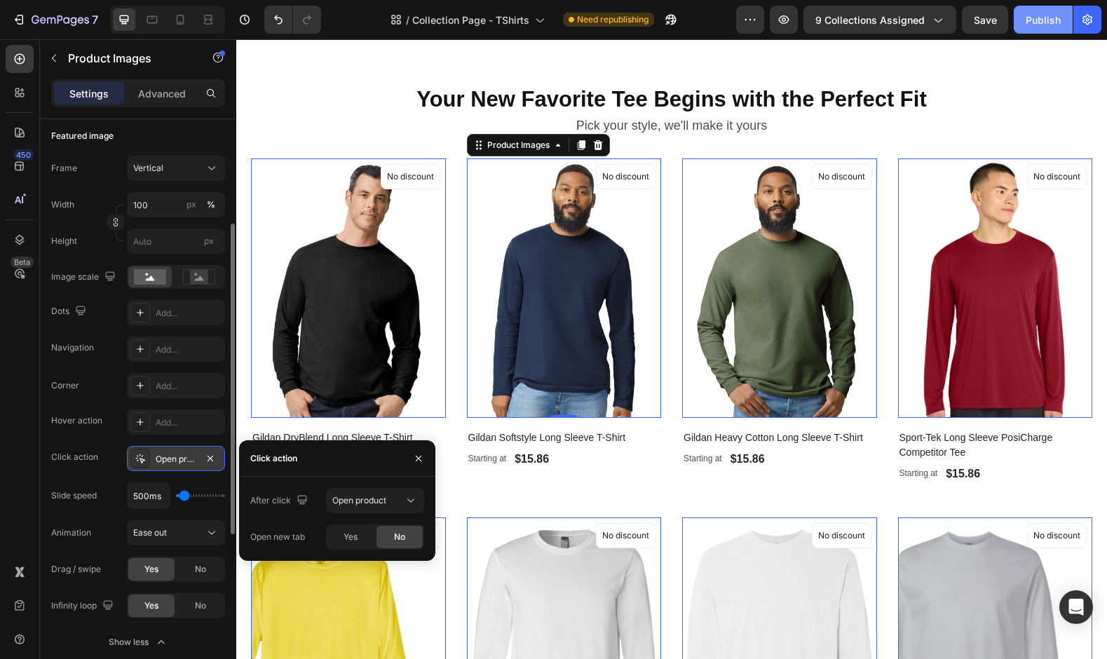
click at [1050, 19] on div "Publish" at bounding box center [1042, 20] width 35 height 15
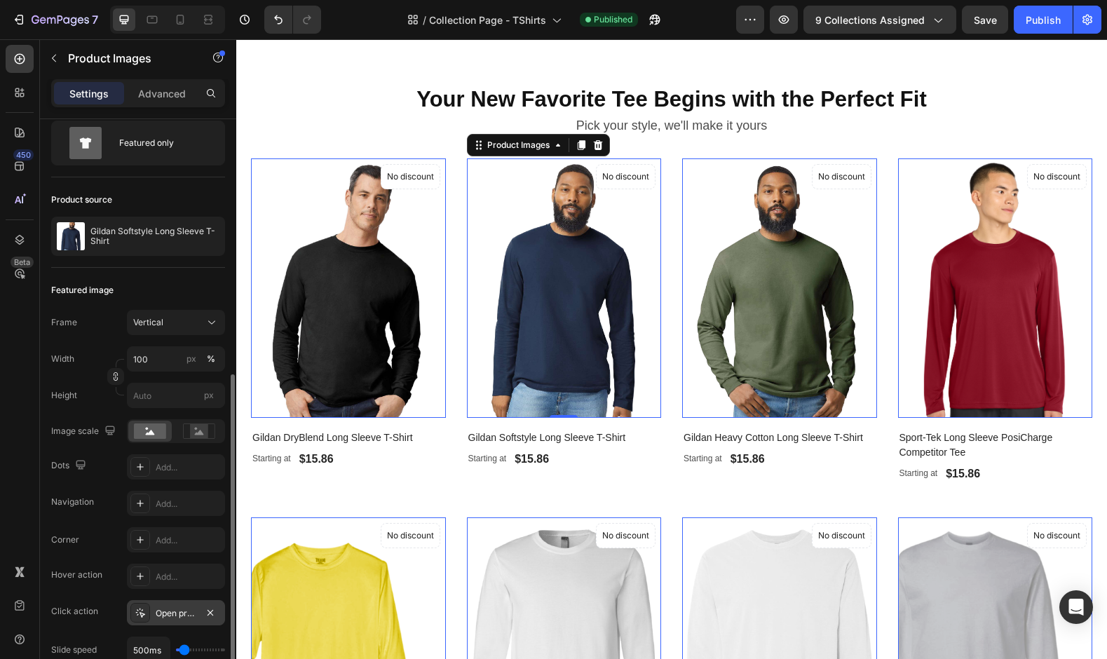
scroll to position [0, 0]
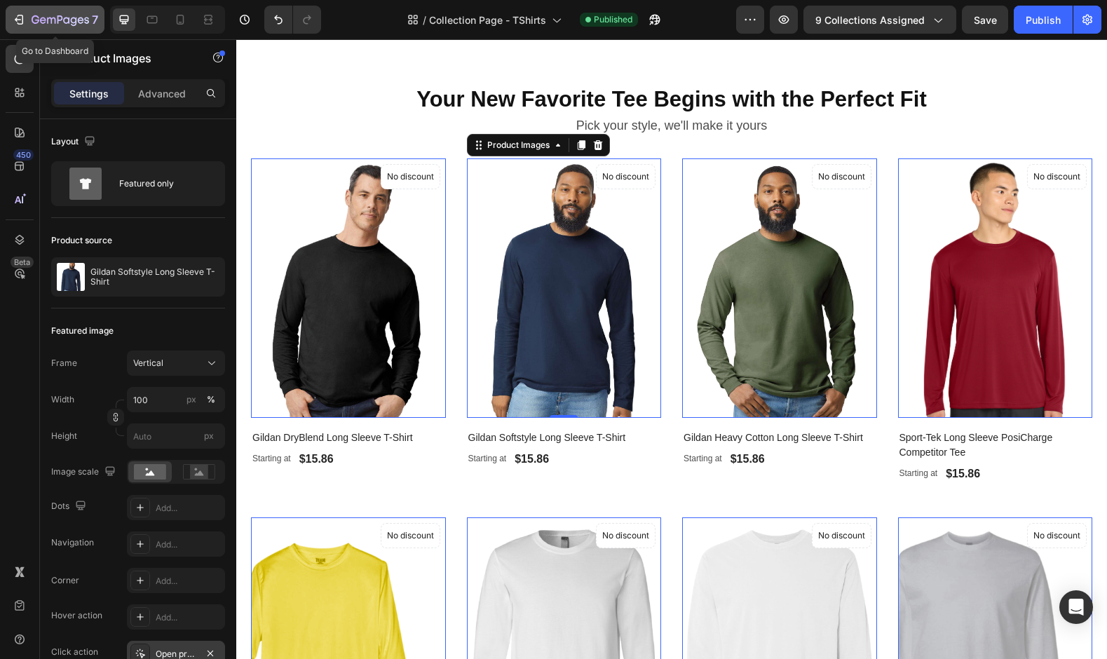
click at [27, 13] on div "7" at bounding box center [55, 19] width 86 height 17
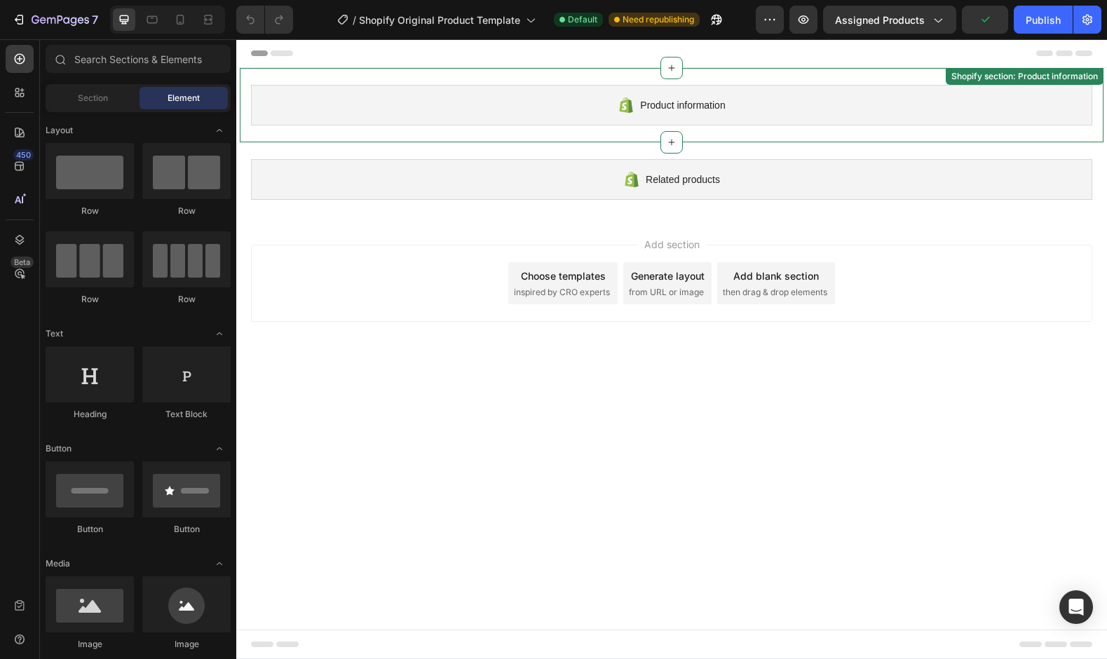
click at [611, 107] on div "Product information" at bounding box center [671, 105] width 841 height 41
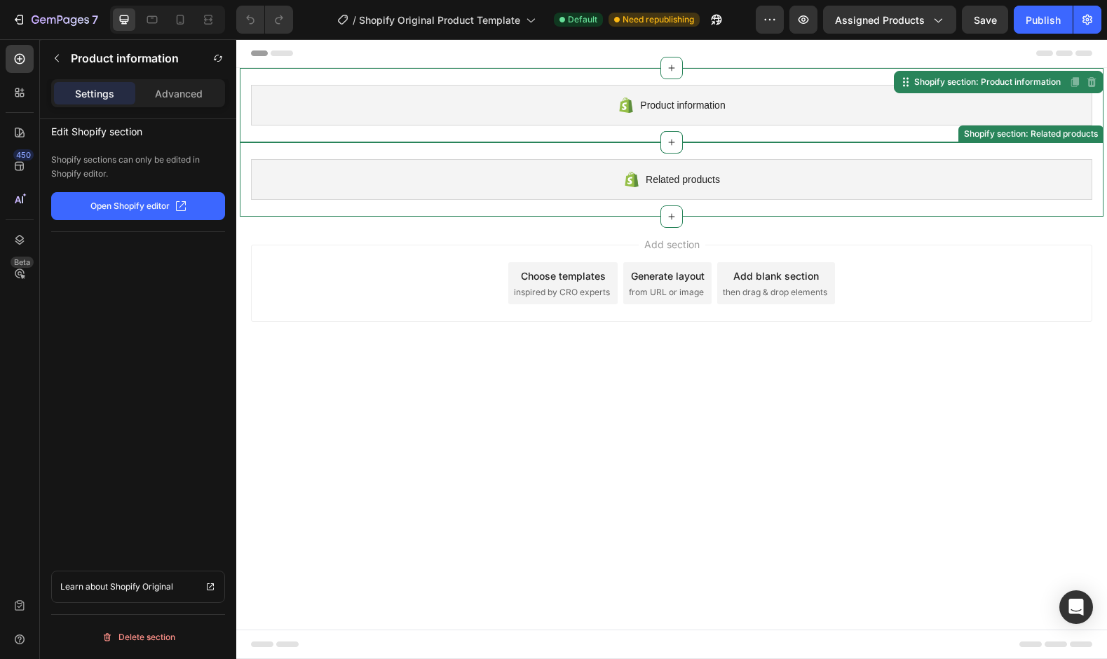
click at [601, 186] on div "Related products" at bounding box center [671, 179] width 841 height 41
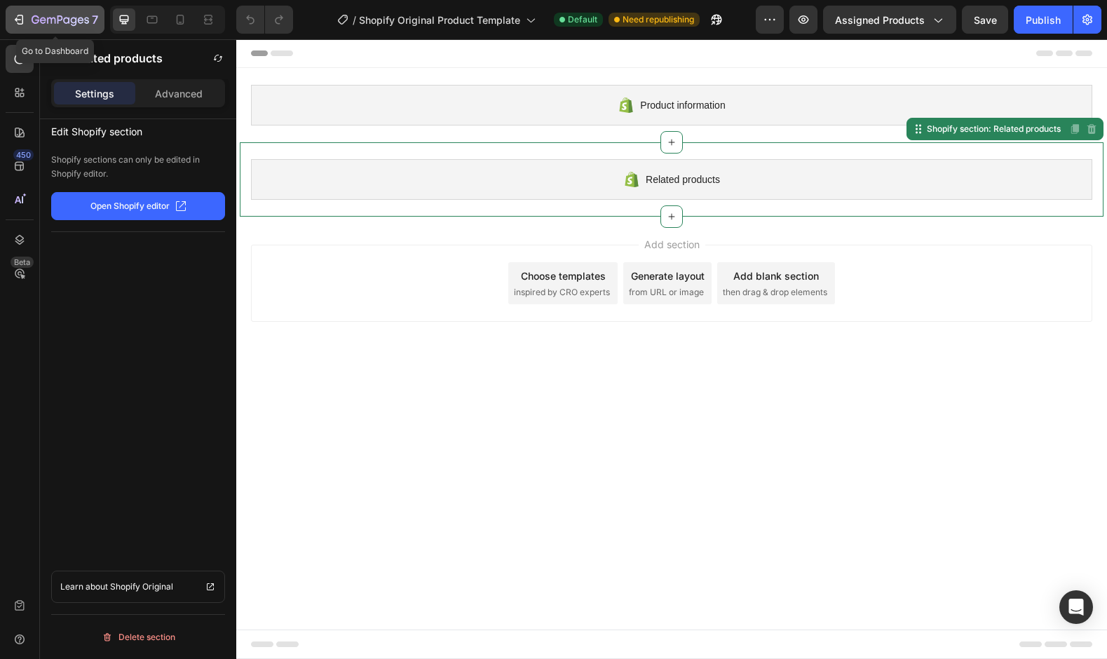
click at [26, 22] on div "7" at bounding box center [55, 19] width 86 height 17
